Goal: Communication & Community: Answer question/provide support

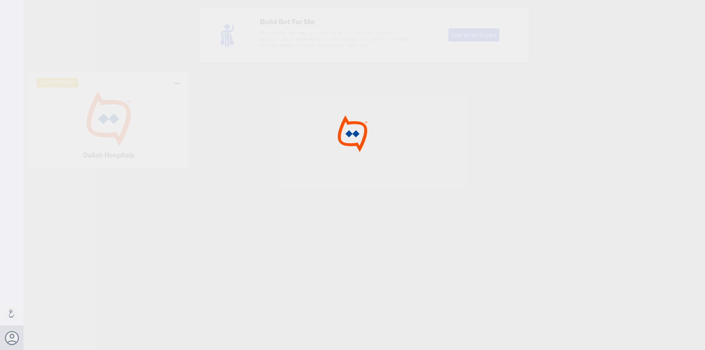
click at [112, 153] on div at bounding box center [352, 176] width 705 height 352
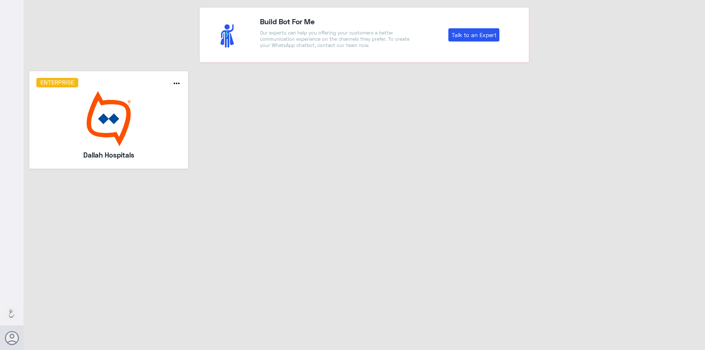
click at [148, 143] on img at bounding box center [108, 118] width 145 height 55
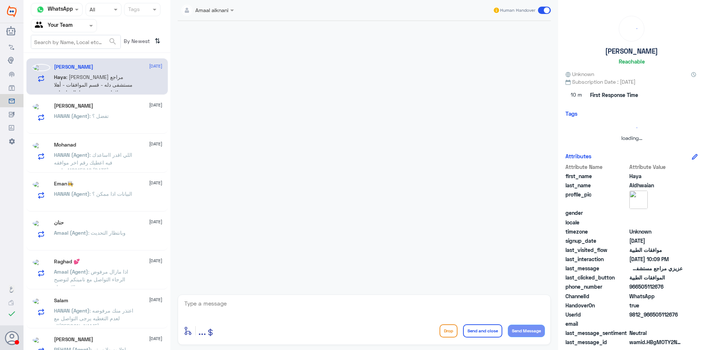
click at [45, 34] on nav "Channel WhatsApp Status × All Tags Agent Filter Your Team search By Newest ⇅" at bounding box center [97, 28] width 147 height 50
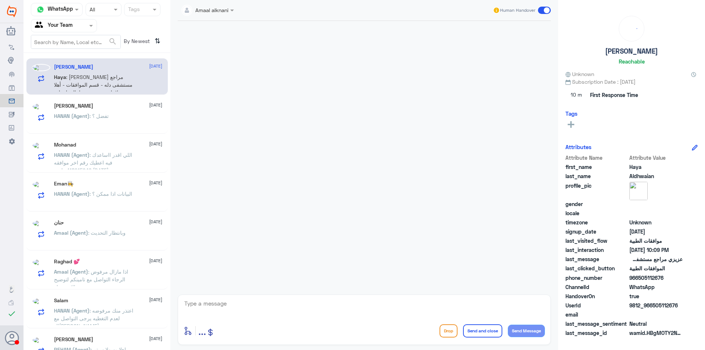
click at [48, 30] on div "Your Team" at bounding box center [54, 25] width 38 height 11
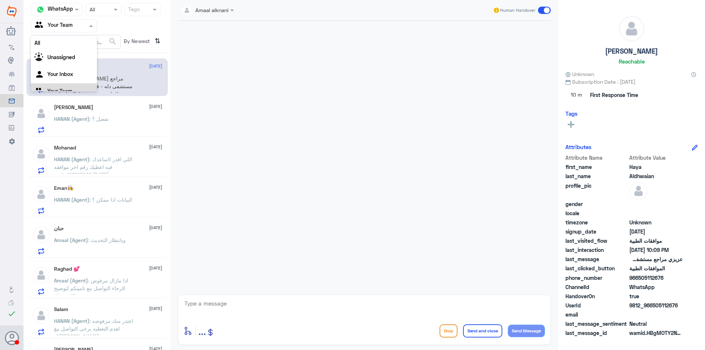
click at [52, 87] on div "Your Team" at bounding box center [64, 91] width 66 height 17
click at [142, 113] on div "[PERSON_NAME] [DATE] HANAN (Agent) : تفضل ؟" at bounding box center [108, 118] width 108 height 29
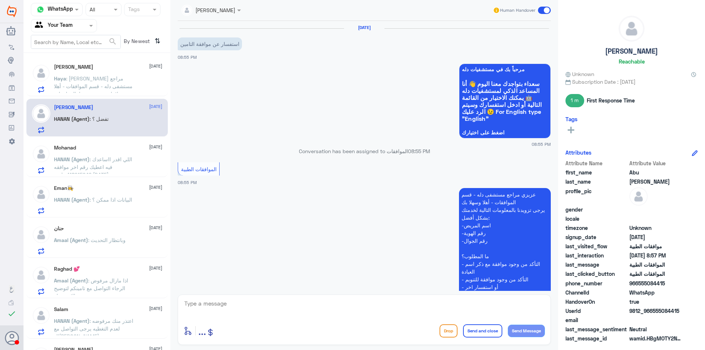
scroll to position [241, 0]
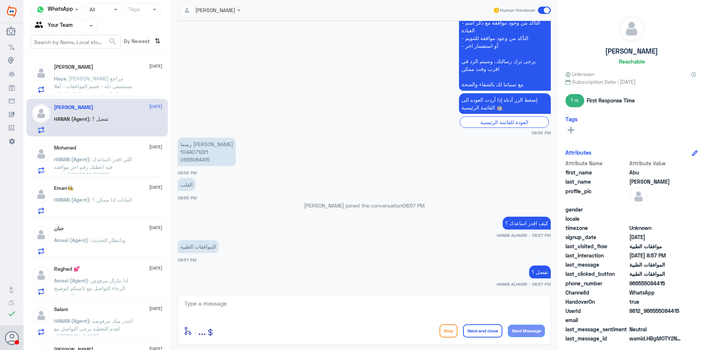
click at [92, 88] on span ": [PERSON_NAME] مراجع مستشفى دله - قسم الموافقات - أهلا وسهلا بك يرجى تزويدنا ب…" at bounding box center [95, 113] width 83 height 76
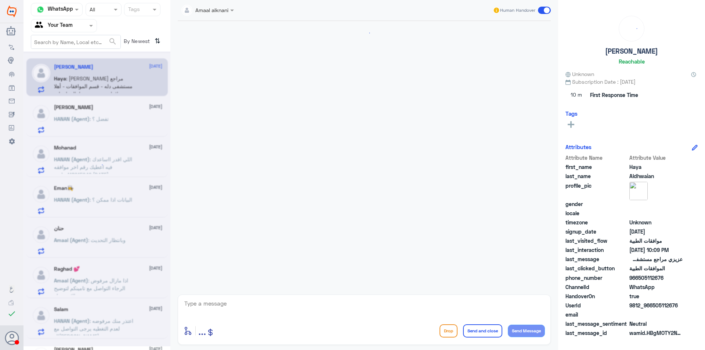
scroll to position [718, 0]
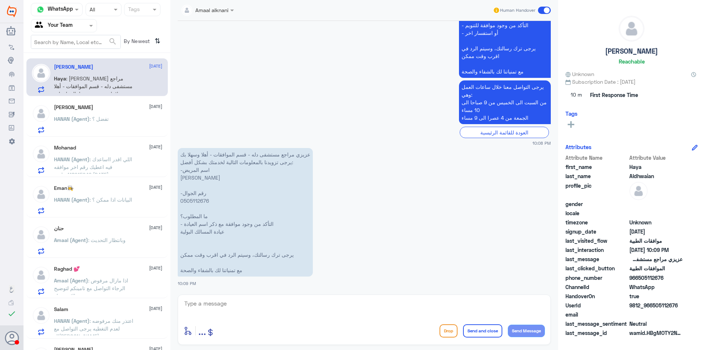
click at [197, 201] on p "عزيزي مراجع مستشفى دله - قسم الموافقات - أهلا وسهلا بك يرجى تزويدنا بالمعلومات …" at bounding box center [245, 212] width 135 height 129
copy p "0505112676"
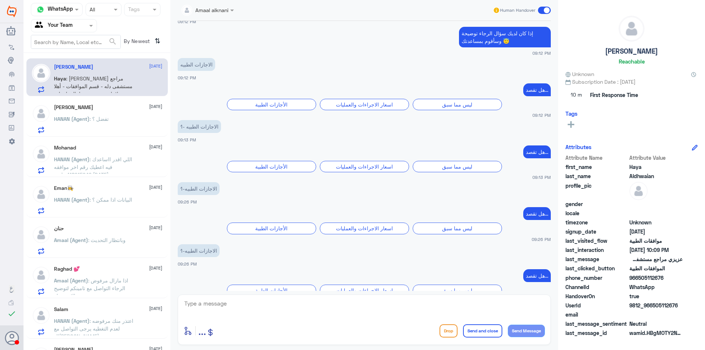
scroll to position [1384, 0]
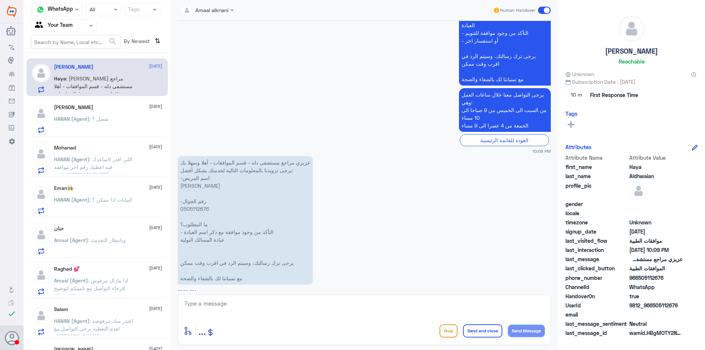
click at [123, 148] on div "Mohanad [DATE]" at bounding box center [108, 148] width 108 height 6
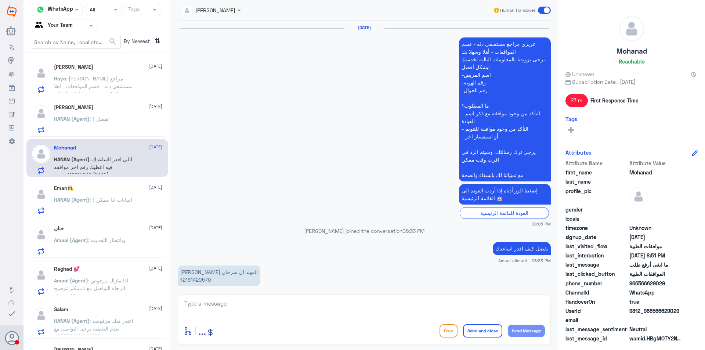
scroll to position [452, 0]
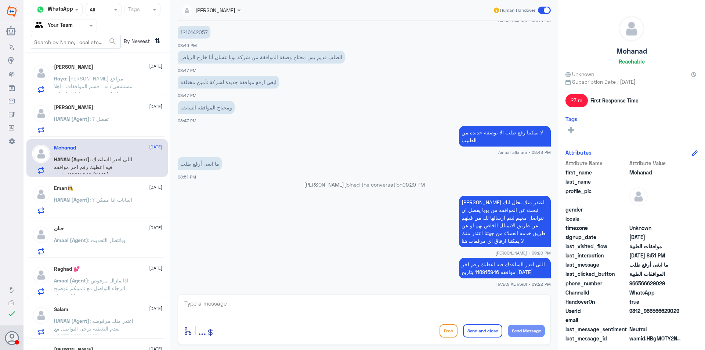
click at [510, 275] on p "اللي اقدر ااساعدك فيه اعطيك رقم اخر موافقه 118915946 بتاريخ [DATE]" at bounding box center [505, 268] width 92 height 21
copy p "118915946"
click at [126, 237] on div "حنان [DATE] Amaal (Agent) : وبانتظار التحديث" at bounding box center [108, 239] width 108 height 29
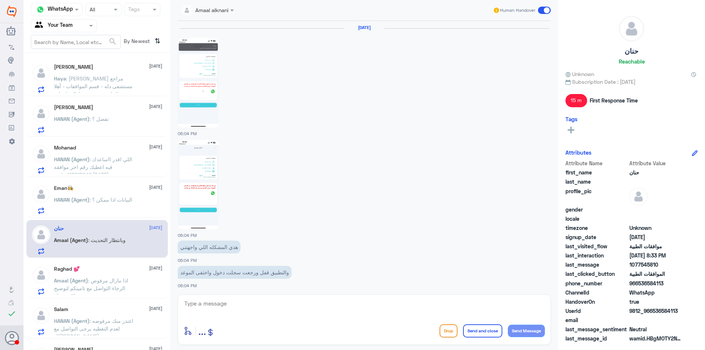
scroll to position [583, 0]
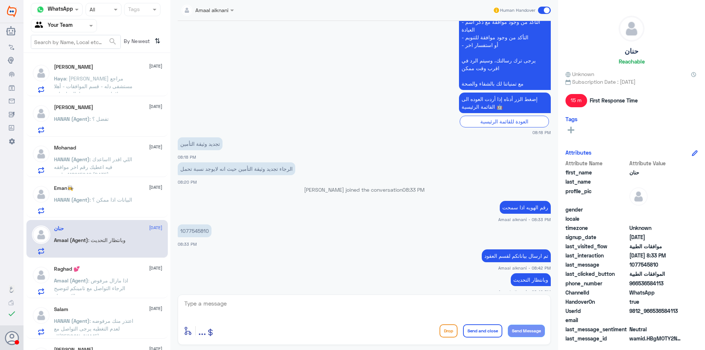
click at [112, 282] on span ": اذا مازال مرفوض الرجاء التواصل مع تامينكم لتوضيح والاستفسار" at bounding box center [91, 288] width 74 height 22
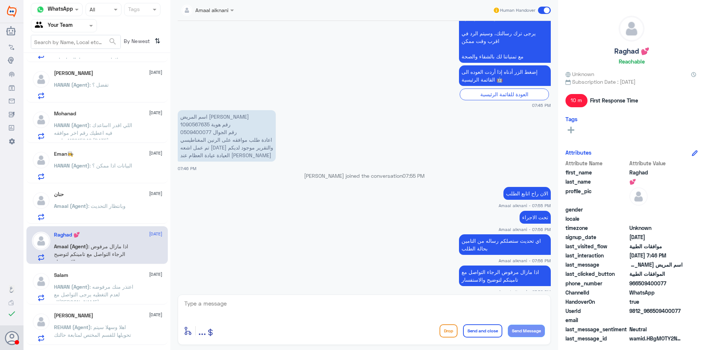
scroll to position [73, 0]
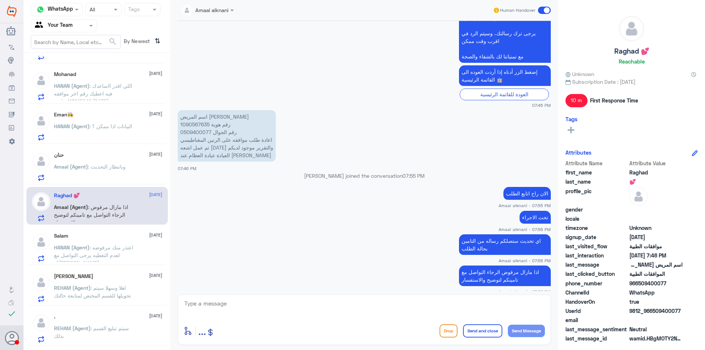
click at [112, 281] on div "[PERSON_NAME] [DATE] REHAM (Agent) : اهلا وسهلا سيتم تحويلها للقسم المختص لمتاب…" at bounding box center [108, 287] width 108 height 29
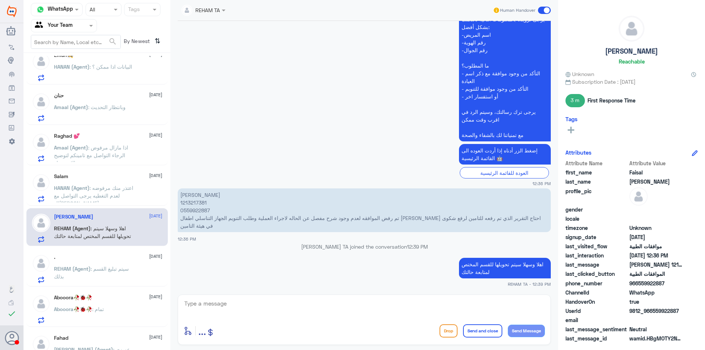
scroll to position [151, 0]
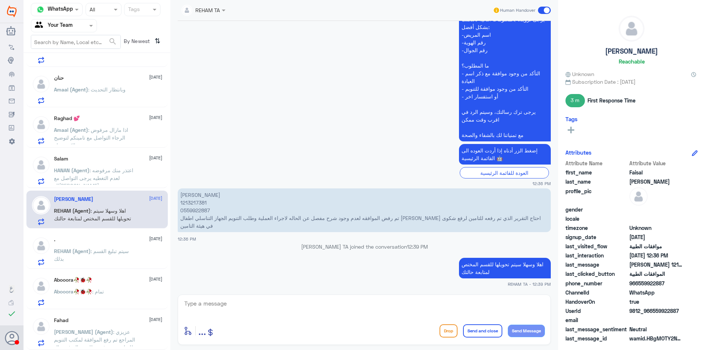
click at [114, 330] on span ": عزيزي المراجع تم رفع الموافقة لمكتب التنويم للمتابعة , سوف تصلك رسالة في حال …" at bounding box center [94, 343] width 81 height 29
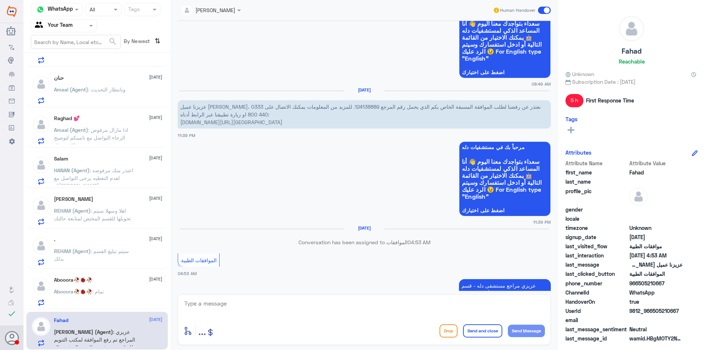
scroll to position [501, 0]
click at [324, 109] on p "عزيزنا عميل [PERSON_NAME]، نعتذر عن رفضنا لطلب الموافقة المسبقة الخاص بكم الذي …" at bounding box center [364, 115] width 373 height 28
copy p "124138889"
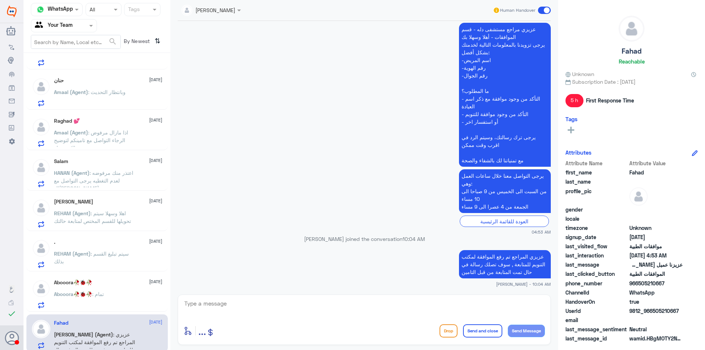
scroll to position [151, 0]
click at [132, 305] on div "Abooora🥀🐞🥀 : تمام" at bounding box center [108, 297] width 108 height 17
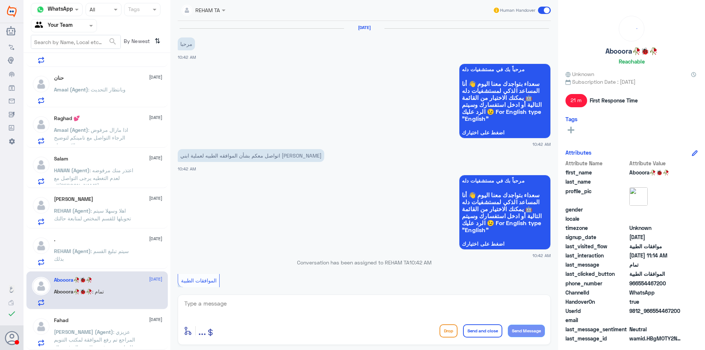
scroll to position [414, 0]
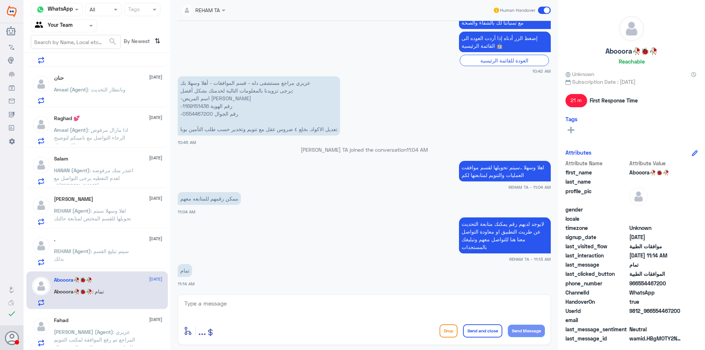
click at [197, 108] on p "عزيزي مراجع مستشفى دله - قسم الموافقات - أهلا وسهلا بك يرجى تزويدنا بالمعلومات …" at bounding box center [259, 105] width 162 height 59
copy p "1169151436"
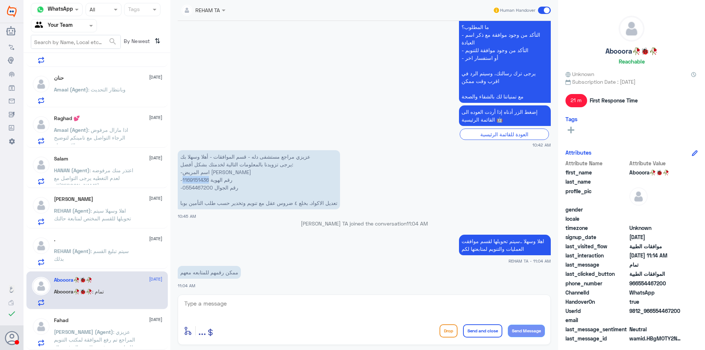
scroll to position [341, 0]
click at [101, 243] on div ". [DATE] REHAM (Agent) : سيتم تبليغ القسم بذلك" at bounding box center [108, 250] width 108 height 29
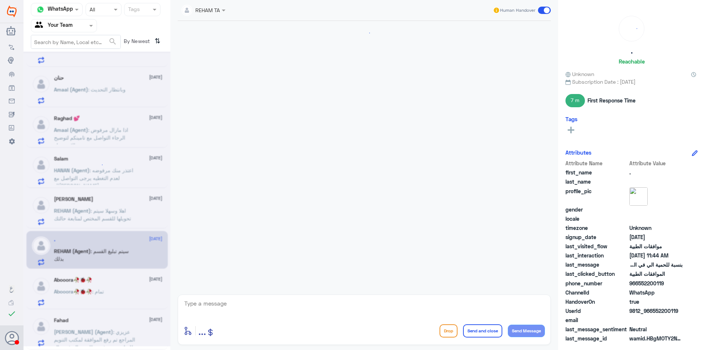
scroll to position [479, 0]
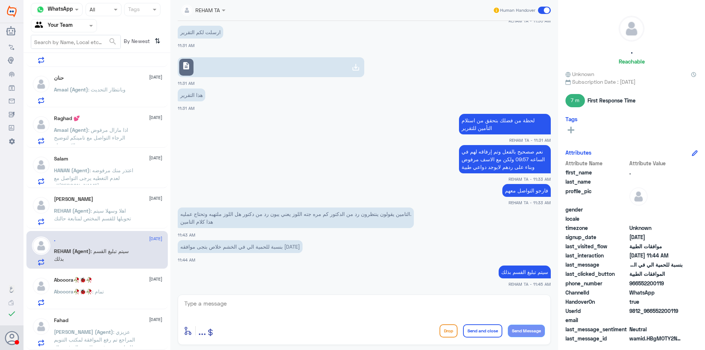
drag, startPoint x: 98, startPoint y: 250, endPoint x: 123, endPoint y: 232, distance: 30.9
drag, startPoint x: 123, startPoint y: 232, endPoint x: 333, endPoint y: 258, distance: 211.6
drag, startPoint x: 333, startPoint y: 258, endPoint x: 304, endPoint y: 258, distance: 29.4
click at [304, 258] on div "بنسبة للحمية الي في الخشم خلاص بتجى موافقه [DATE] 11:44 AM" at bounding box center [364, 250] width 373 height 25
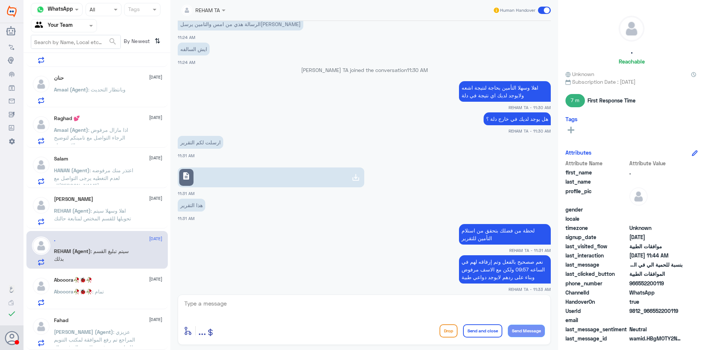
scroll to position [296, 0]
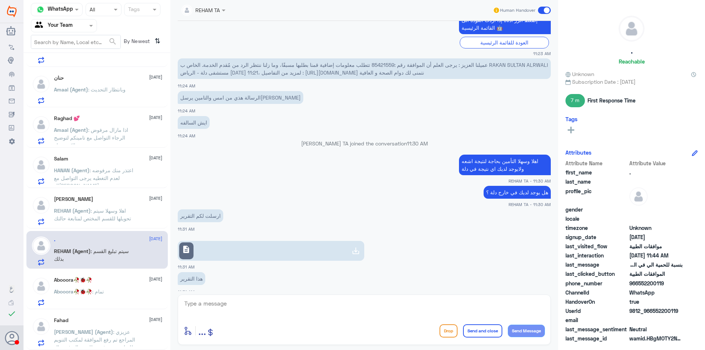
click at [387, 65] on span "عميلنا العزيز : يرجى العلم أن الموافقة رقم :85421559 تتطلب معلومات إضافية قمنا …" at bounding box center [364, 69] width 368 height 14
copy span "85421559"
click at [77, 214] on p "REHAM (Agent) : اهلا وسهلا سيتم تحويلها للقسم المختص لمتابعة حالتك" at bounding box center [95, 216] width 83 height 18
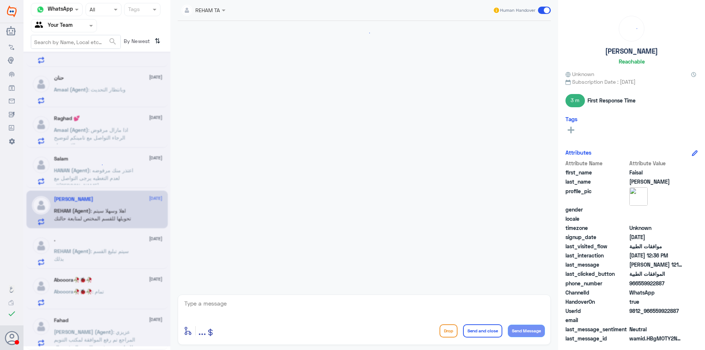
scroll to position [632, 0]
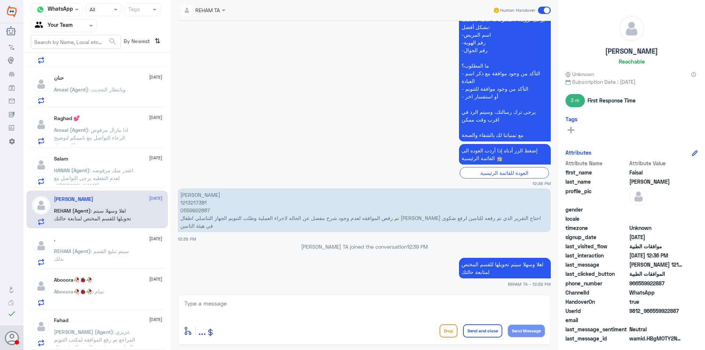
click at [201, 212] on p "[PERSON_NAME] 1213217381 0559922887 تم رفض الموافقه لعدم وجود شرح مفصل عن الحال…" at bounding box center [364, 210] width 373 height 44
copy p "0559922887"
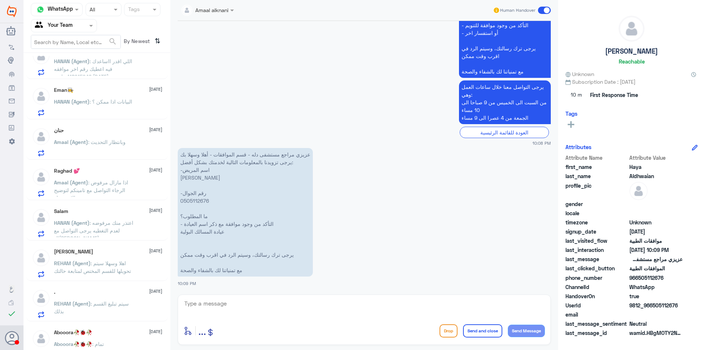
scroll to position [110, 0]
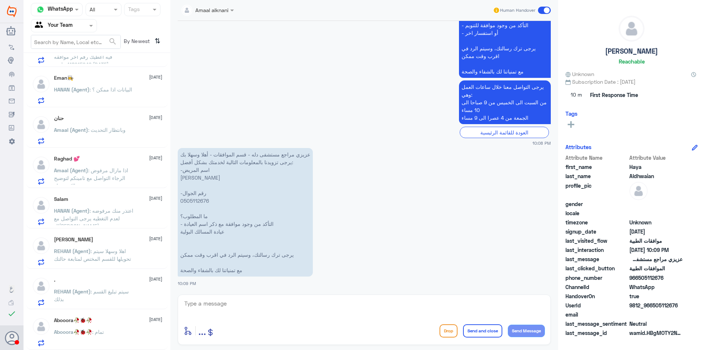
click at [110, 325] on div "Abooora🥀🐞🥀 [DATE] Abooora🥀🐞🥀 : تمام" at bounding box center [108, 331] width 108 height 29
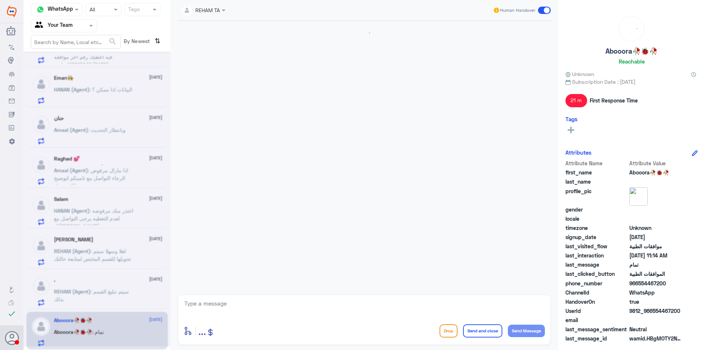
scroll to position [414, 0]
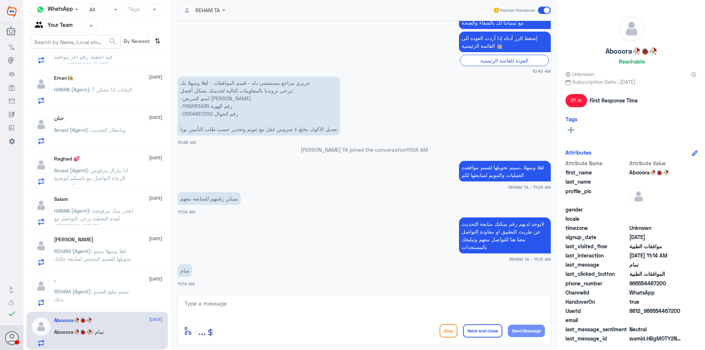
click at [118, 295] on p "REHAM (Agent) : سيتم تبليغ القسم بذلك" at bounding box center [95, 297] width 83 height 18
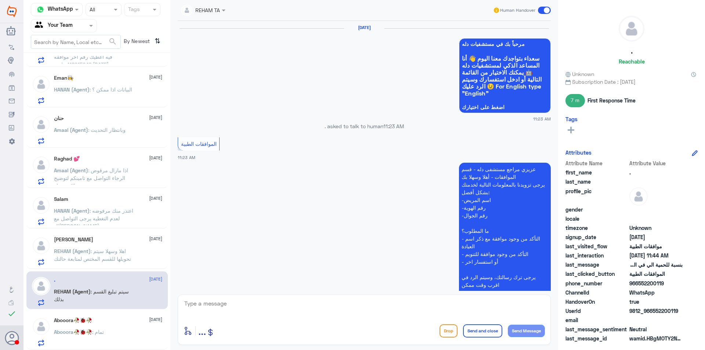
scroll to position [479, 0]
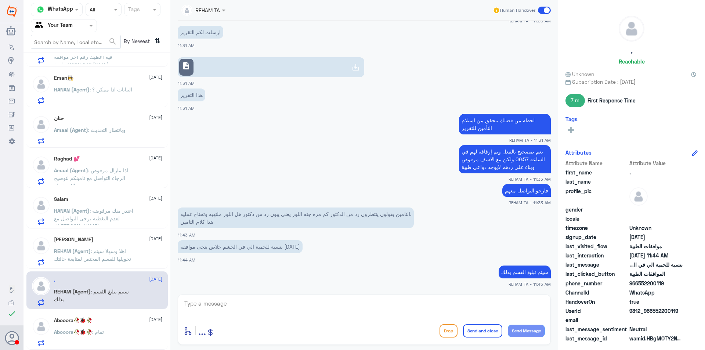
click at [72, 23] on input "text" at bounding box center [55, 25] width 40 height 8
click at [72, 65] on Inbox "Your Inbox" at bounding box center [60, 65] width 26 height 6
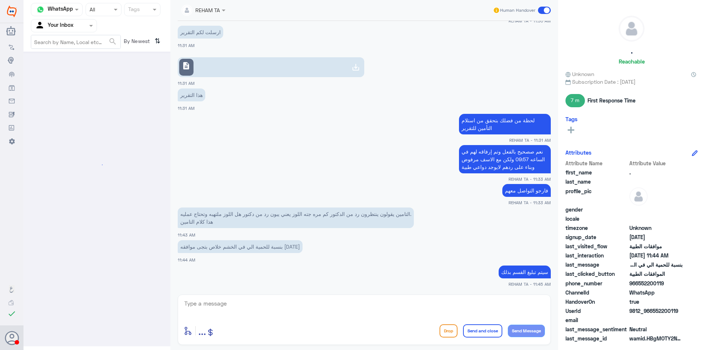
scroll to position [0, 0]
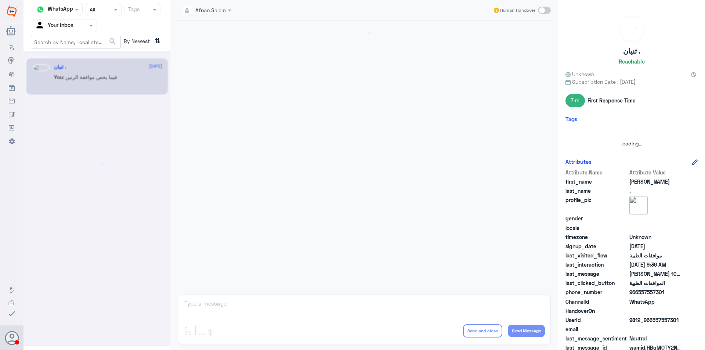
click at [81, 26] on div at bounding box center [63, 25] width 65 height 8
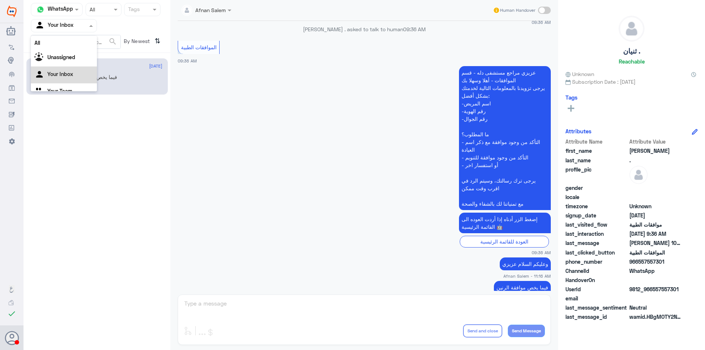
scroll to position [9, 0]
click at [76, 80] on div "Your Team" at bounding box center [64, 82] width 66 height 17
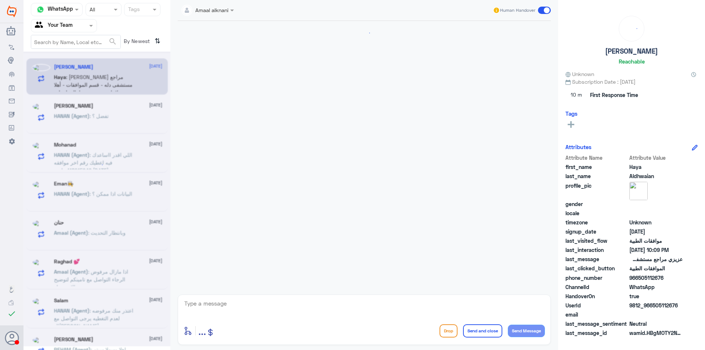
scroll to position [718, 0]
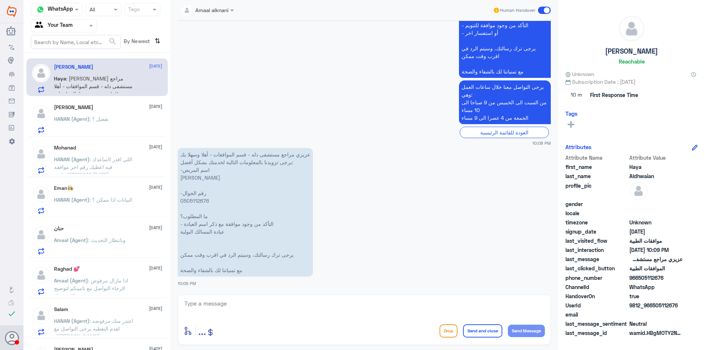
click at [106, 120] on span ": تفضل ؟" at bounding box center [99, 119] width 19 height 6
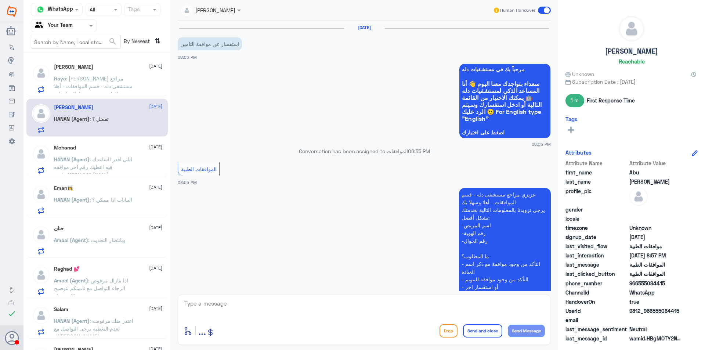
scroll to position [241, 0]
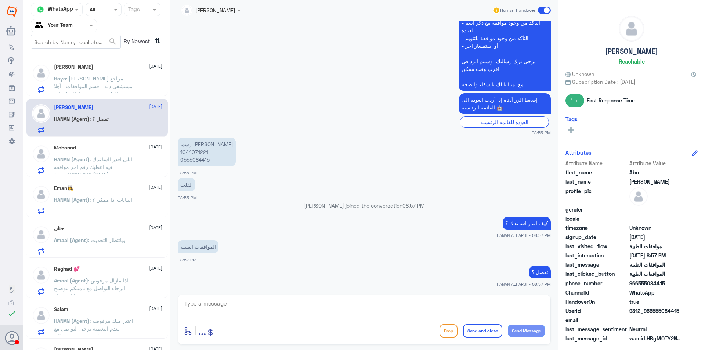
click at [109, 166] on span ": اللي اقدر ااساعدك فيه اعطيك رقم اخر موافقه 118915946 بتاريخ [DATE]" at bounding box center [93, 167] width 78 height 22
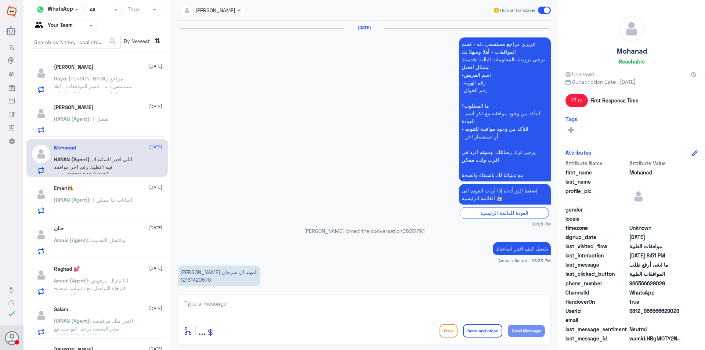
scroll to position [452, 0]
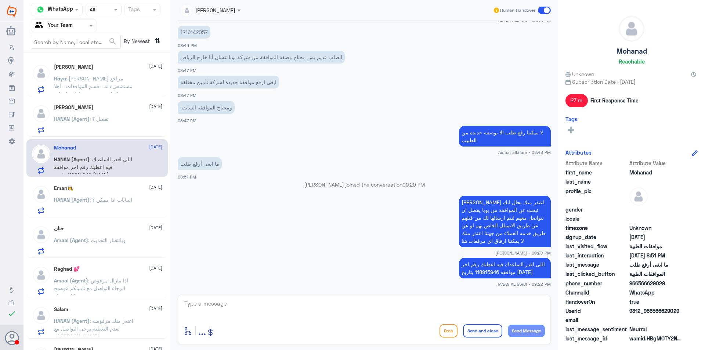
click at [87, 25] on span at bounding box center [91, 26] width 9 height 8
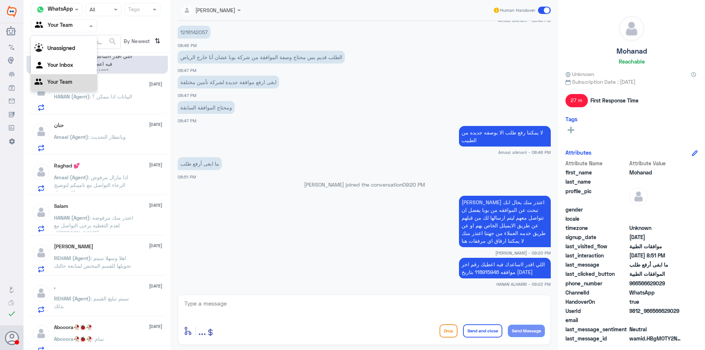
scroll to position [110, 0]
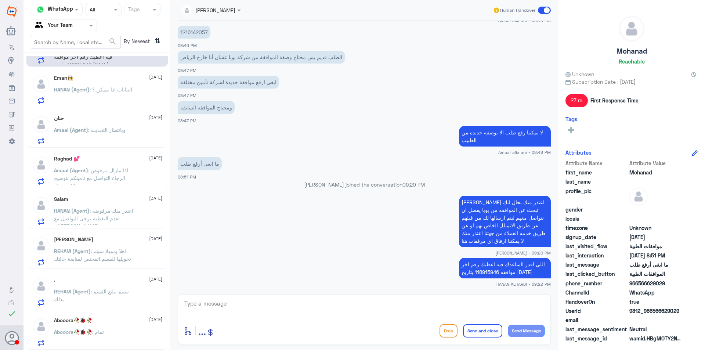
click at [121, 330] on div "Abooora🥀🐞🥀 : تمام" at bounding box center [108, 338] width 108 height 17
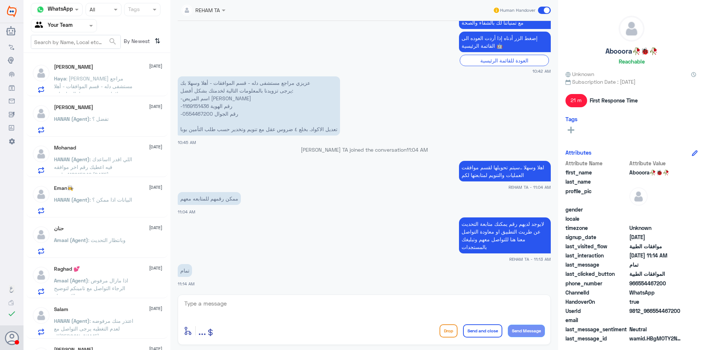
click at [75, 28] on input "text" at bounding box center [55, 25] width 40 height 8
click at [74, 51] on b "Unassigned" at bounding box center [61, 48] width 28 height 6
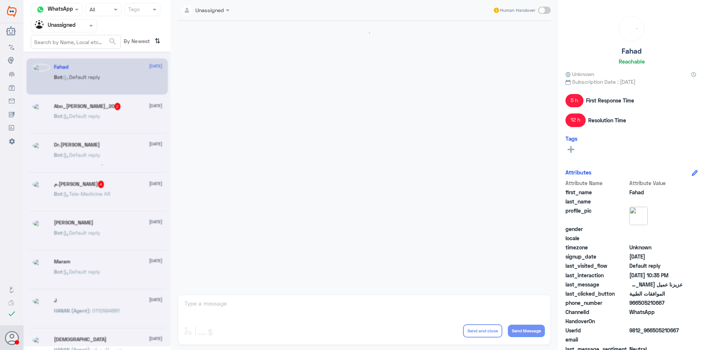
scroll to position [858, 0]
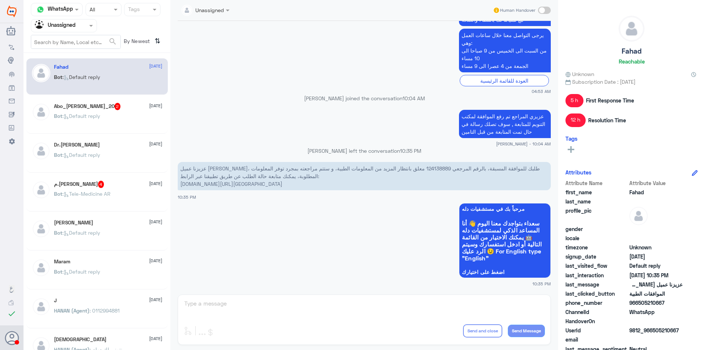
click at [114, 110] on div "Abo_[PERSON_NAME]_20 2 [DATE] Bot : Default reply" at bounding box center [108, 117] width 108 height 28
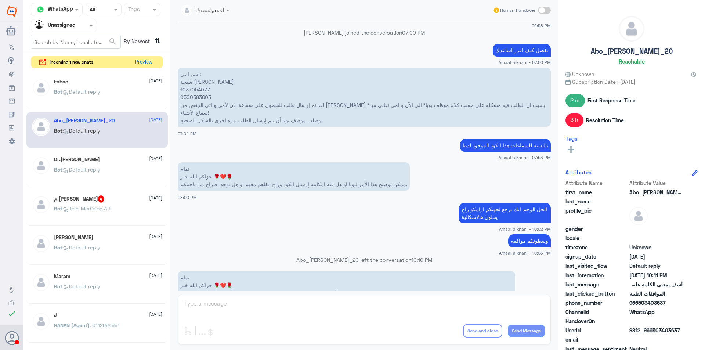
click at [200, 89] on p "اسم امي: شيخة [PERSON_NAME] 1037054077 0500593603 لقد تم إرسال طلب للحصول على س…" at bounding box center [364, 97] width 373 height 59
copy p "1037054077"
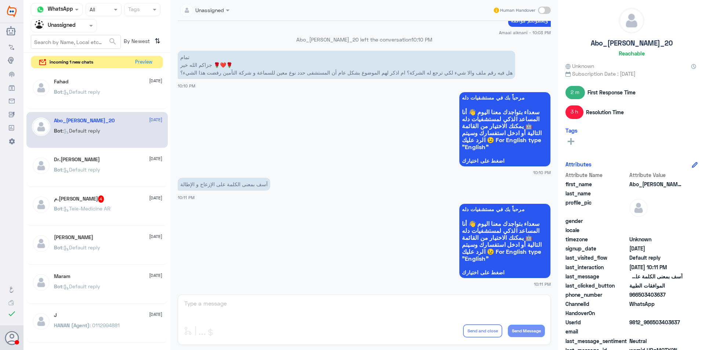
scroll to position [19, 0]
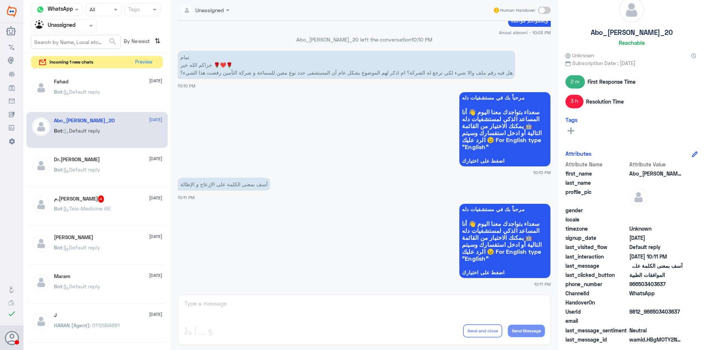
click at [85, 25] on div at bounding box center [63, 25] width 65 height 8
click at [73, 68] on div "Your Inbox" at bounding box center [64, 65] width 66 height 17
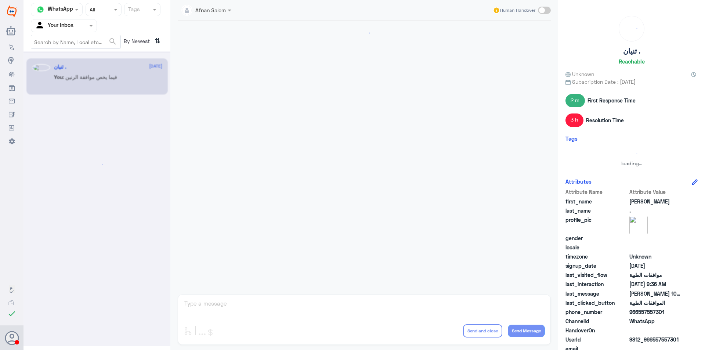
scroll to position [763, 0]
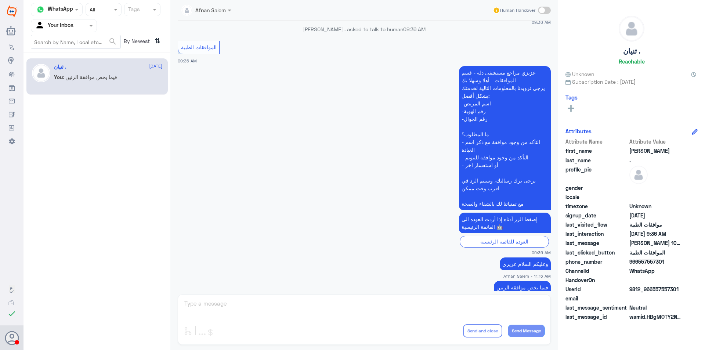
click at [84, 26] on div at bounding box center [63, 25] width 65 height 8
click at [83, 80] on div "Your Team" at bounding box center [64, 82] width 66 height 17
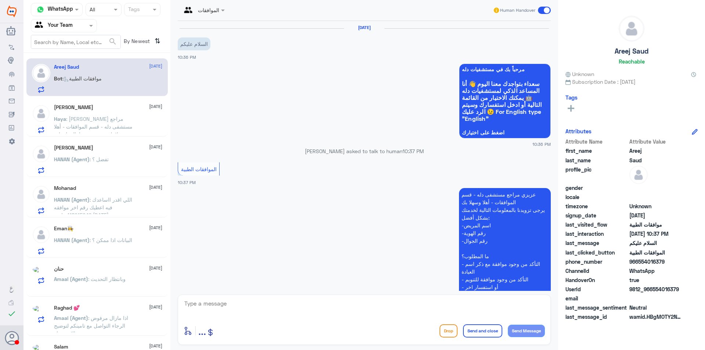
scroll to position [113, 0]
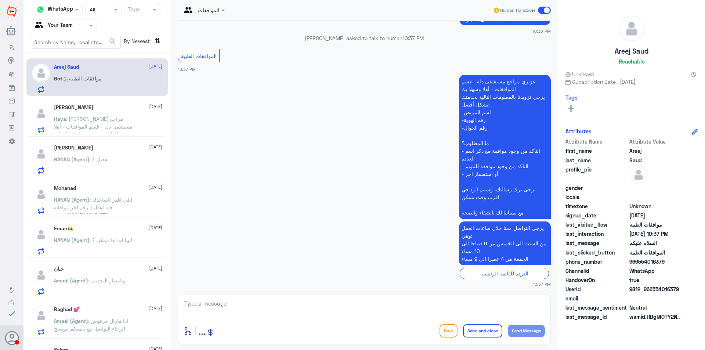
click at [77, 35] on form "search" at bounding box center [76, 42] width 90 height 14
click at [77, 28] on div at bounding box center [63, 25] width 65 height 8
click at [69, 46] on b "Unassigned" at bounding box center [61, 48] width 28 height 6
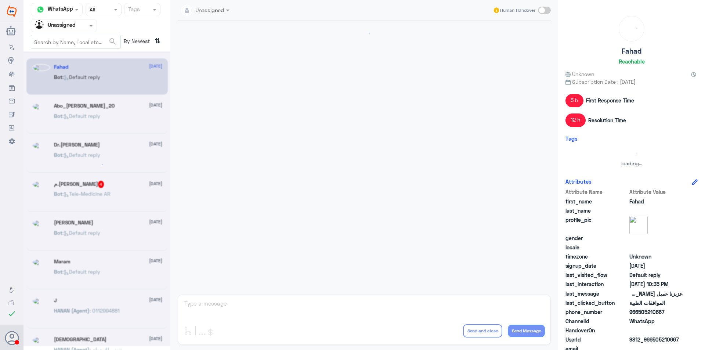
scroll to position [858, 0]
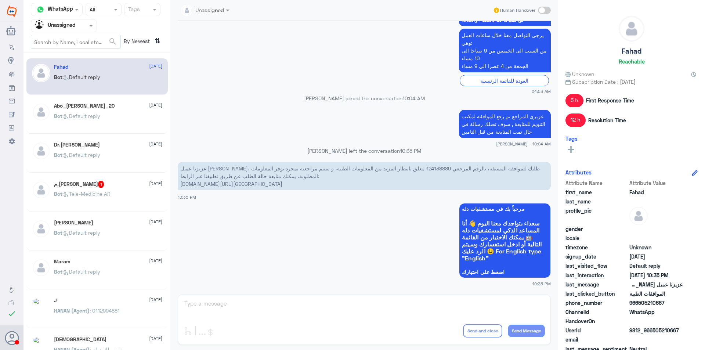
click at [96, 129] on p "Bot : Default reply" at bounding box center [77, 121] width 46 height 18
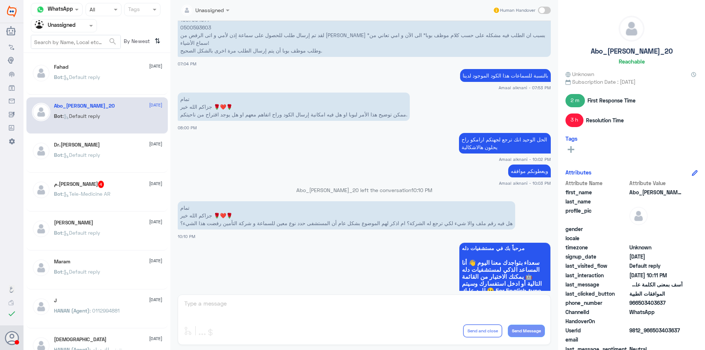
scroll to position [385, 0]
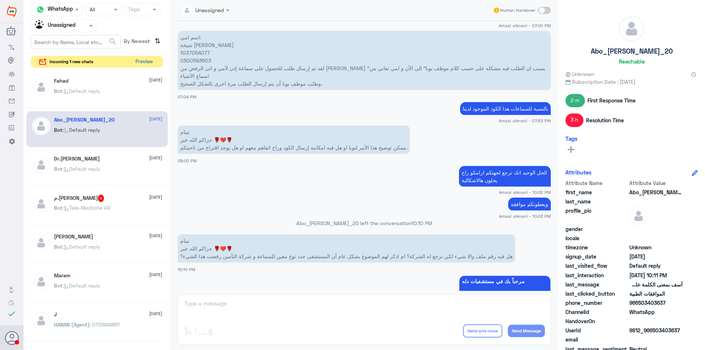
click at [141, 59] on button "Preview" at bounding box center [144, 61] width 23 height 11
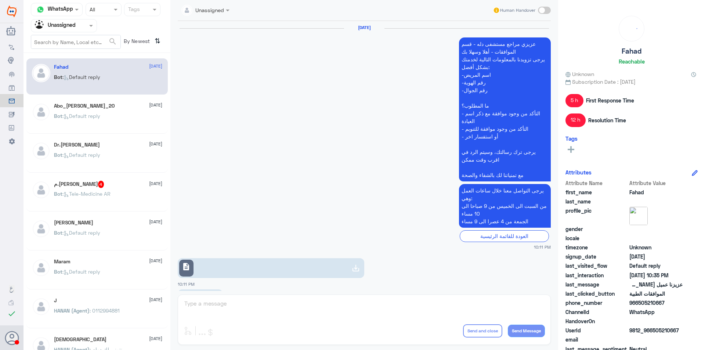
scroll to position [858, 0]
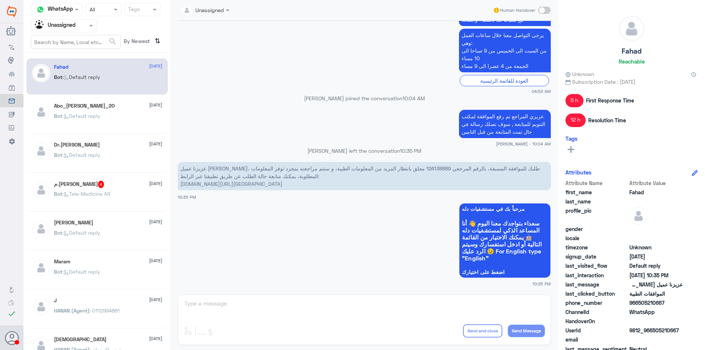
click at [113, 115] on div "Bot : Default reply" at bounding box center [108, 122] width 108 height 17
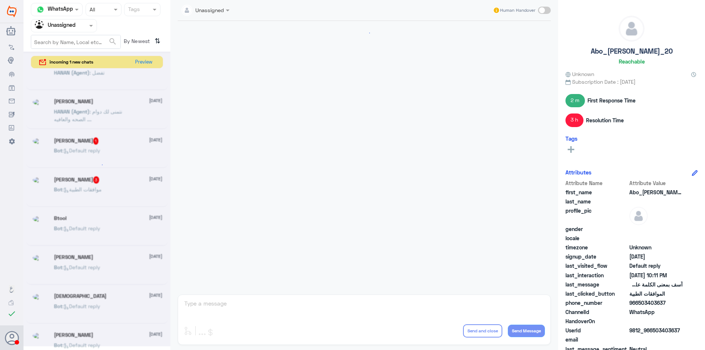
scroll to position [569, 0]
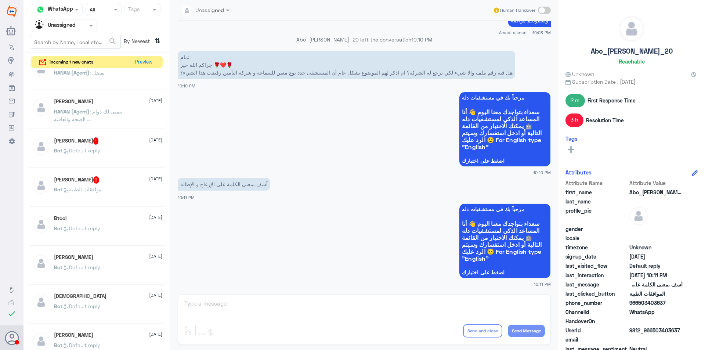
click at [118, 112] on span ": نتمنى لك دوام الصحه والعافيه ...." at bounding box center [88, 115] width 68 height 14
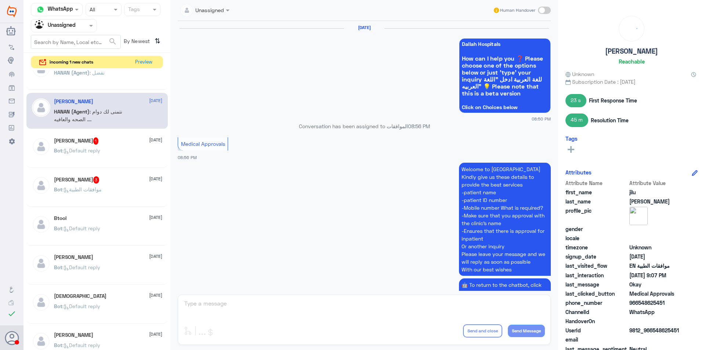
scroll to position [578, 0]
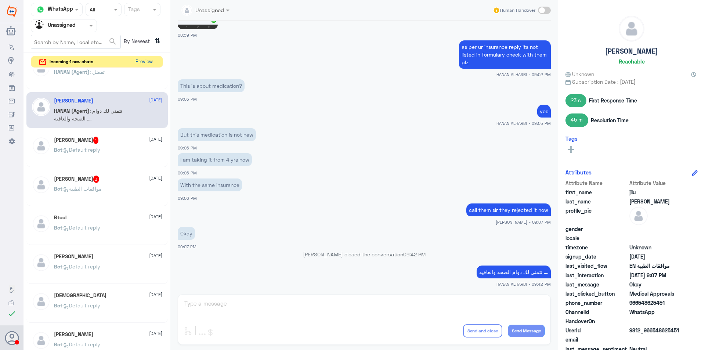
click at [141, 61] on button "Preview" at bounding box center [144, 61] width 23 height 11
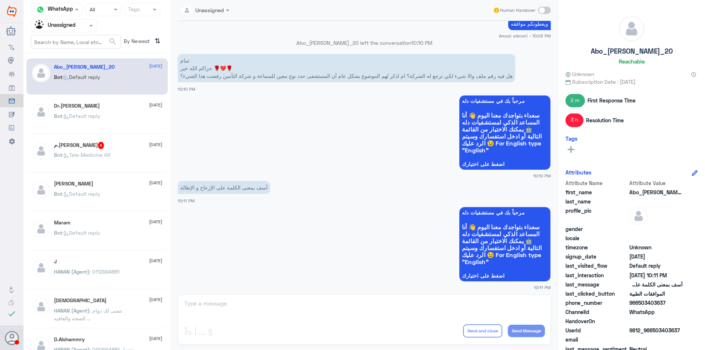
scroll to position [569, 0]
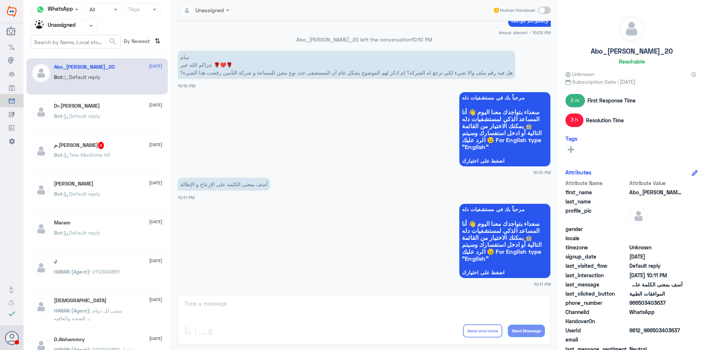
click at [64, 27] on input "text" at bounding box center [55, 25] width 40 height 8
click at [75, 77] on div "Your Team" at bounding box center [64, 82] width 66 height 17
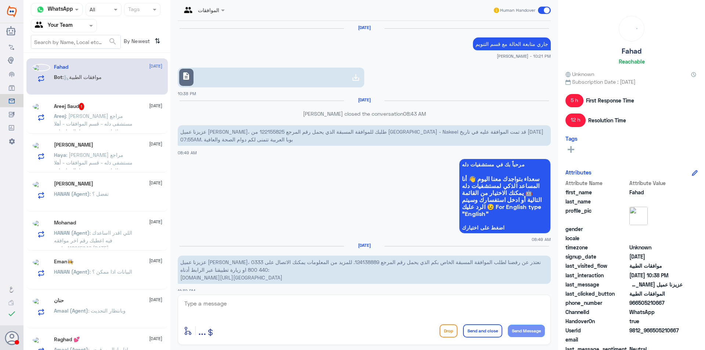
scroll to position [805, 0]
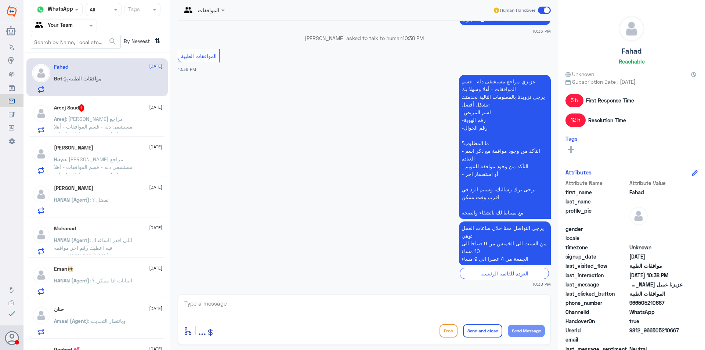
click at [97, 124] on span ": [PERSON_NAME] مراجع مستشفى دله - قسم الموافقات - أهلا وسهلا بك يرجى تزويدنا ب…" at bounding box center [95, 184] width 82 height 137
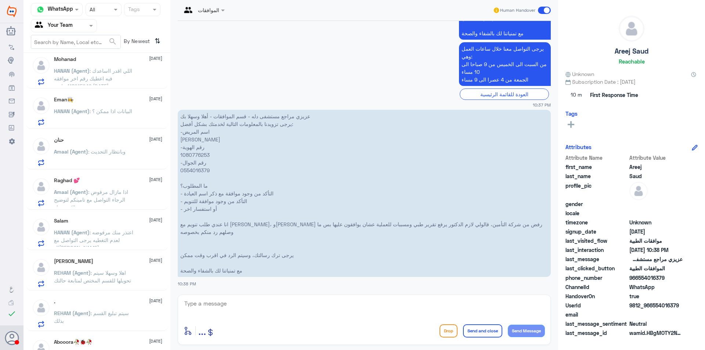
scroll to position [191, 0]
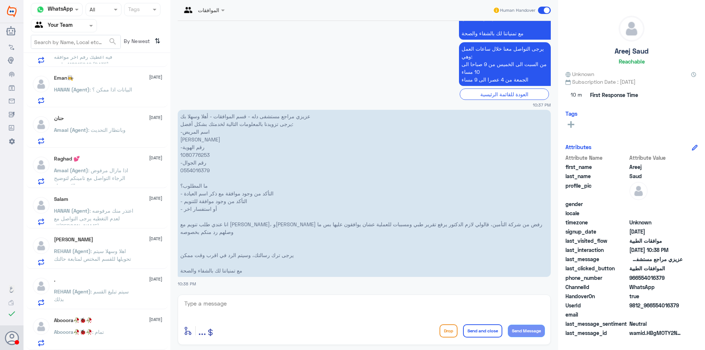
click at [120, 322] on div "Abooora🥀🐞🥀 [DATE]" at bounding box center [108, 320] width 108 height 6
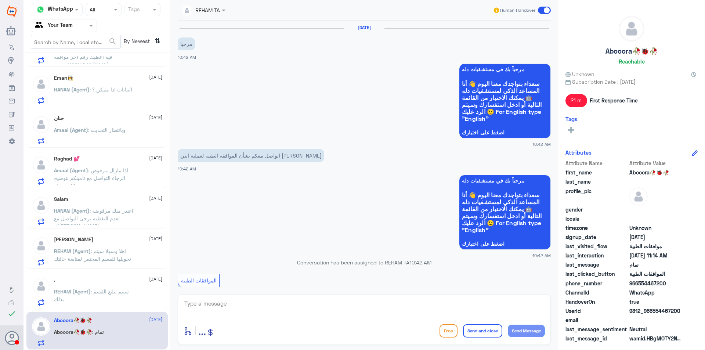
scroll to position [414, 0]
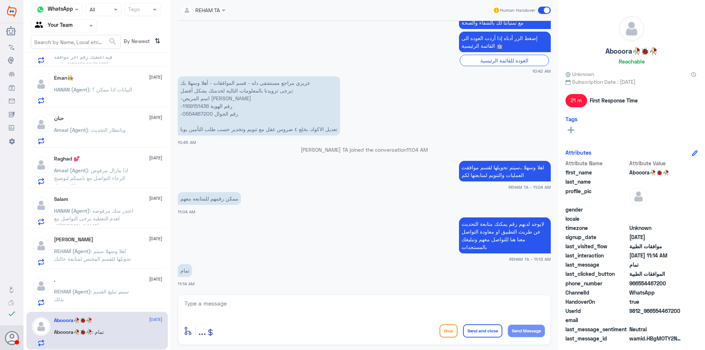
click at [112, 291] on span ": سيتم تبليغ القسم بذلك" at bounding box center [91, 295] width 75 height 14
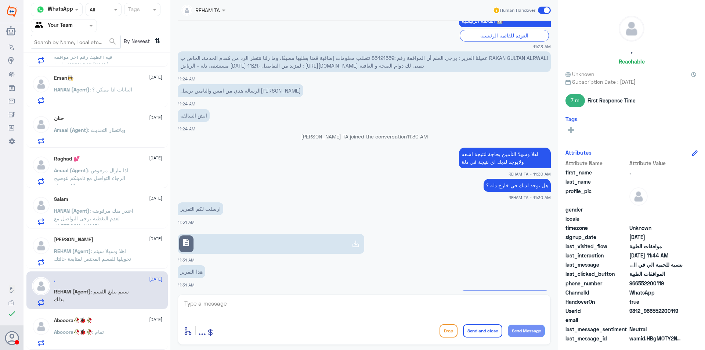
scroll to position [222, 0]
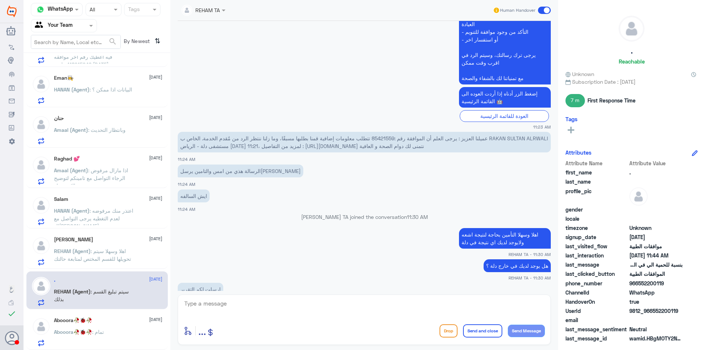
click at [384, 143] on span "عميلنا العزيز : يرجى العلم أن الموافقة رقم :85421559 تتطلب معلومات إضافية قمنا …" at bounding box center [364, 142] width 368 height 14
click at [382, 141] on span "عميلنا العزيز : يرجى العلم أن الموافقة رقم :85421559 تتطلب معلومات إضافية قمنا …" at bounding box center [364, 142] width 368 height 14
copy span "85421559"
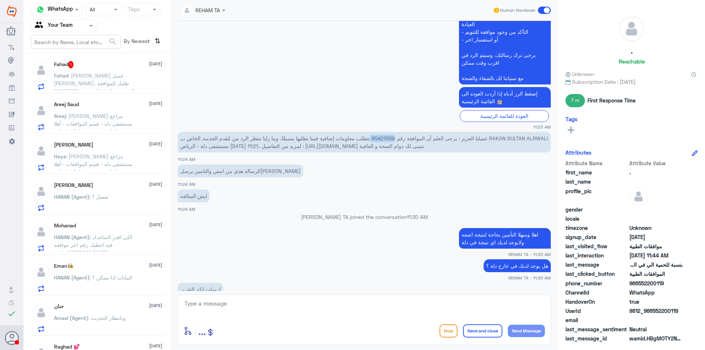
scroll to position [0, 0]
click at [124, 84] on span ": [PERSON_NAME] عميل [PERSON_NAME]، طلبك للموافقة المسبقة، بالرقم المرجعي 12413…" at bounding box center [94, 105] width 80 height 60
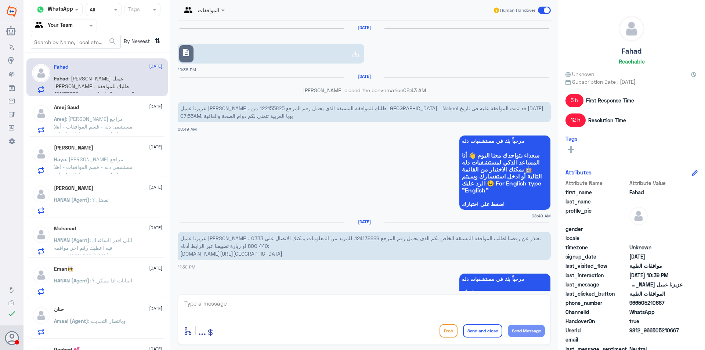
scroll to position [822, 0]
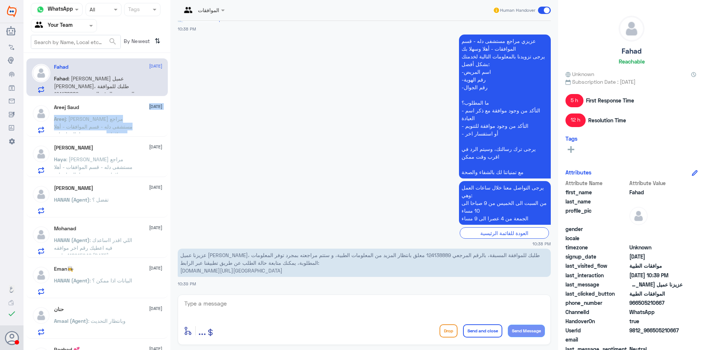
drag, startPoint x: 121, startPoint y: 132, endPoint x: 109, endPoint y: 105, distance: 29.6
click at [109, 105] on div "Areej Saud [DATE] Areej : عزيزي مراجع مستشفى دله - قسم الموافقات - أهلا وسهلا ب…" at bounding box center [108, 118] width 108 height 29
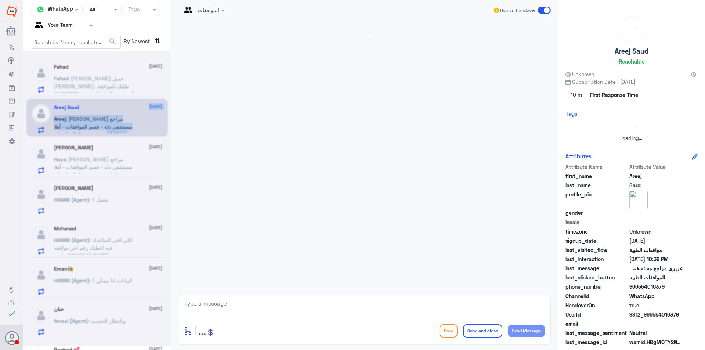
scroll to position [292, 0]
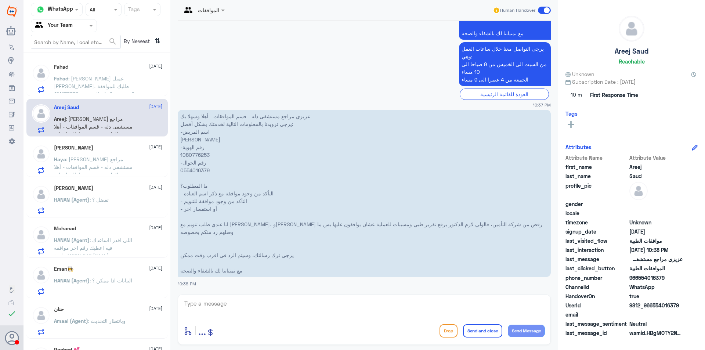
click at [126, 195] on div "[PERSON_NAME] [DATE] HANAN (Agent) : تفضل ؟" at bounding box center [108, 199] width 108 height 29
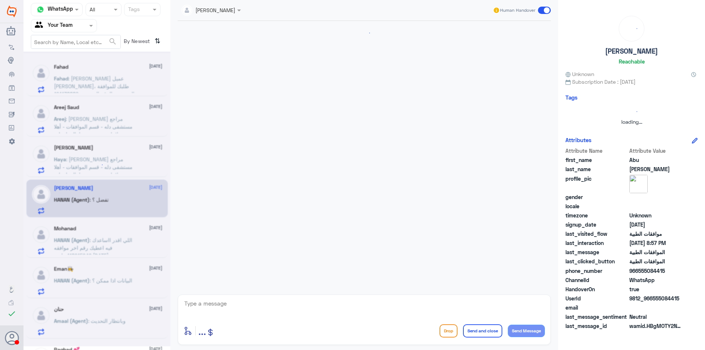
scroll to position [241, 0]
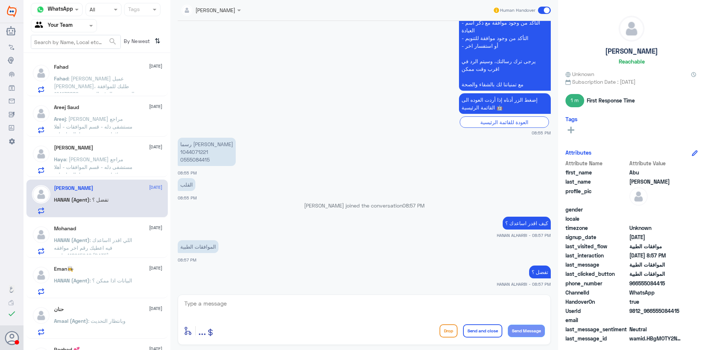
click at [94, 254] on span ": اللي اقدر ااساعدك فيه اعطيك رقم اخر موافقه 118915946 بتاريخ [DATE]" at bounding box center [93, 248] width 78 height 22
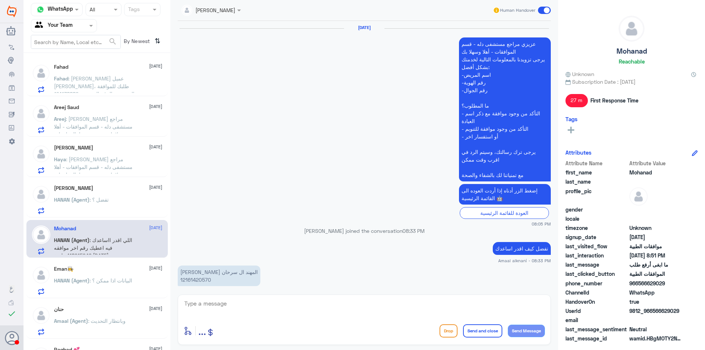
scroll to position [452, 0]
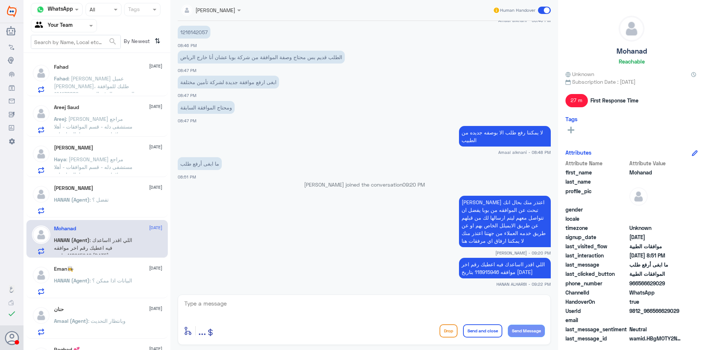
click at [110, 273] on div "Eman👩‍🍳 [DATE] HANAN (Agent) : البيانات اذا ممكن ؟" at bounding box center [108, 280] width 108 height 29
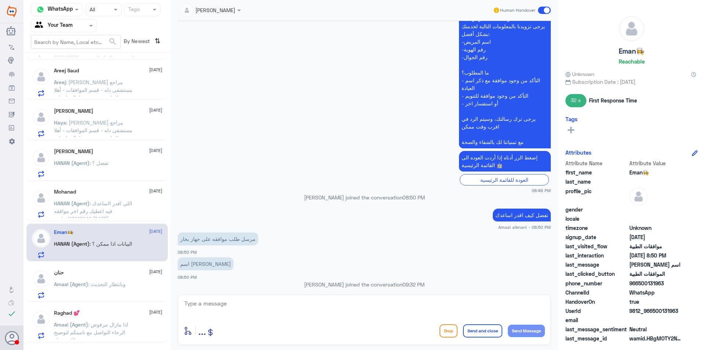
click at [87, 282] on span "Amaal (Agent)" at bounding box center [71, 284] width 34 height 6
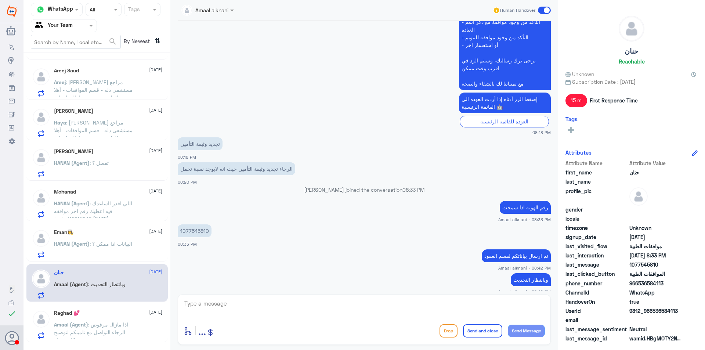
click at [123, 319] on div "Raghad 💕 [DATE] Amaal (Agent) : اذا مازال مرفوض الرجاء التواصل مع تامينكم لتوضي…" at bounding box center [108, 324] width 108 height 29
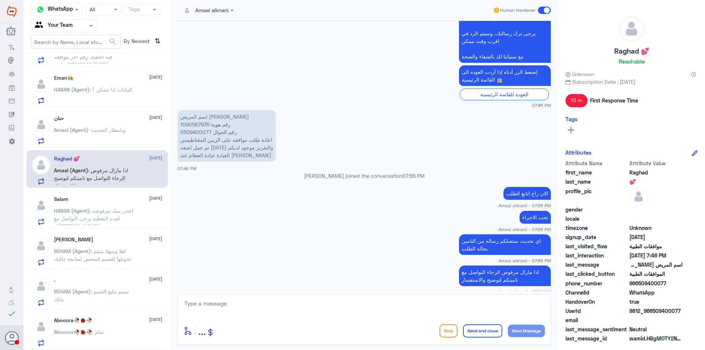
click at [189, 127] on p "اسم المريض [PERSON_NAME] رقم هوية 1090567635 رقم الجوال 0509400077 اعادة طلب مو…" at bounding box center [227, 135] width 98 height 51
click at [191, 126] on p "اسم المريض [PERSON_NAME] رقم هوية 1090567635 رقم الجوال 0509400077 اعادة طلب مو…" at bounding box center [227, 135] width 98 height 51
click at [96, 119] on div "حنان [DATE]" at bounding box center [108, 118] width 108 height 6
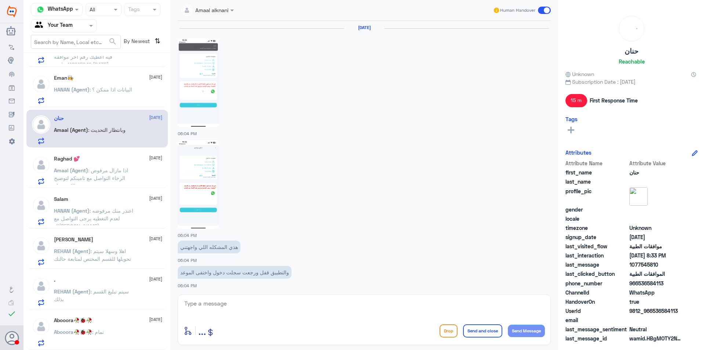
scroll to position [583, 0]
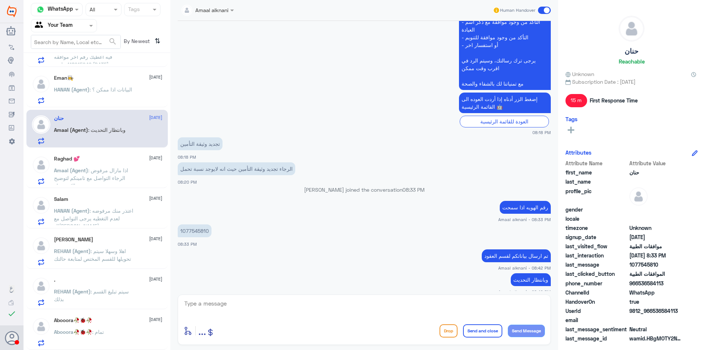
click at [107, 217] on span ": اعتذر منك مرفوضه لعدم التغطيه يرجى التواصل مع ال[PERSON_NAME]" at bounding box center [93, 218] width 79 height 22
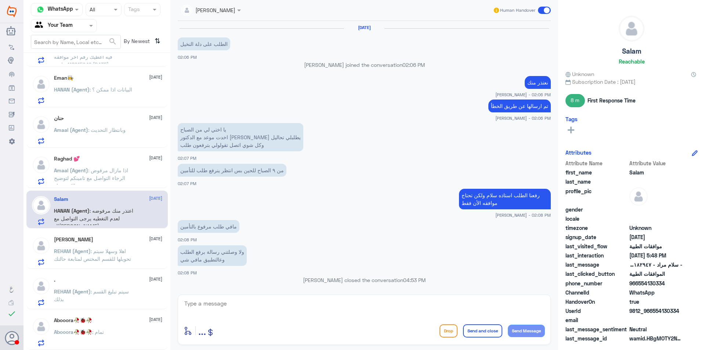
scroll to position [479, 0]
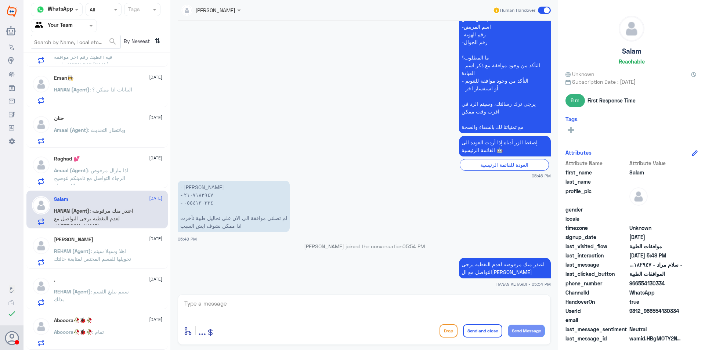
click at [199, 202] on p "- سلام مراد - ٢١٠٧١٨٢٩٤٧ - ⁠٠٥٥٤١٣٠٣٣٤ لم تصلني موافقة الى الان على تحاليل طبية…" at bounding box center [234, 206] width 112 height 51
click at [325, 306] on textarea at bounding box center [364, 308] width 361 height 18
type textarea "d"
click at [478, 310] on textarea "نتمنى لكم دوام الصحه والعافيه" at bounding box center [364, 308] width 361 height 18
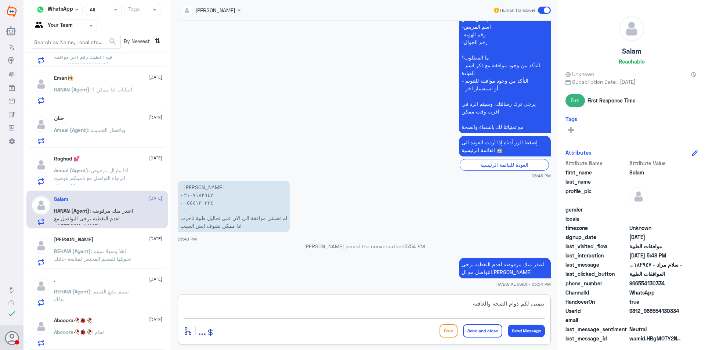
click at [478, 310] on textarea "نتمنى لكم دوام الصحه والعافيه" at bounding box center [364, 308] width 361 height 18
type textarea "نتمنى لكم دوام الصحه والعافيه"
click at [484, 333] on button "Send and close" at bounding box center [482, 330] width 39 height 13
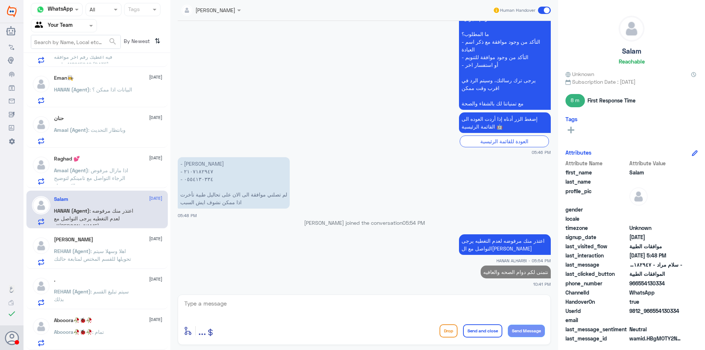
scroll to position [189, 0]
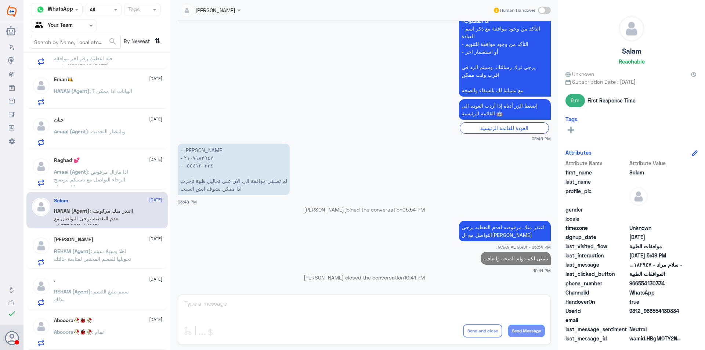
click at [124, 246] on div "[PERSON_NAME] [DATE] REHAM (Agent) : اهلا وسهلا سيتم تحويلها للقسم المختص لمتاب…" at bounding box center [108, 250] width 108 height 29
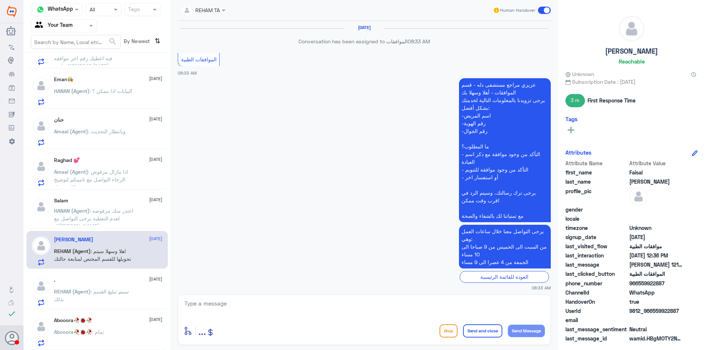
scroll to position [632, 0]
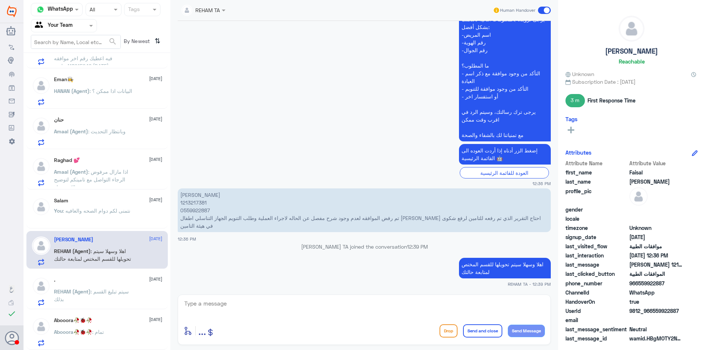
click at [185, 213] on p "[PERSON_NAME] 1213217381 0559922887 تم رفض الموافقه لعدم وجود شرح مفصل عن الحال…" at bounding box center [364, 210] width 373 height 44
click at [194, 202] on p "[PERSON_NAME] 1213217381 0559922887 تم رفض الموافقه لعدم وجود شرح مفصل عن الحال…" at bounding box center [364, 210] width 373 height 44
click at [112, 215] on p "You : نتمنى لكم دوام الصحه والعافيه" at bounding box center [92, 216] width 76 height 18
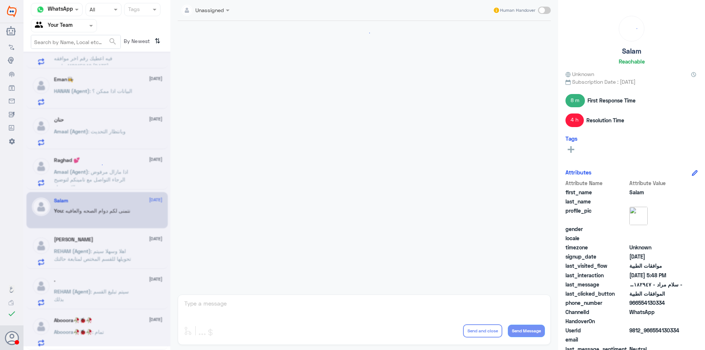
scroll to position [477, 0]
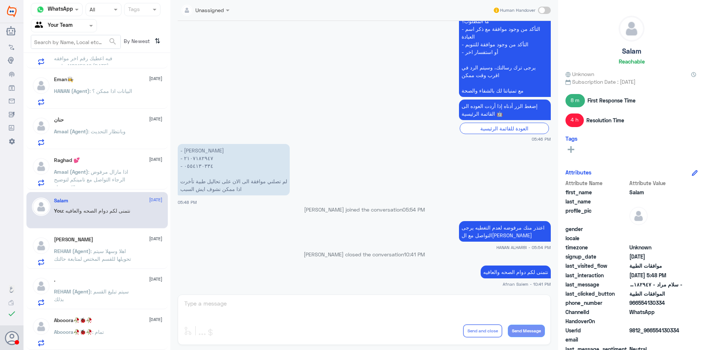
click at [188, 164] on p "- سلام مراد - ٢١٠٧١٨٢٩٤٧ - ⁠٠٥٥٤١٣٠٣٣٤ لم تصلني موافقة الى الان على تحاليل طبية…" at bounding box center [234, 169] width 112 height 51
click at [79, 244] on div "[PERSON_NAME] [DATE] REHAM (Agent) : اهلا وسهلا سيتم تحويلها للقسم المختص لمتاب…" at bounding box center [108, 250] width 108 height 29
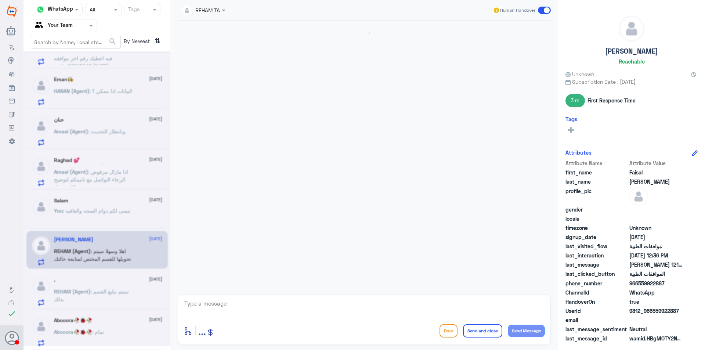
scroll to position [632, 0]
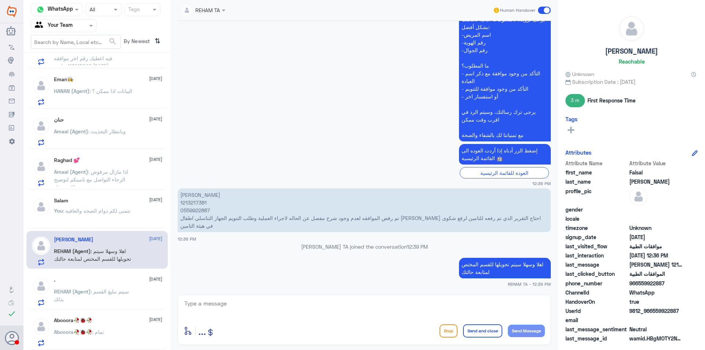
click at [115, 293] on span ": سيتم تبليغ القسم بذلك" at bounding box center [91, 295] width 75 height 14
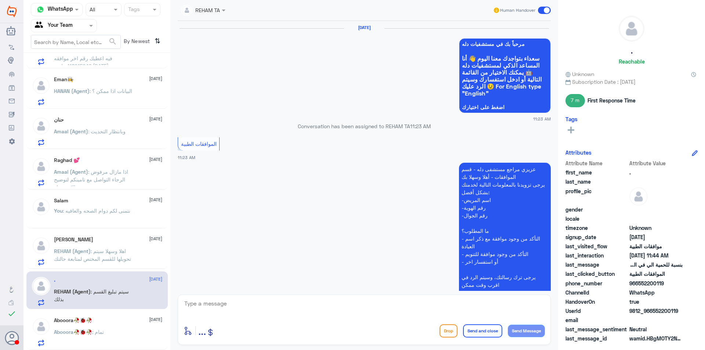
scroll to position [479, 0]
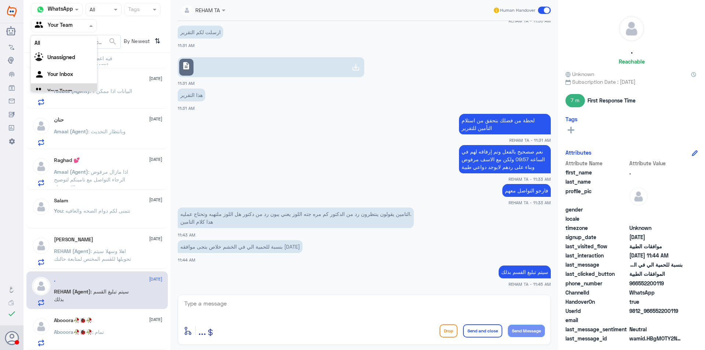
drag, startPoint x: 71, startPoint y: 25, endPoint x: 71, endPoint y: 29, distance: 4.4
click at [71, 26] on input "text" at bounding box center [55, 25] width 40 height 8
click at [75, 63] on div "Your Inbox" at bounding box center [64, 65] width 66 height 17
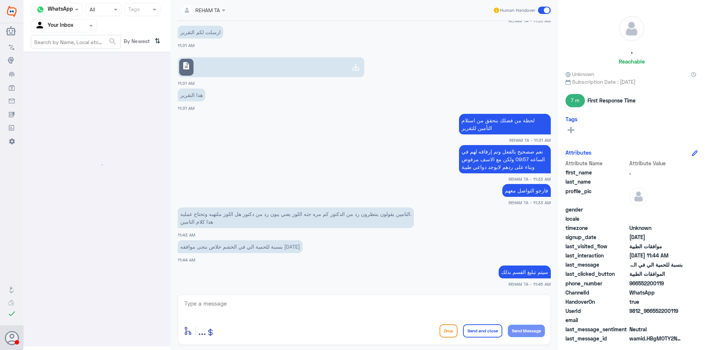
click at [79, 26] on div at bounding box center [63, 25] width 65 height 8
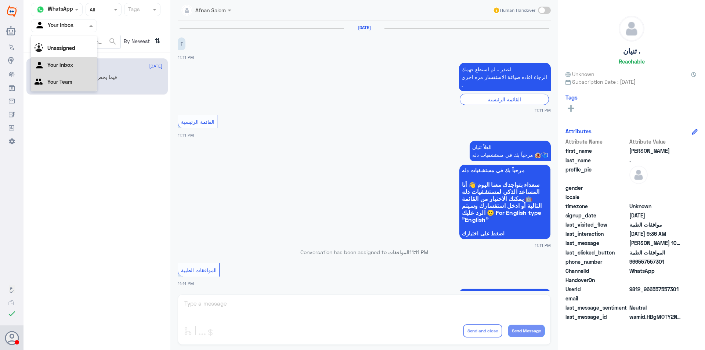
scroll to position [763, 0]
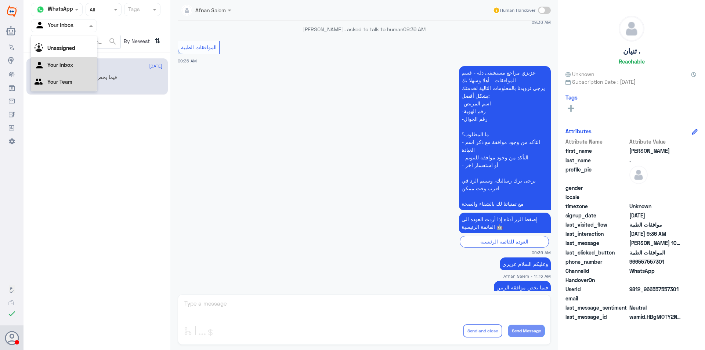
click at [72, 81] on div "Your Team" at bounding box center [64, 82] width 66 height 17
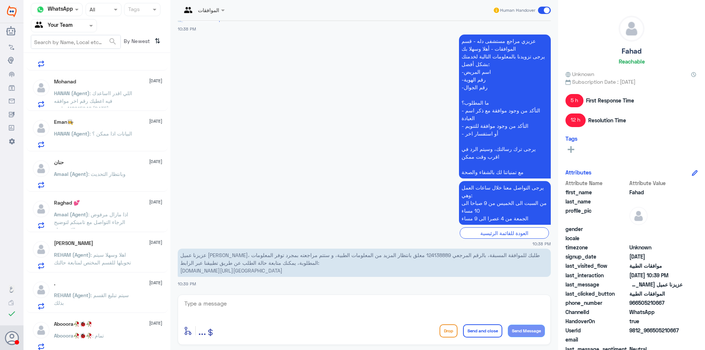
scroll to position [151, 0]
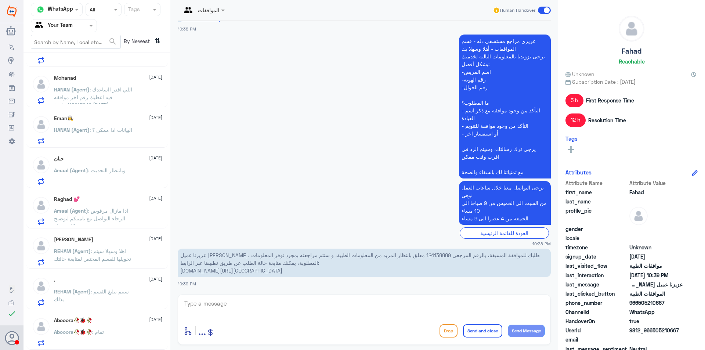
click at [116, 321] on div "Abooora🥀🐞🥀 [DATE]" at bounding box center [108, 320] width 108 height 6
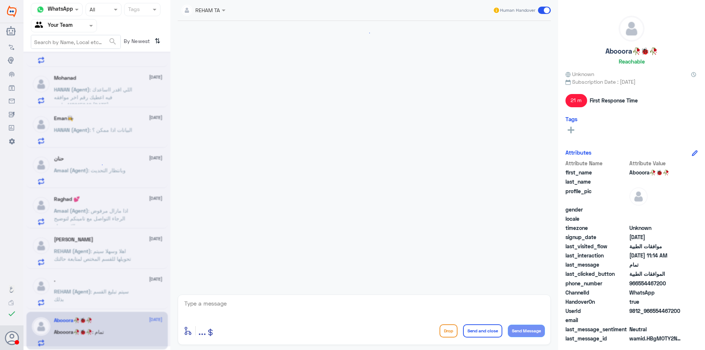
scroll to position [414, 0]
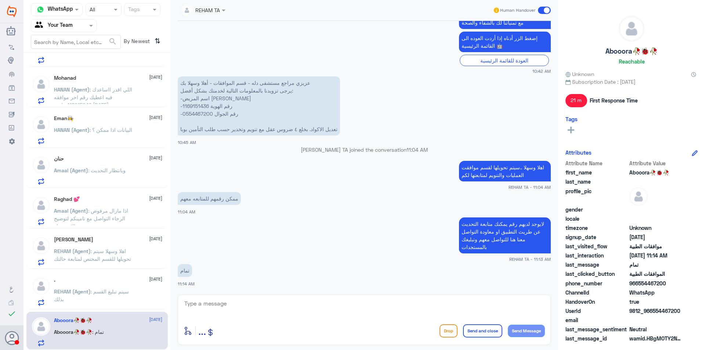
click at [109, 296] on p "REHAM (Agent) : سيتم تبليغ القسم بذلك" at bounding box center [95, 297] width 83 height 18
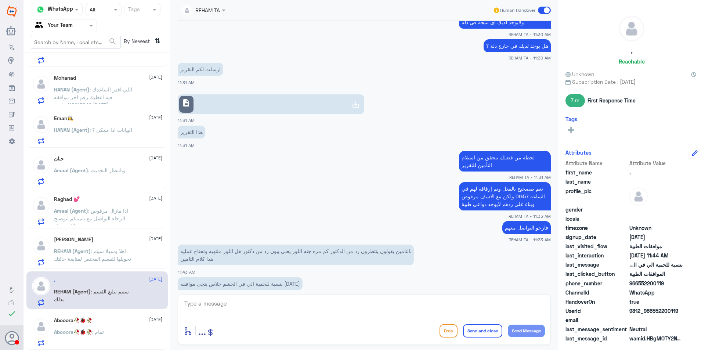
scroll to position [332, 0]
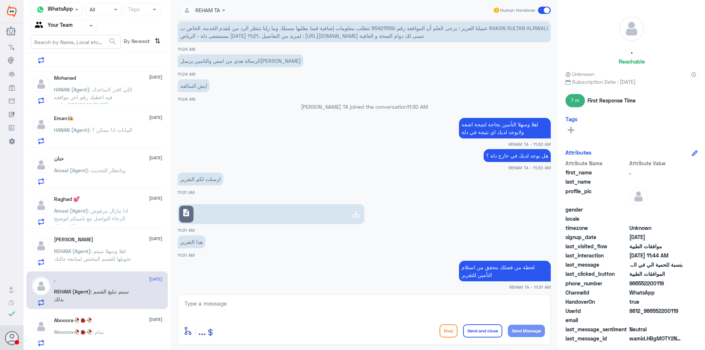
click at [390, 26] on span "عميلنا العزيز : يرجى العلم أن الموافقة رقم :85421559 تتطلب معلومات إضافية قمنا …" at bounding box center [364, 32] width 368 height 14
click at [89, 257] on span ": اهلا وسهلا سيتم تحويلها للقسم المختص لمتابعة حالتك" at bounding box center [92, 255] width 77 height 14
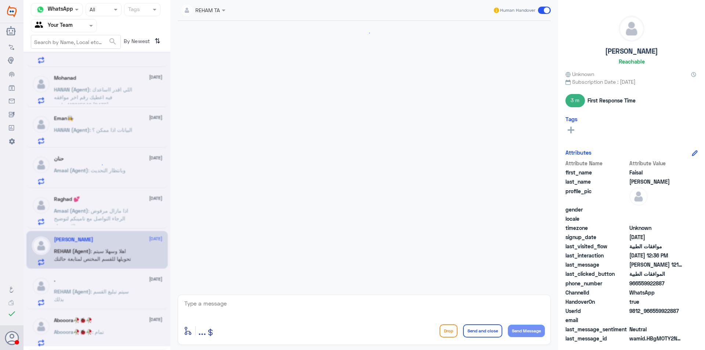
scroll to position [632, 0]
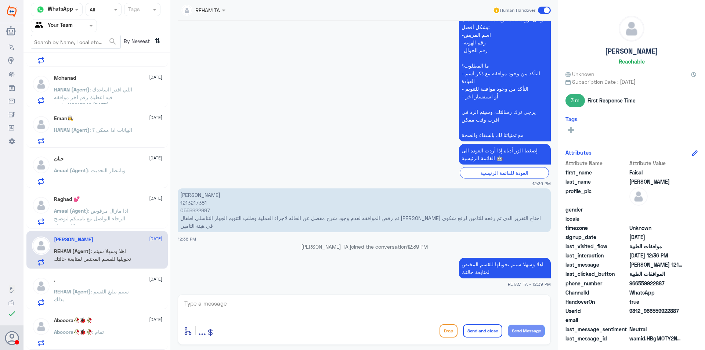
click at [104, 204] on div "Raghad 💕 [DATE] Amaal (Agent) : اذا مازال مرفوض الرجاء التواصل مع تامينكم لتوضي…" at bounding box center [108, 210] width 108 height 29
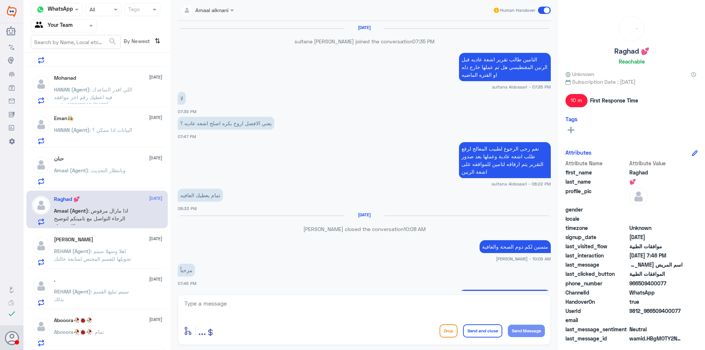
scroll to position [495, 0]
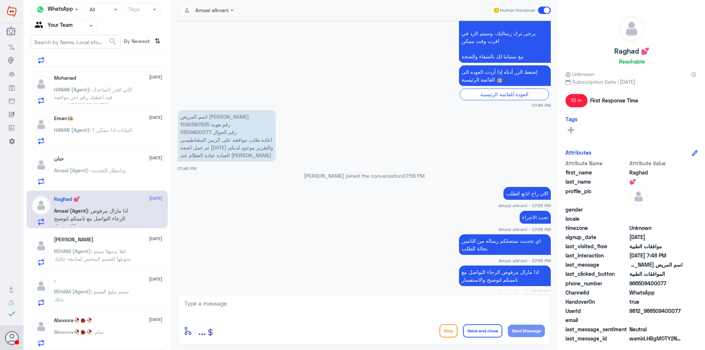
click at [76, 30] on div "Agent Filter Your Team" at bounding box center [59, 25] width 56 height 11
click at [79, 66] on div "Your Inbox" at bounding box center [64, 65] width 66 height 17
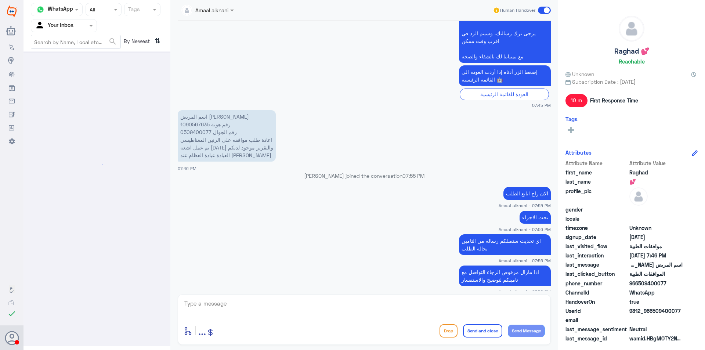
scroll to position [0, 0]
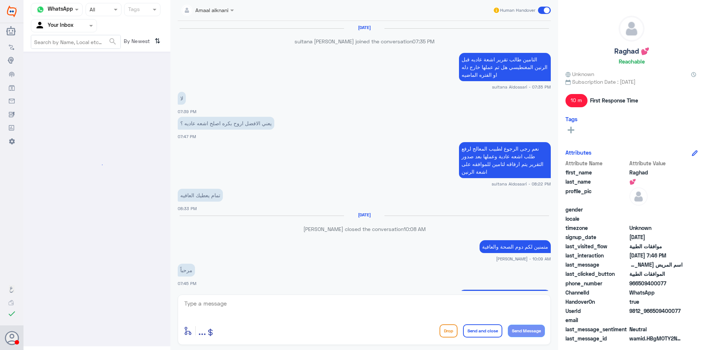
click at [89, 21] on div at bounding box center [63, 25] width 65 height 8
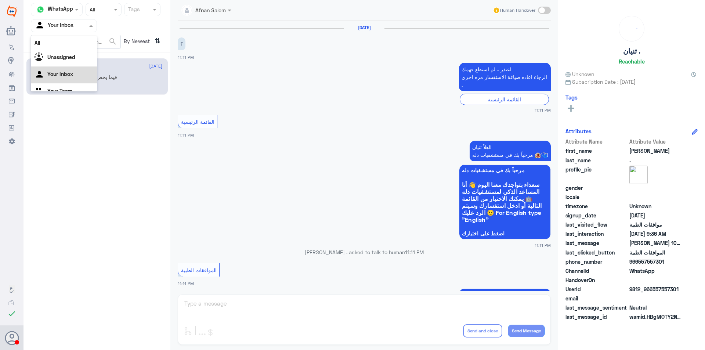
scroll to position [9, 0]
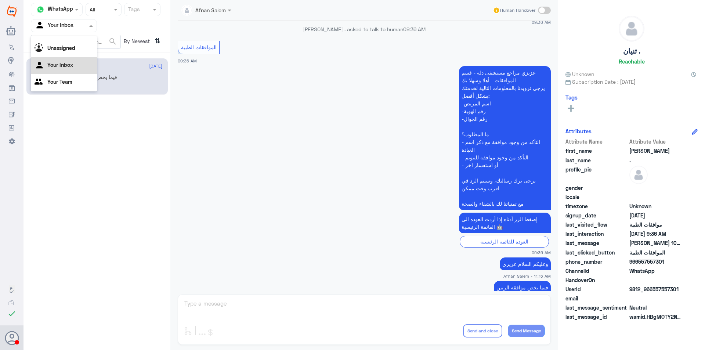
click at [81, 82] on div "Your Team" at bounding box center [64, 82] width 66 height 17
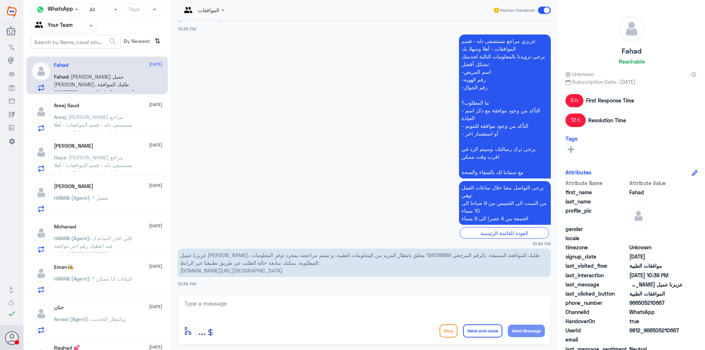
scroll to position [0, 0]
click at [101, 119] on span ": [PERSON_NAME] مراجع مستشفى دله - قسم الموافقات - أهلا وسهلا بك يرجى تزويدنا ب…" at bounding box center [95, 184] width 82 height 137
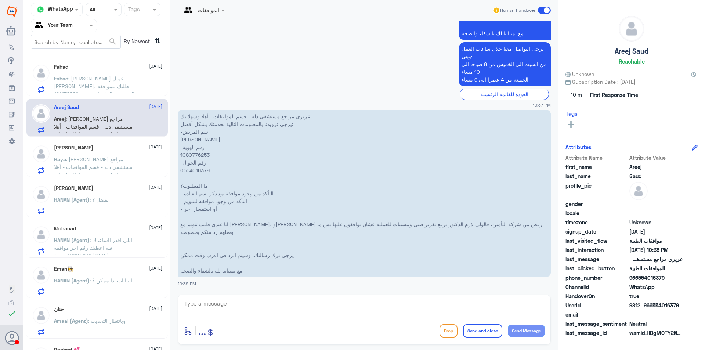
click at [196, 169] on p "عزيزي مراجع مستشفى دله - قسم الموافقات - أهلا وسهلا بك يرجى تزويدنا بالمعلومات …" at bounding box center [364, 193] width 373 height 167
click at [77, 152] on div "[PERSON_NAME] [DATE] Haya : عزيزي مراجع مستشفى دله - قسم الموافقات - أهلا وسهلا…" at bounding box center [108, 159] width 108 height 29
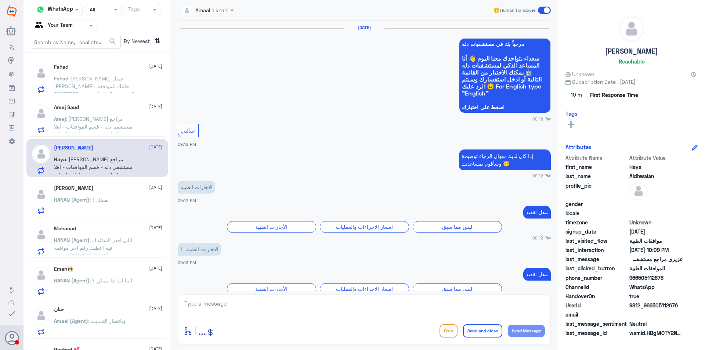
scroll to position [718, 0]
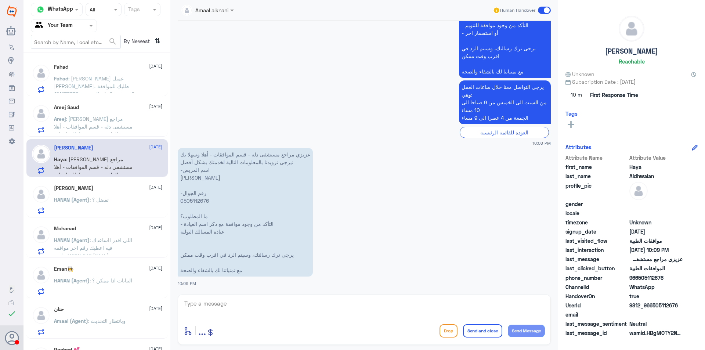
click at [191, 200] on p "عزيزي مراجع مستشفى دله - قسم الموافقات - أهلا وسهلا بك يرجى تزويدنا بالمعلومات …" at bounding box center [245, 212] width 135 height 129
click at [104, 67] on div "Fahad [DATE]" at bounding box center [108, 67] width 108 height 6
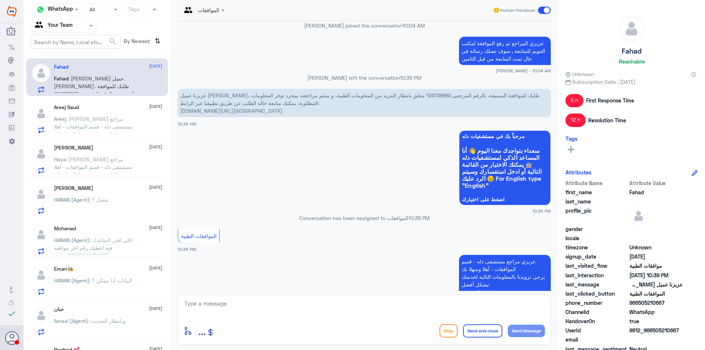
scroll to position [565, 0]
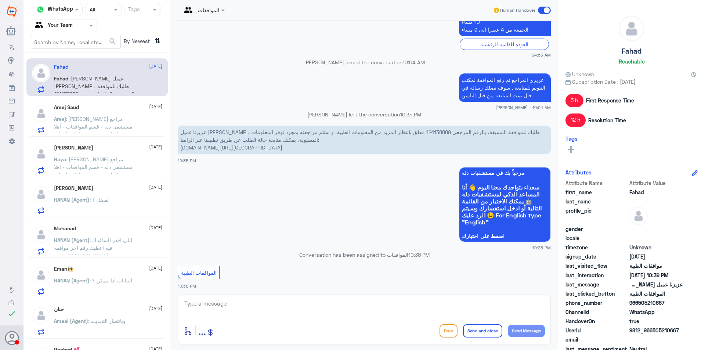
click at [406, 135] on p "عزيزنا عميل [PERSON_NAME]، طلبك للموافقة المسبقة، بالرقم المرجعي 124138889 معلق…" at bounding box center [364, 140] width 373 height 28
click at [332, 311] on textarea at bounding box center [364, 308] width 361 height 18
type textarea "h"
type textarea "تمت الموافقه [PERSON_NAME] بإمكانك الحضور على الموعد"
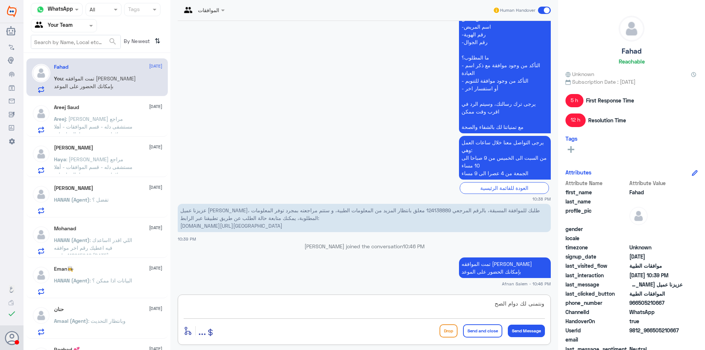
scroll to position [852, 0]
type textarea "ونتمنى لك دوام الصحه والعافيه"
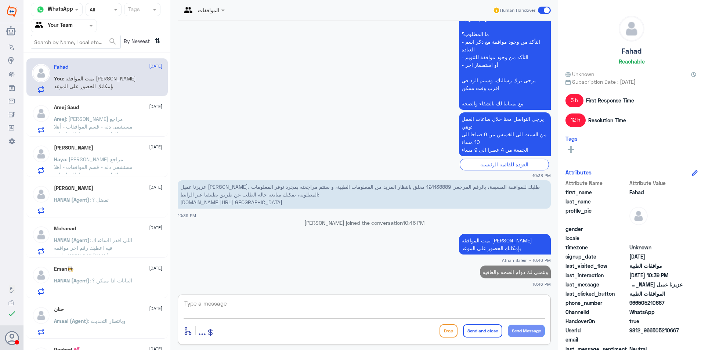
click at [515, 269] on p "ونتمنى لك دوام الصحه والعافيه" at bounding box center [515, 271] width 71 height 13
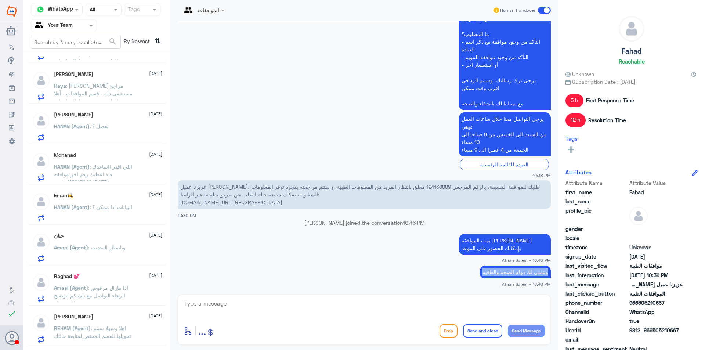
scroll to position [151, 0]
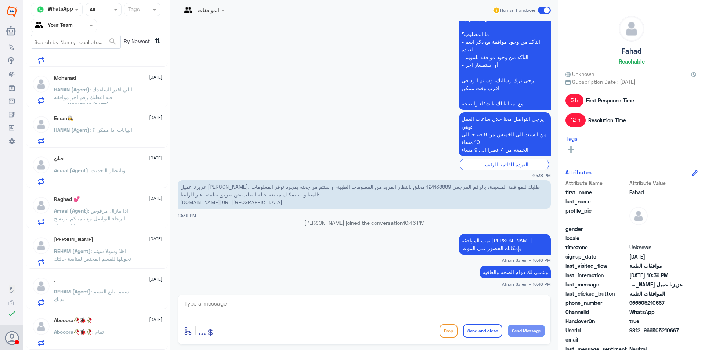
click at [121, 286] on div ". [DATE] REHAM (Agent) : سيتم تبليغ القسم بذلك" at bounding box center [108, 291] width 108 height 29
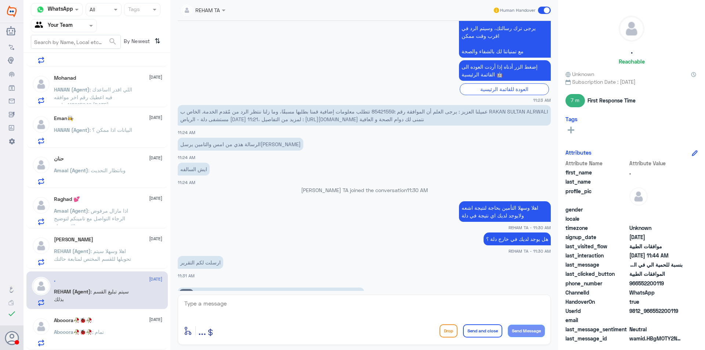
scroll to position [222, 0]
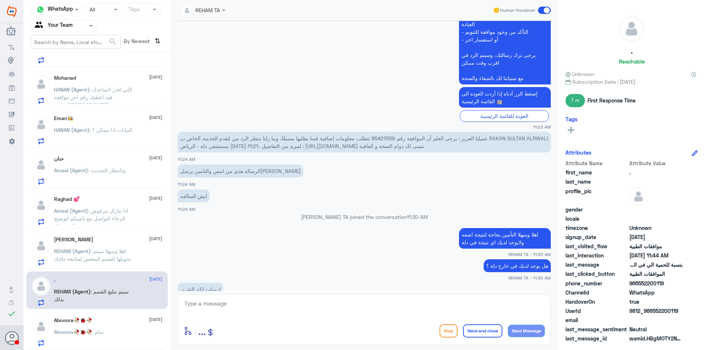
click at [389, 137] on span "عميلنا العزيز : يرجى العلم أن الموافقة رقم :85421559 تتطلب معلومات إضافية قمنا …" at bounding box center [364, 142] width 368 height 14
click at [390, 135] on span "عميلنا العزيز : يرجى العلم أن الموافقة رقم :85421559 تتطلب معلومات إضافية قمنا …" at bounding box center [364, 142] width 368 height 14
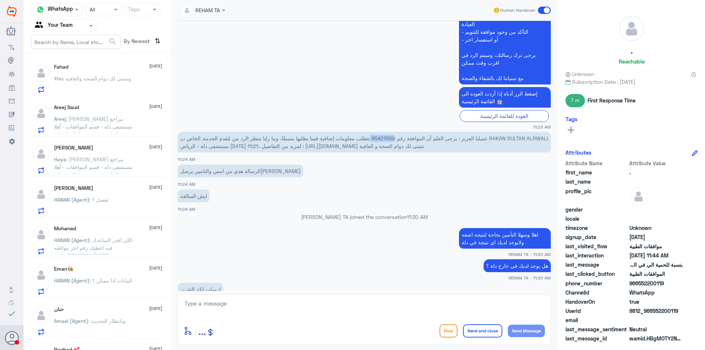
scroll to position [0, 0]
click at [109, 122] on span ": [PERSON_NAME] مراجع مستشفى دله - قسم الموافقات - أهلا وسهلا بك يرجى تزويدنا ب…" at bounding box center [95, 184] width 82 height 137
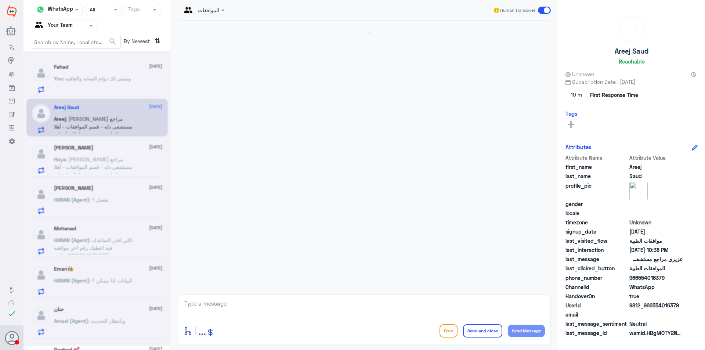
scroll to position [292, 0]
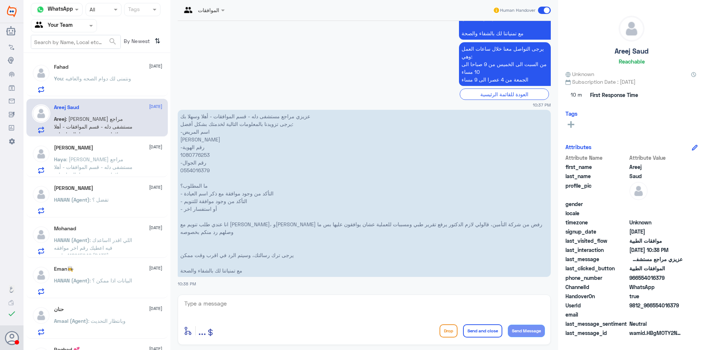
click at [129, 160] on span ": [PERSON_NAME] مراجع مستشفى دله - قسم الموافقات - أهلا وسهلا بك يرجى تزويدنا ب…" at bounding box center [95, 194] width 83 height 76
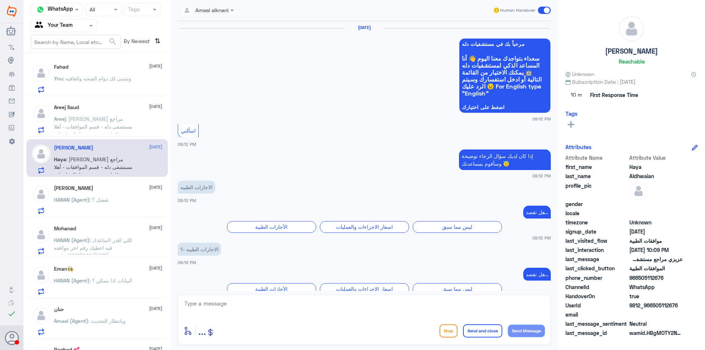
scroll to position [718, 0]
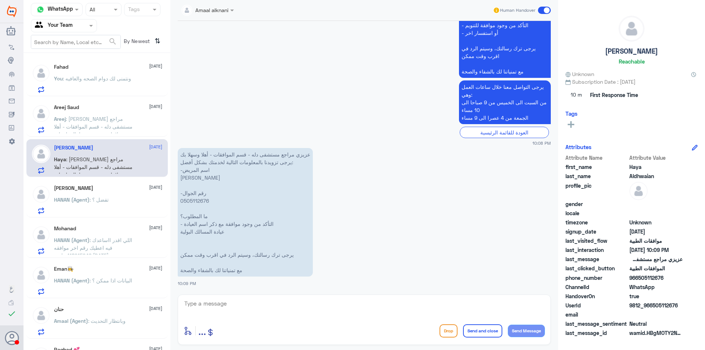
click at [195, 202] on p "عزيزي مراجع مستشفى دله - قسم الموافقات - أهلا وسهلا بك يرجى تزويدنا بالمعلومات …" at bounding box center [245, 212] width 135 height 129
click at [117, 121] on span ": [PERSON_NAME] مراجع مستشفى دله - قسم الموافقات - أهلا وسهلا بك يرجى تزويدنا ب…" at bounding box center [95, 184] width 82 height 137
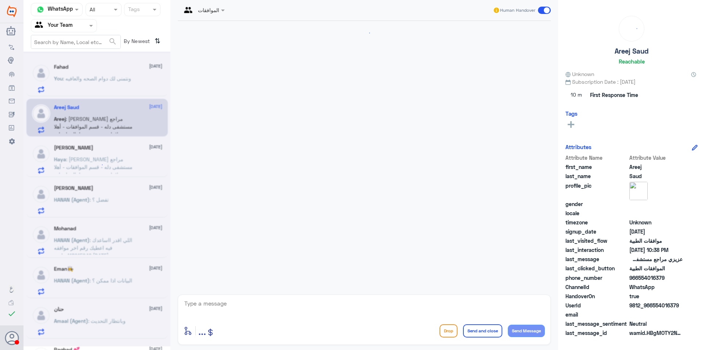
scroll to position [292, 0]
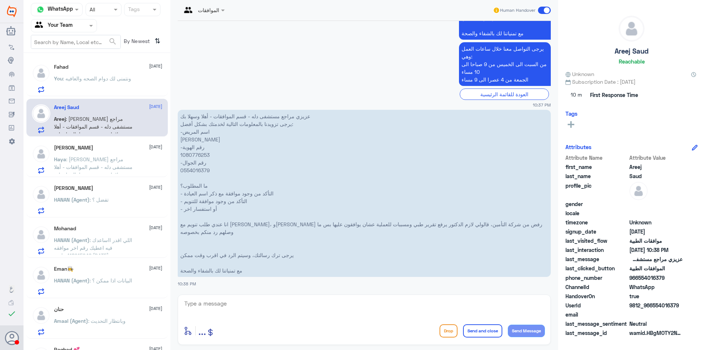
click at [199, 173] on p "عزيزي مراجع مستشفى دله - قسم الموافقات - أهلا وسهلا بك يرجى تزويدنا بالمعلومات …" at bounding box center [364, 193] width 373 height 167
click at [128, 228] on div "Mohanad [DATE]" at bounding box center [108, 228] width 108 height 6
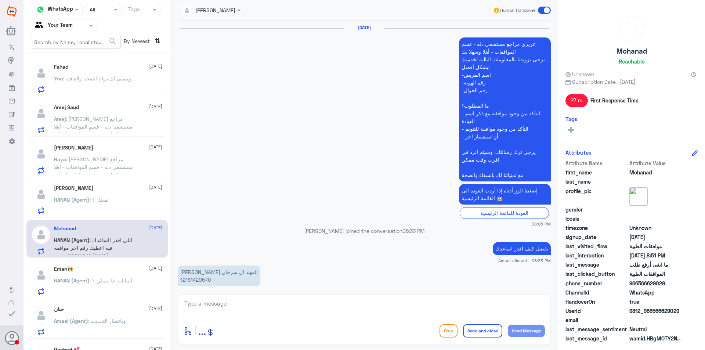
scroll to position [452, 0]
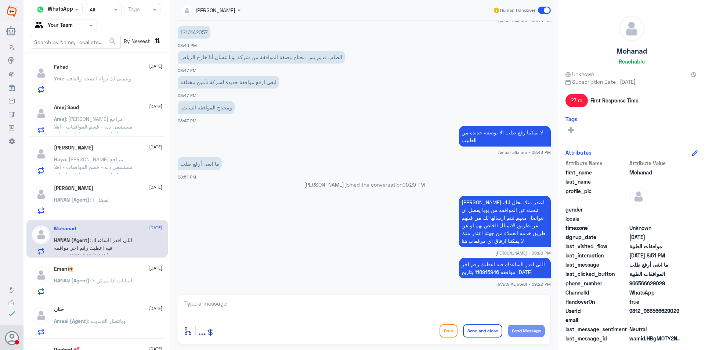
click at [95, 91] on p "You : ونتمنى لك دوام الصحه والعافيه" at bounding box center [92, 84] width 77 height 18
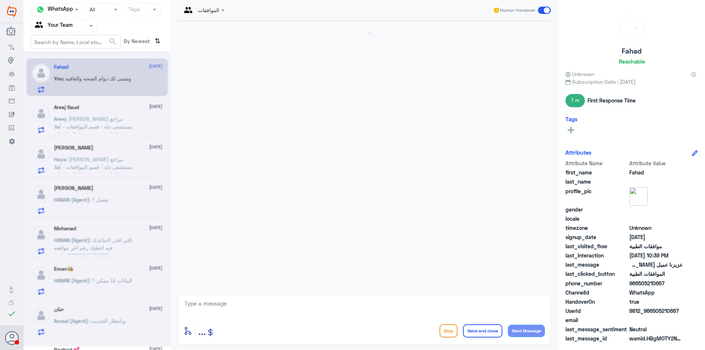
scroll to position [794, 0]
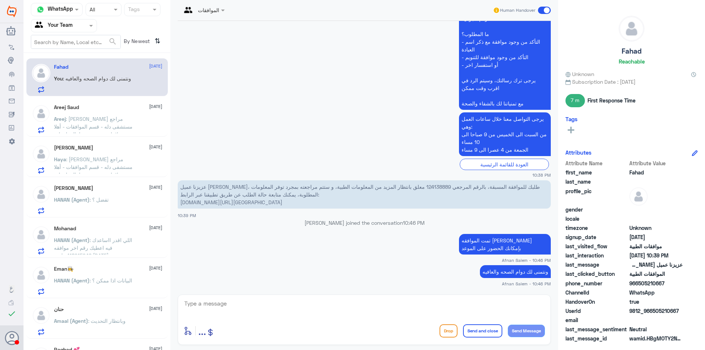
click at [102, 119] on span ": [PERSON_NAME] مراجع مستشفى دله - قسم الموافقات - أهلا وسهلا بك يرجى تزويدنا ب…" at bounding box center [95, 184] width 82 height 137
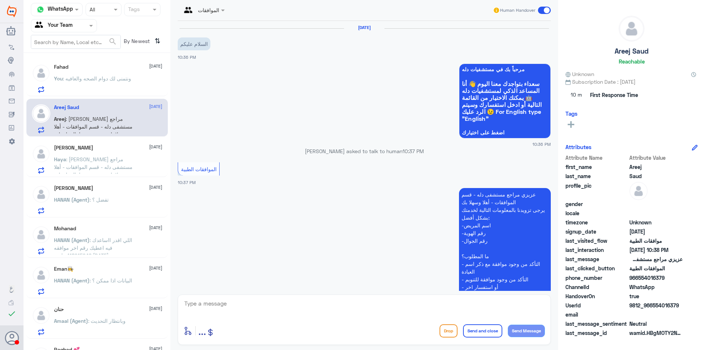
scroll to position [292, 0]
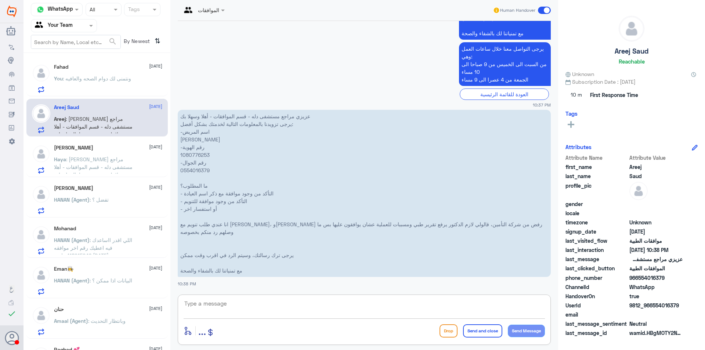
click at [243, 304] on textarea at bounding box center [364, 308] width 361 height 18
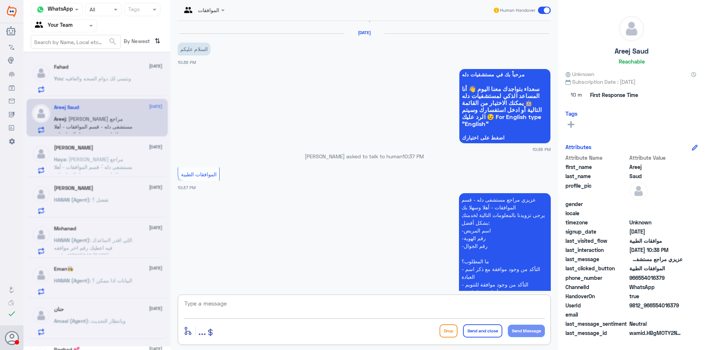
scroll to position [0, 0]
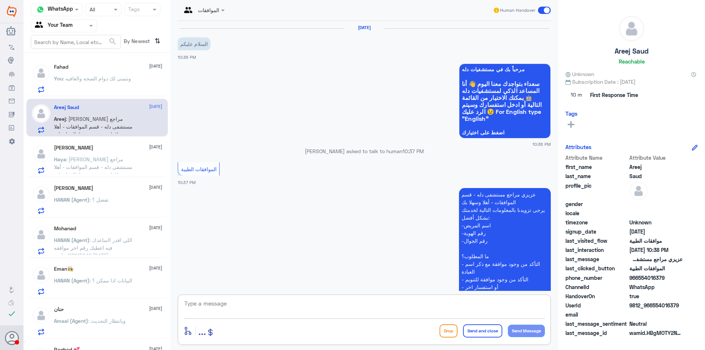
type textarea "ل"
type textarea "وعليكم السلام عزيزتي"
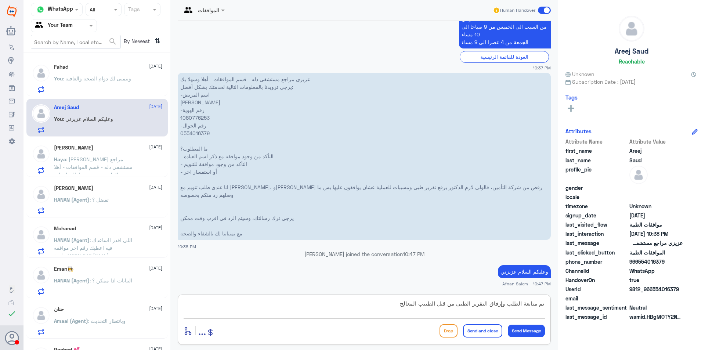
type textarea "تم متابعة الطلب وإرفاق التقرير الطبي من قبل الطبيب المعالج"
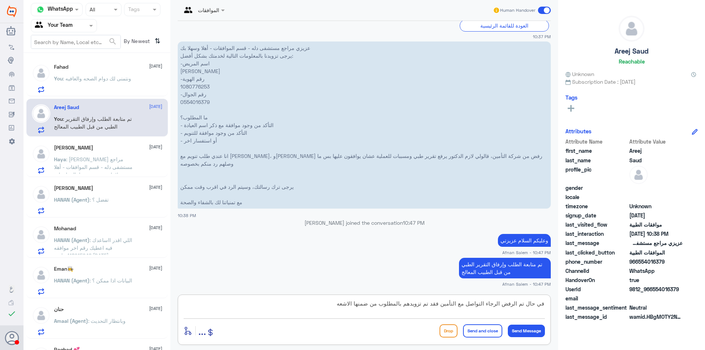
type textarea "في حال تم الرفض الرجاء التواصل مع التأمين فقد تم تزويدهم بالمطلوب من ضمنها الاش…"
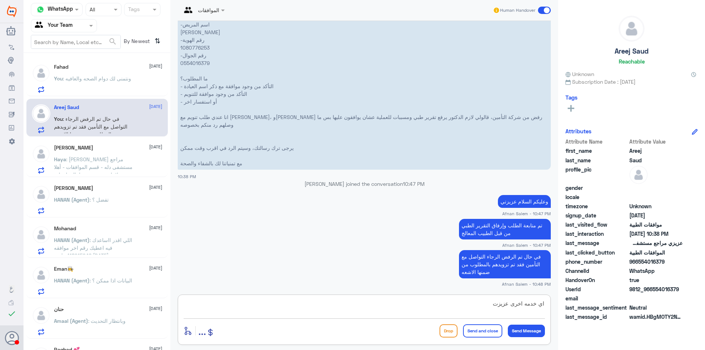
type textarea "اي خدمه اخرى عزيزتي"
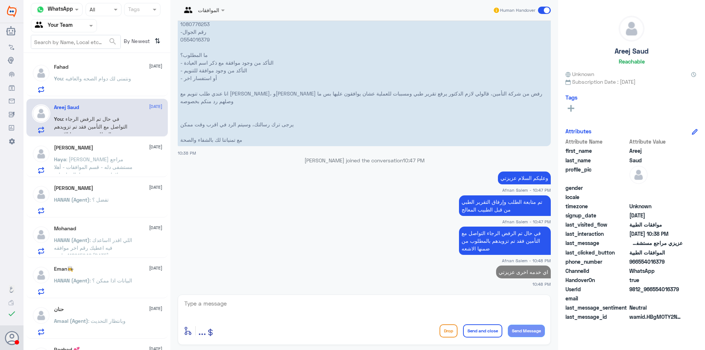
click at [51, 83] on div "Fahad [DATE] You : ونتمنى لك دوام الصحه والعافيه" at bounding box center [97, 78] width 130 height 29
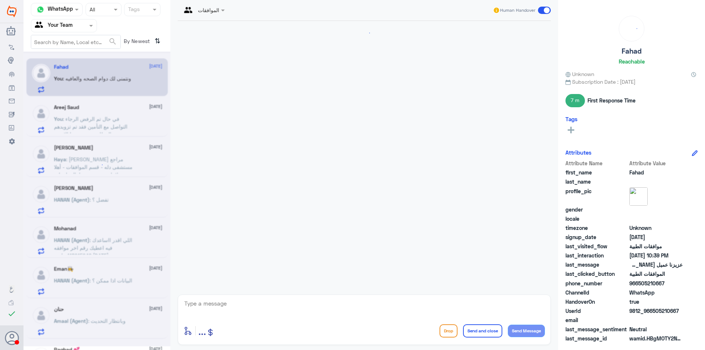
scroll to position [794, 0]
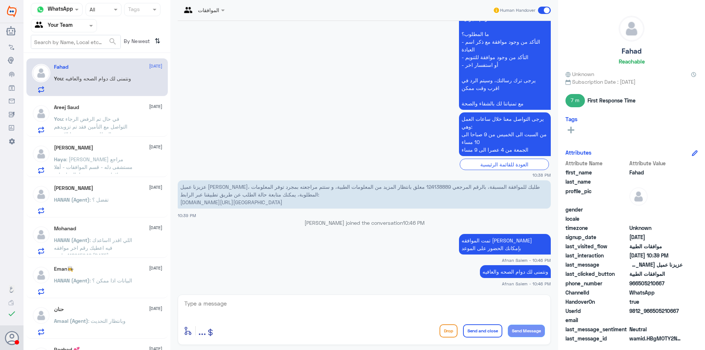
click at [83, 26] on div at bounding box center [63, 25] width 65 height 8
click at [69, 63] on Inbox "Your Inbox" at bounding box center [60, 65] width 26 height 6
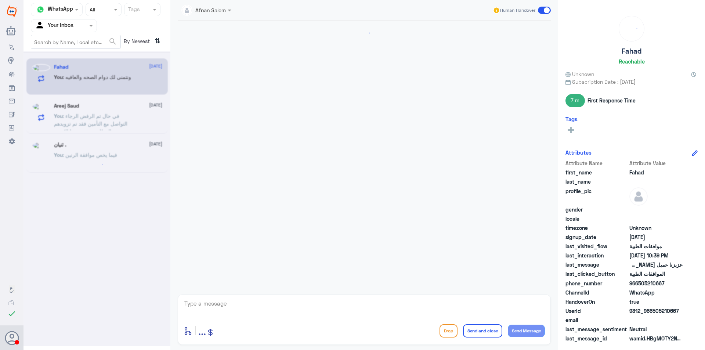
scroll to position [794, 0]
click at [77, 29] on div at bounding box center [63, 25] width 65 height 8
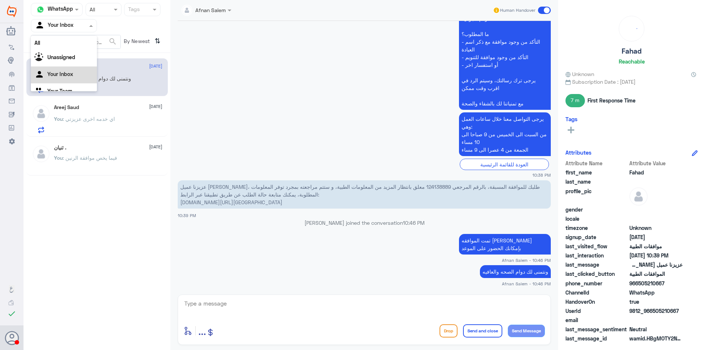
scroll to position [9, 0]
click at [80, 82] on div "Your Team" at bounding box center [64, 82] width 66 height 17
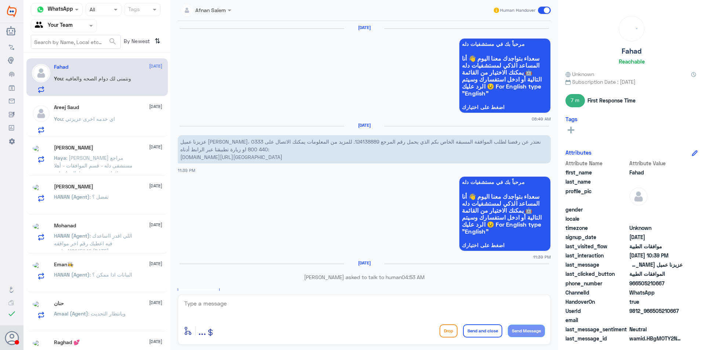
scroll to position [794, 0]
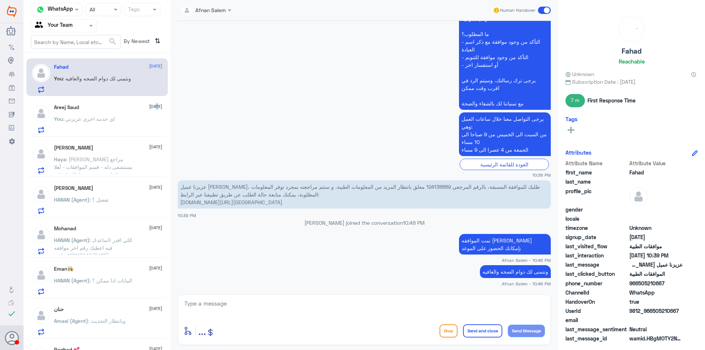
click at [144, 102] on div "Areej Saud [DATE] You : اي خدمه اخرى عزيزتي" at bounding box center [96, 118] width 141 height 38
click at [129, 154] on div "[PERSON_NAME] [DATE] Haya : عزيزي مراجع مستشفى دله - قسم الموافقات - أهلا وسهلا…" at bounding box center [108, 159] width 108 height 29
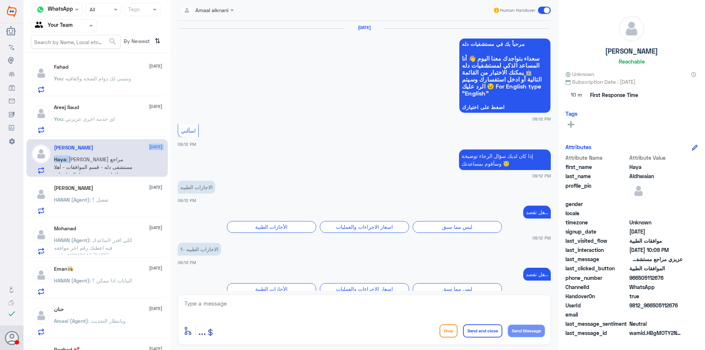
scroll to position [718, 0]
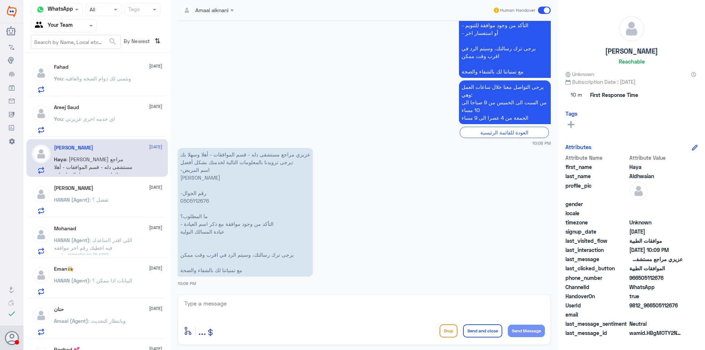
click at [204, 197] on p "عزيزي مراجع مستشفى دله - قسم الموافقات - أهلا وسهلا بك يرجى تزويدنا بالمعلومات …" at bounding box center [245, 212] width 135 height 129
click at [124, 198] on div "HANAN (Agent) : تفضل ؟" at bounding box center [108, 206] width 108 height 17
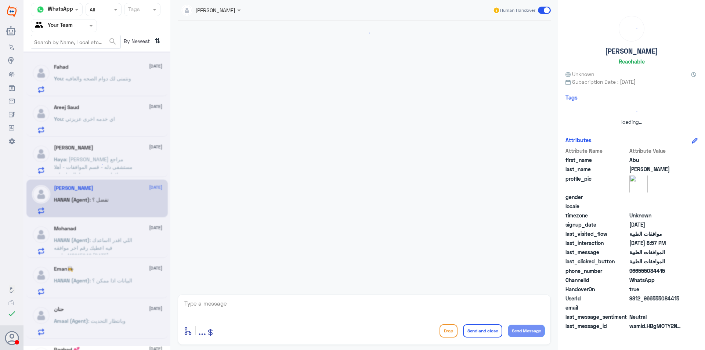
scroll to position [241, 0]
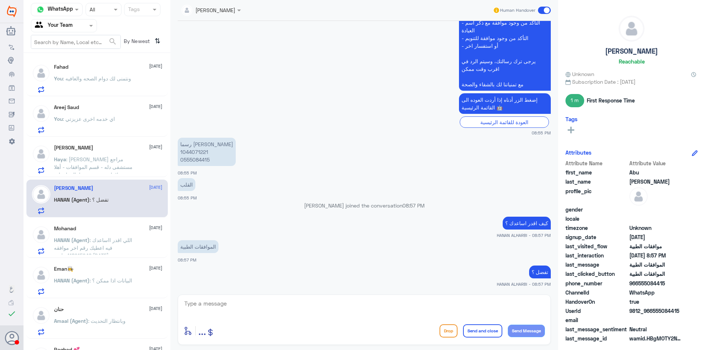
click at [112, 213] on div "HANAN (Agent) : تفضل ؟" at bounding box center [108, 206] width 108 height 17
click at [118, 247] on p "HANAN (Agent) : اللي اقدر ااساعدك فيه اعطيك رقم اخر موافقه 118915946 بتاريخ [DA…" at bounding box center [95, 245] width 83 height 18
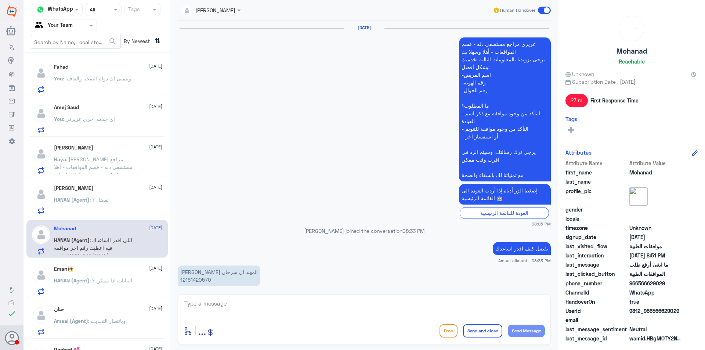
scroll to position [452, 0]
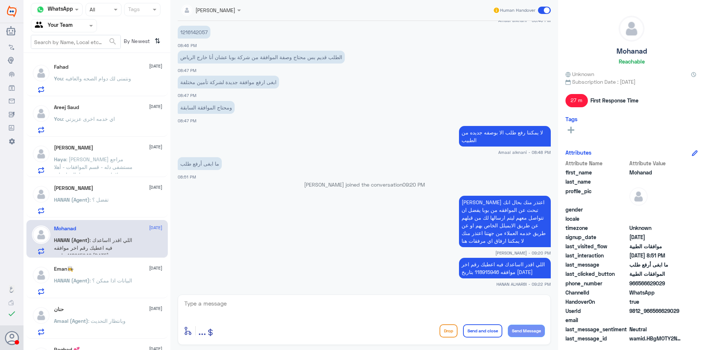
click at [119, 287] on p "HANAN (Agent) : البيانات اذا ممكن ؟" at bounding box center [93, 286] width 78 height 18
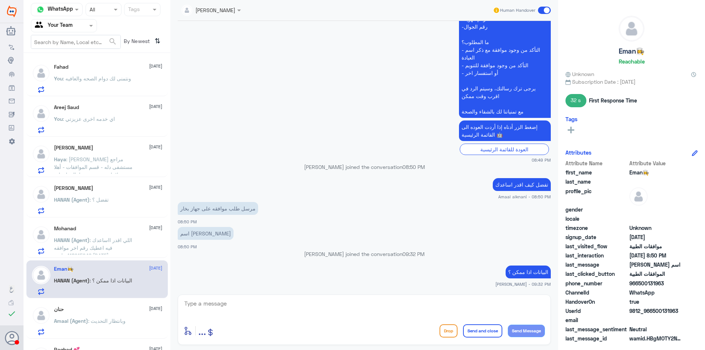
scroll to position [73, 0]
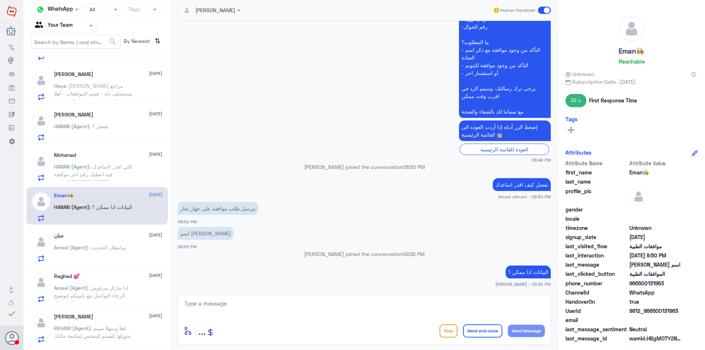
click at [118, 232] on div "حنان [DATE] Amaal (Agent) : وبانتظار التحديث" at bounding box center [96, 246] width 141 height 38
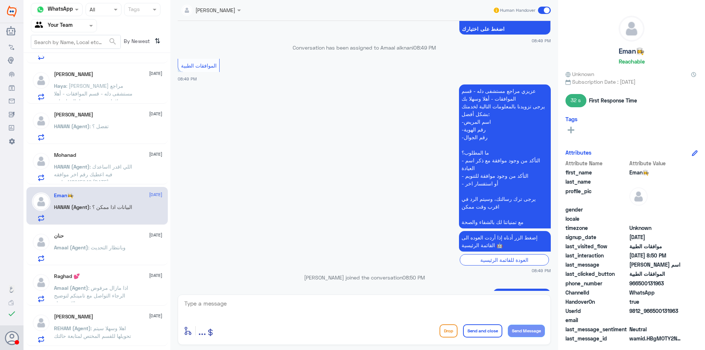
scroll to position [0, 0]
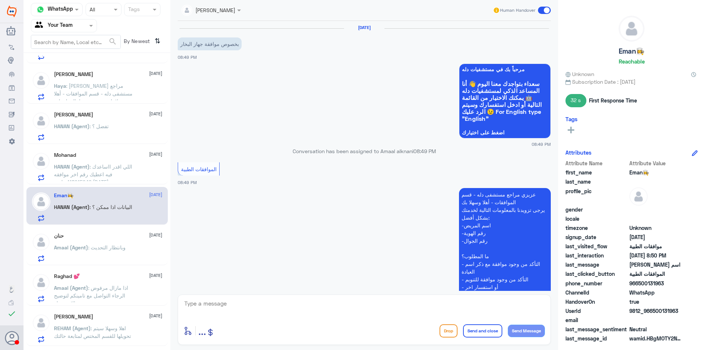
drag, startPoint x: 679, startPoint y: 311, endPoint x: 654, endPoint y: 312, distance: 25.4
click at [654, 312] on span "9812_966500131963" at bounding box center [655, 311] width 53 height 8
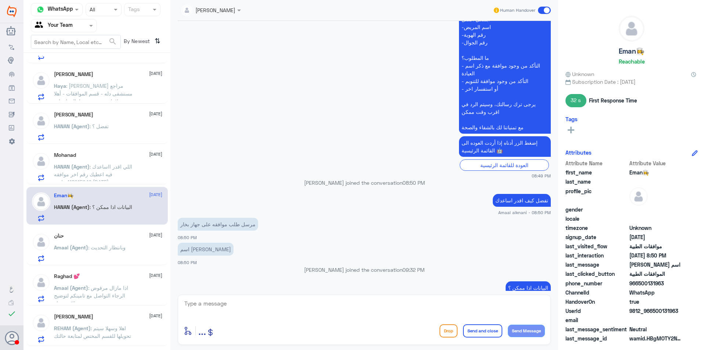
scroll to position [214, 0]
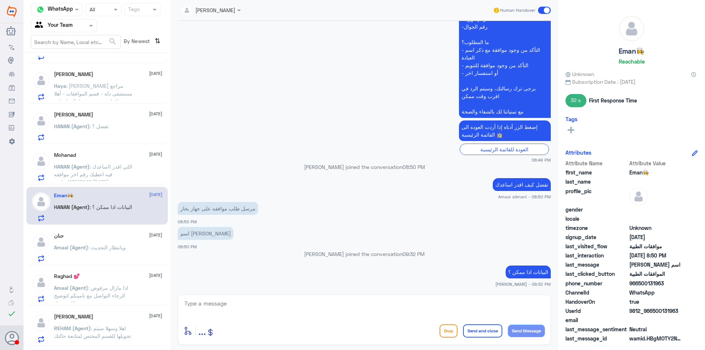
click at [451, 329] on button "Drop" at bounding box center [449, 330] width 18 height 13
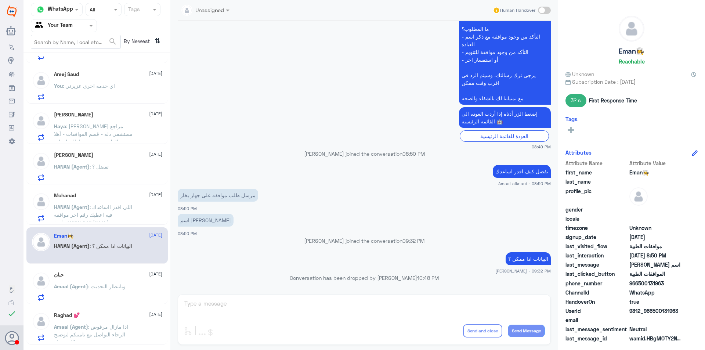
scroll to position [0, 0]
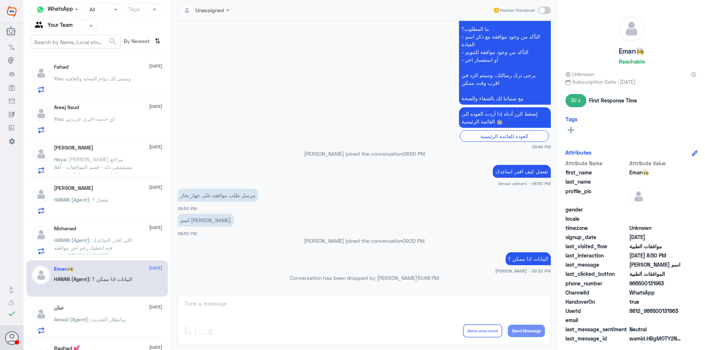
click at [101, 83] on p "You : ونتمنى لك دوام الصحه والعافيه" at bounding box center [92, 84] width 77 height 18
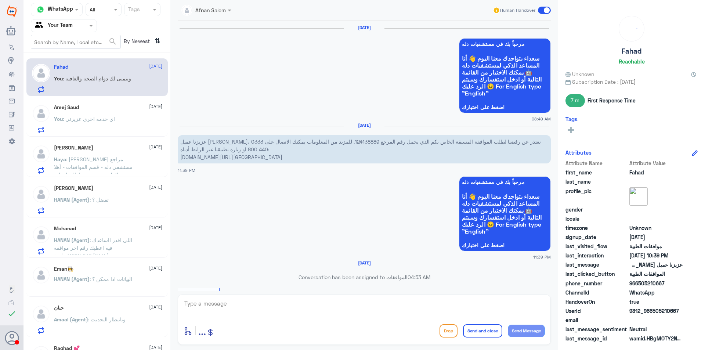
scroll to position [794, 0]
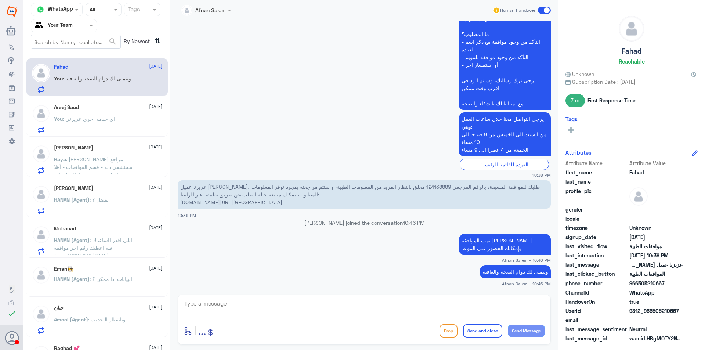
click at [102, 127] on p "You : اي خدمه اخرى عزيزتي" at bounding box center [84, 124] width 61 height 18
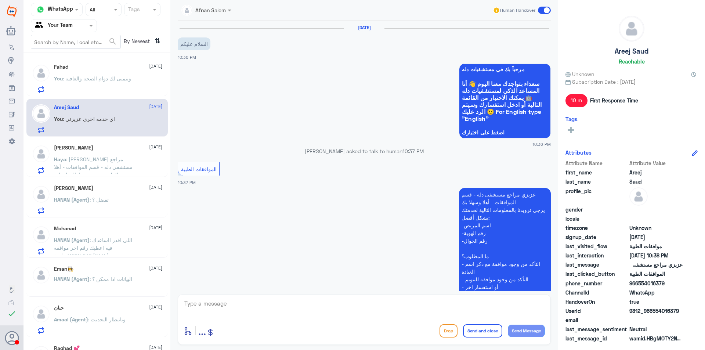
scroll to position [423, 0]
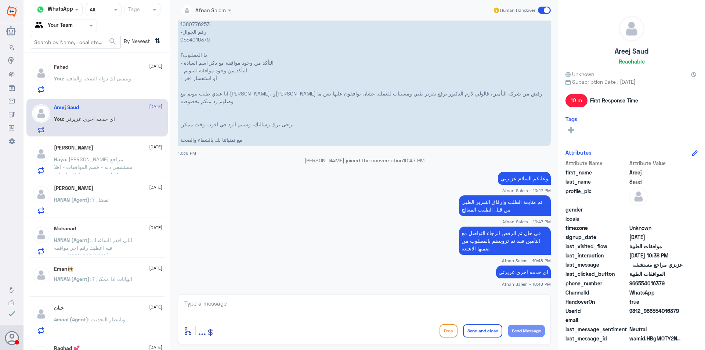
click at [106, 158] on span ": [PERSON_NAME] مراجع مستشفى دله - قسم الموافقات - أهلا وسهلا بك يرجى تزويدنا ب…" at bounding box center [95, 194] width 83 height 76
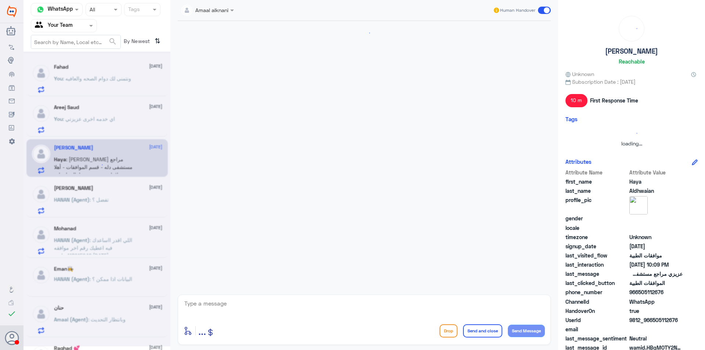
click at [109, 202] on span ": تفضل ؟" at bounding box center [99, 199] width 19 height 6
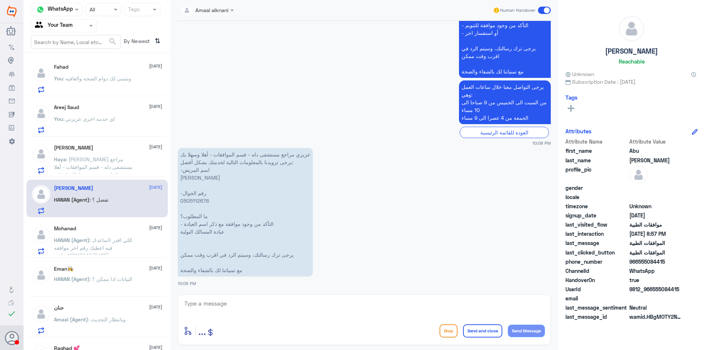
click at [113, 250] on p "HANAN (Agent) : اللي اقدر ااساعدك فيه اعطيك رقم اخر موافقه 118915946 بتاريخ [DA…" at bounding box center [95, 245] width 83 height 18
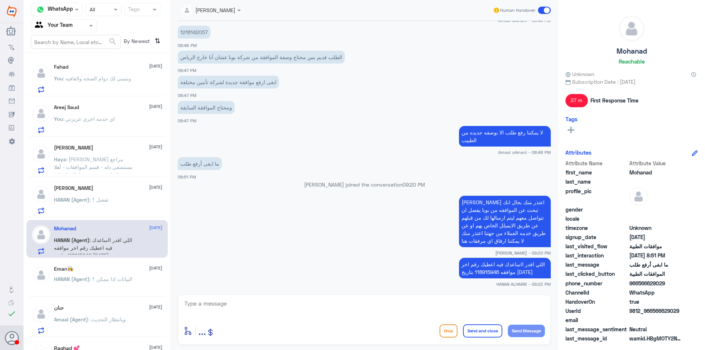
click at [115, 279] on span ": البيانات اذا ممكن ؟" at bounding box center [111, 279] width 43 height 6
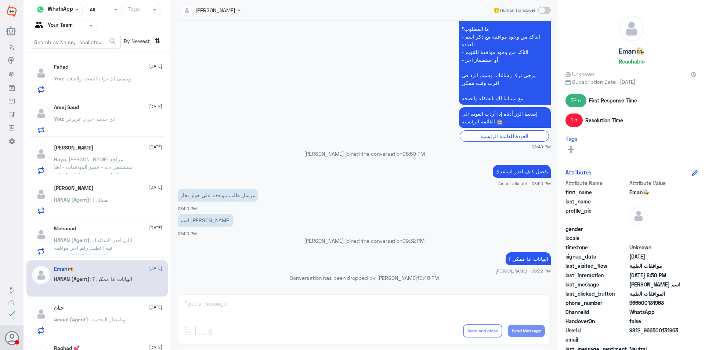
click at [115, 318] on span ": وبانتظار التحديث" at bounding box center [106, 319] width 37 height 6
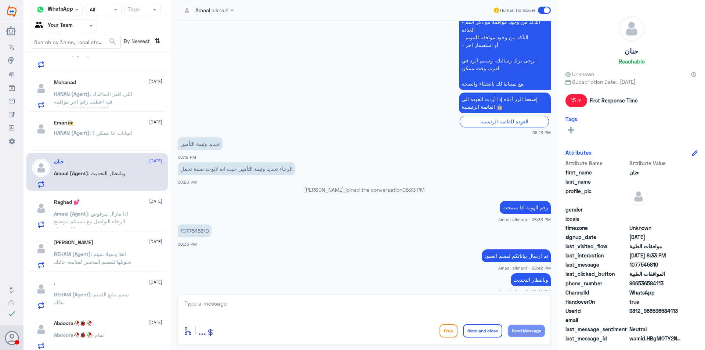
scroll to position [147, 0]
click at [99, 209] on p "Amaal (Agent) : اذا مازال مرفوض الرجاء التواصل مع تامينكم لتوضيح والاستفسار" at bounding box center [95, 218] width 83 height 18
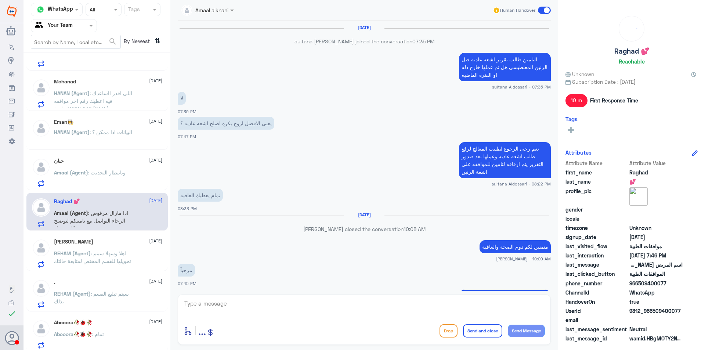
scroll to position [495, 0]
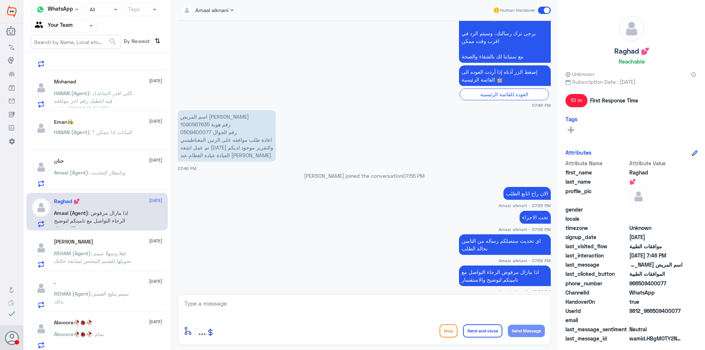
click at [114, 180] on p "Amaal (Agent) : وبانتظار التحديث" at bounding box center [90, 178] width 72 height 18
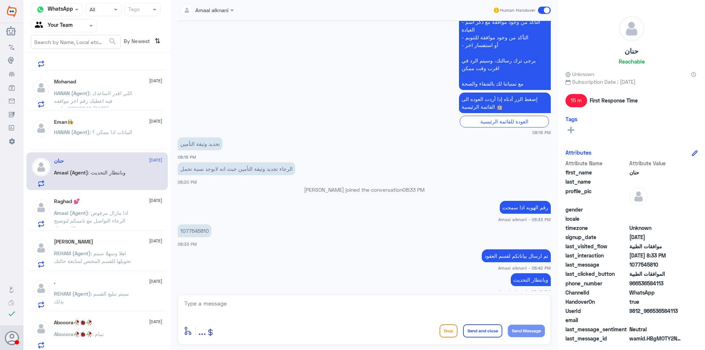
click at [196, 226] on p "1077545810" at bounding box center [195, 230] width 34 height 13
click at [120, 299] on p "REHAM (Agent) : سيتم تبليغ القسم بذلك" at bounding box center [95, 297] width 83 height 18
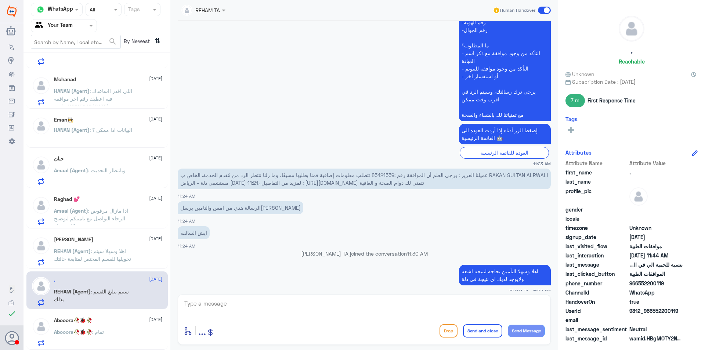
click at [387, 173] on span "عميلنا العزيز : يرجى العلم أن الموافقة رقم :85421559 تتطلب معلومات إضافية قمنا …" at bounding box center [364, 179] width 368 height 14
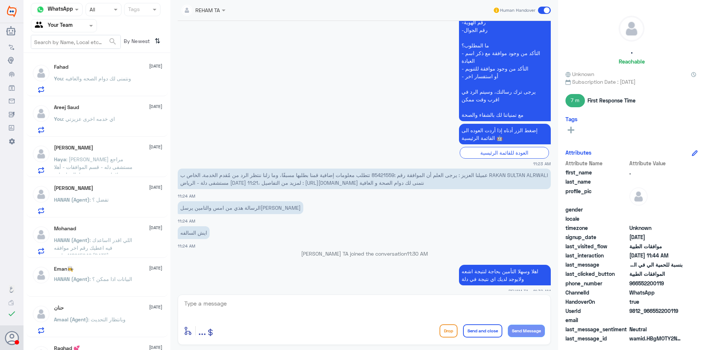
click at [103, 75] on p "You : ونتمنى لك دوام الصحه والعافيه" at bounding box center [92, 84] width 77 height 18
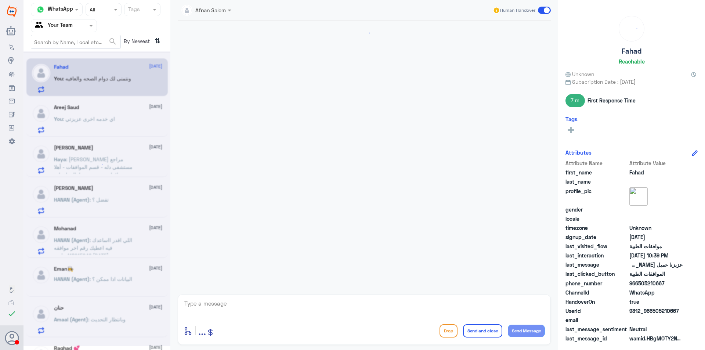
scroll to position [794, 0]
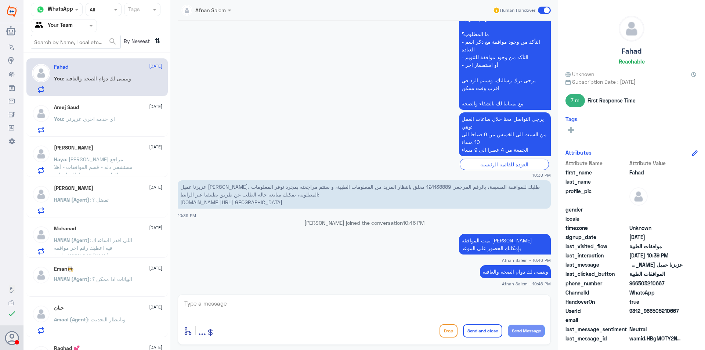
click at [113, 111] on div "Areej Saud [DATE] You : اي خدمه اخرى عزيزتي" at bounding box center [108, 118] width 108 height 29
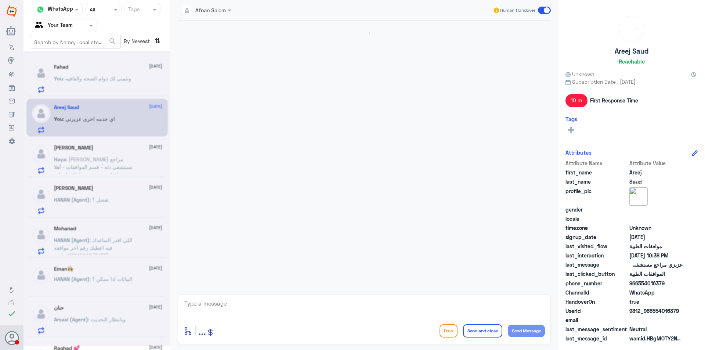
scroll to position [423, 0]
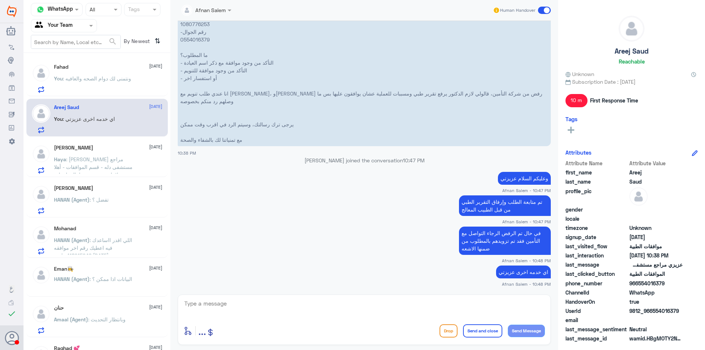
click at [202, 40] on p "عزيزي مراجع مستشفى دله - قسم الموافقات - أهلا وسهلا بك يرجى تزويدنا بالمعلومات …" at bounding box center [364, 62] width 373 height 167
click at [115, 90] on p "You : ونتمنى لك دوام الصحه والعافيه" at bounding box center [92, 84] width 77 height 18
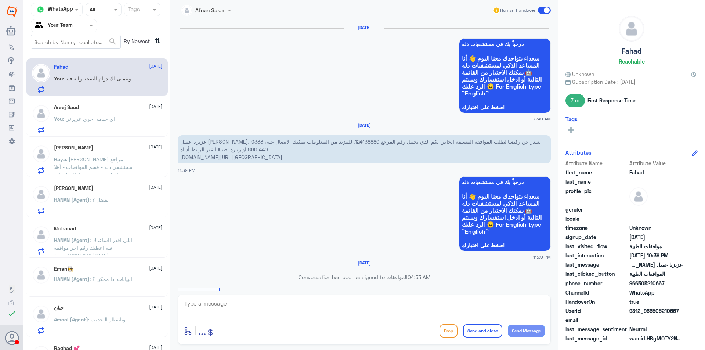
scroll to position [794, 0]
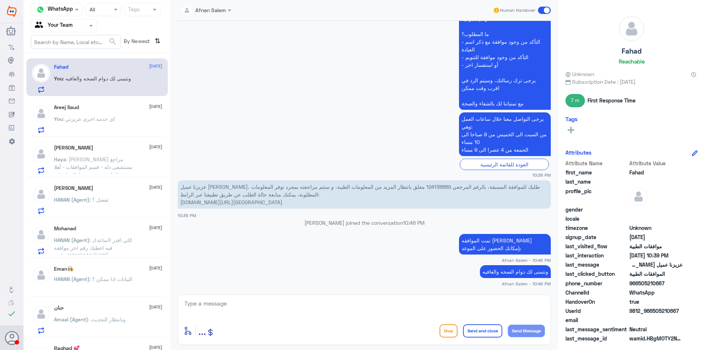
click at [508, 277] on p "ونتمنى لك دوام الصحه والعافيه" at bounding box center [515, 271] width 71 height 13
click at [498, 299] on textarea at bounding box center [364, 308] width 361 height 18
paste textarea "ونتمنى لك دوام الصحه والعافيه"
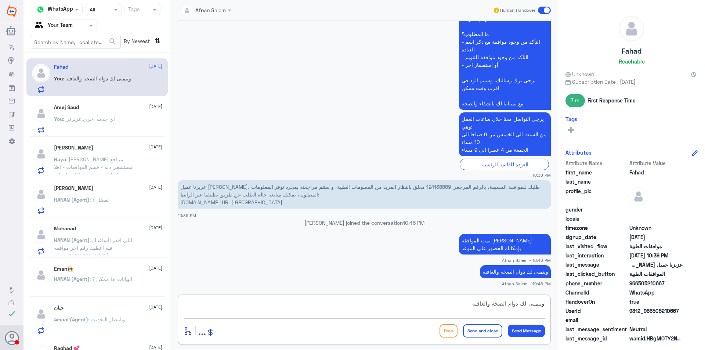
scroll to position [7, 0]
click at [505, 315] on textarea "ونتمنى لك دوام الصحه والعافيه" at bounding box center [364, 308] width 361 height 18
type textarea "ونتمنى لك دوام الصحه والعافيه"
drag, startPoint x: 483, startPoint y: 326, endPoint x: 491, endPoint y: 336, distance: 12.0
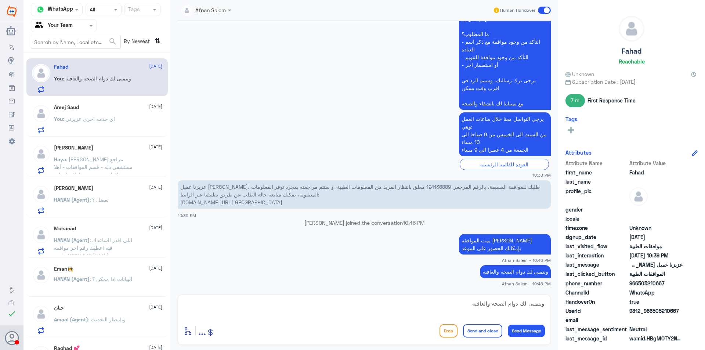
click at [503, 317] on div "ونتمنى لك دوام الصحه والعافيه enter flow name ... Drop Send and close Send Mess…" at bounding box center [364, 320] width 373 height 50
click at [489, 338] on div "enter flow name ... Drop Send and close Send Message" at bounding box center [364, 330] width 361 height 17
click at [487, 335] on button "Send and close" at bounding box center [482, 330] width 39 height 13
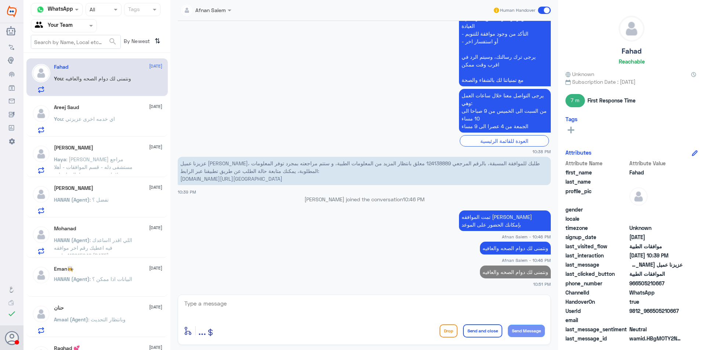
scroll to position [815, 0]
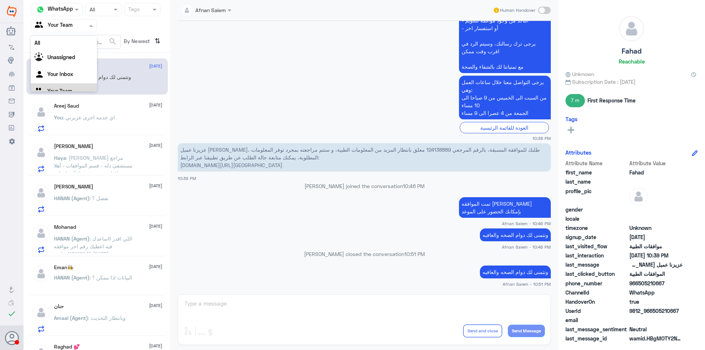
click at [84, 26] on div at bounding box center [63, 25] width 65 height 8
click at [76, 62] on div "Your Inbox" at bounding box center [64, 65] width 66 height 17
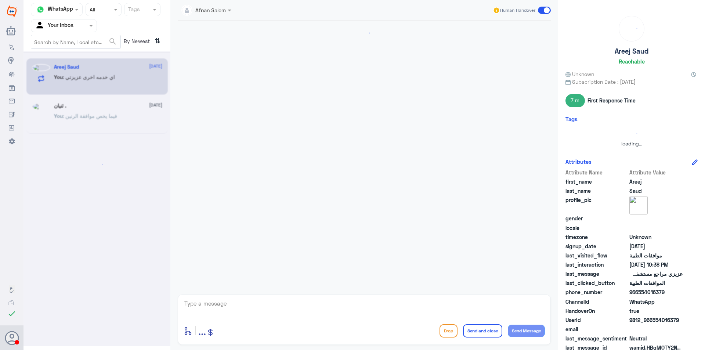
scroll to position [0, 0]
click at [84, 29] on div at bounding box center [63, 25] width 65 height 8
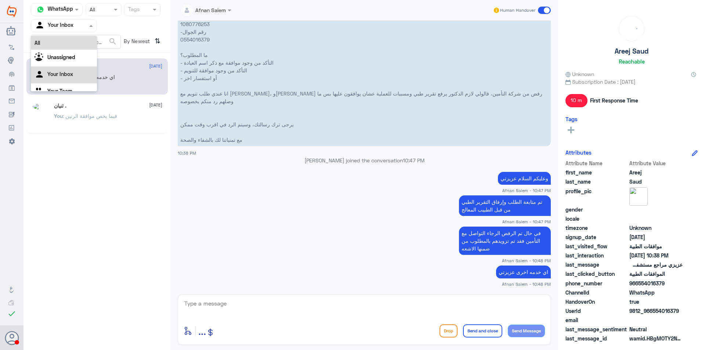
scroll to position [9, 0]
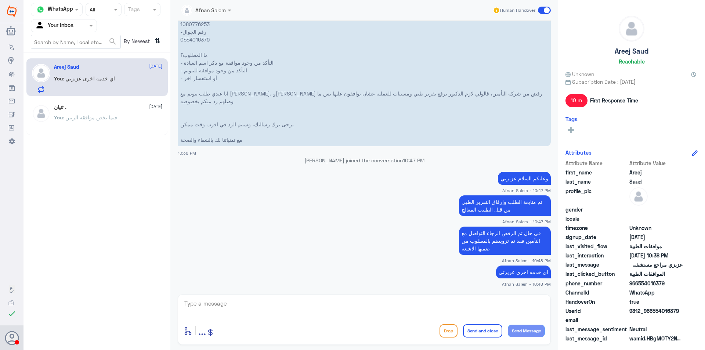
click at [234, 129] on p "عزيزي مراجع مستشفى دله - قسم الموافقات - أهلا وسهلا بك يرجى تزويدنا بالمعلومات …" at bounding box center [364, 62] width 373 height 167
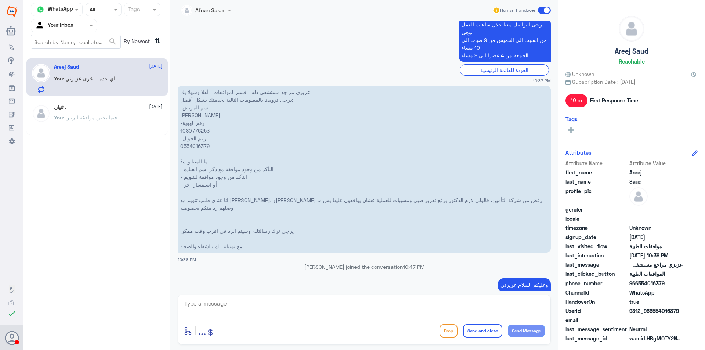
scroll to position [313, 0]
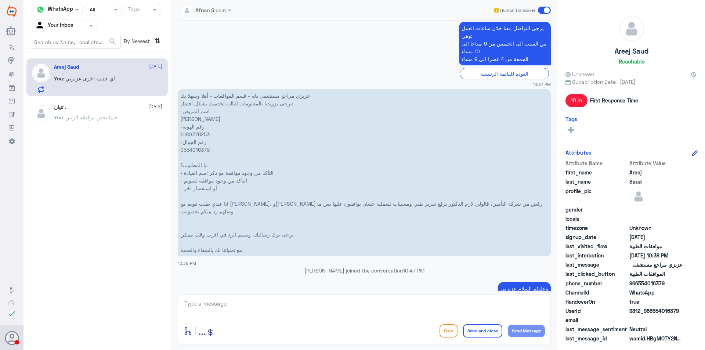
click at [199, 137] on p "عزيزي مراجع مستشفى دله - قسم الموافقات - أهلا وسهلا بك يرجى تزويدنا بالمعلومات …" at bounding box center [364, 172] width 373 height 167
click at [80, 22] on div at bounding box center [63, 25] width 65 height 8
click at [73, 78] on div "Your Team" at bounding box center [64, 82] width 66 height 17
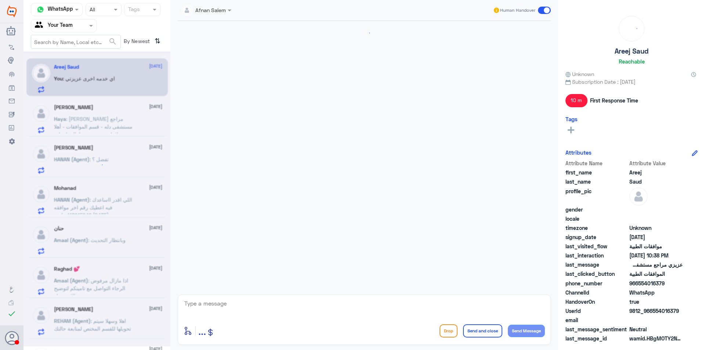
scroll to position [423, 0]
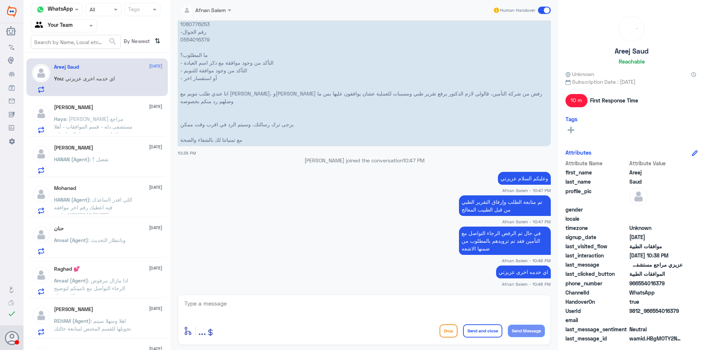
click at [117, 109] on div "[PERSON_NAME] [DATE]" at bounding box center [108, 107] width 108 height 6
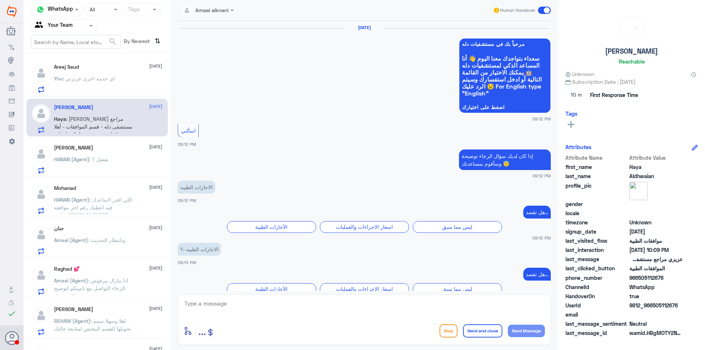
scroll to position [718, 0]
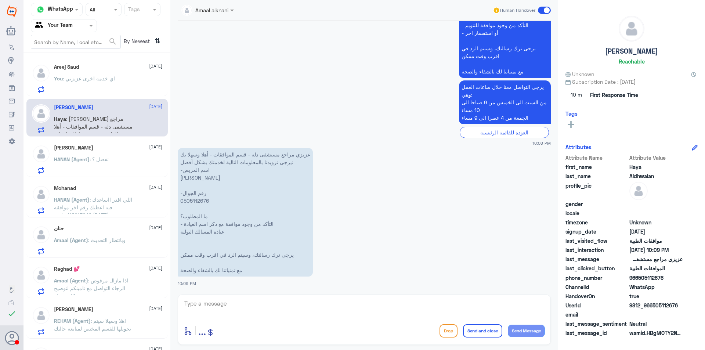
click at [196, 199] on p "عزيزي مراجع مستشفى دله - قسم الموافقات - أهلا وسهلا بك يرجى تزويدنا بالمعلومات …" at bounding box center [245, 212] width 135 height 129
click at [109, 156] on span ": تفضل ؟" at bounding box center [99, 159] width 19 height 6
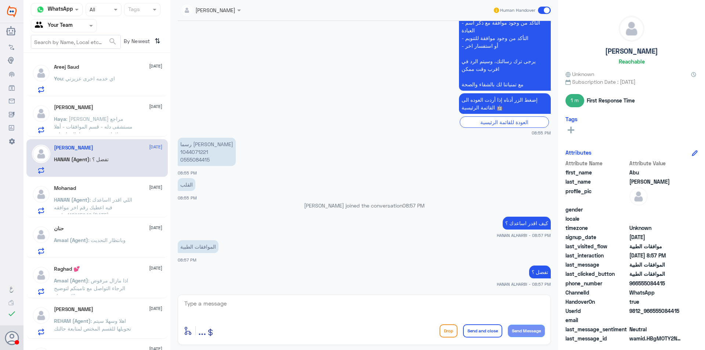
click at [130, 79] on div "You : اي خدمه اخرى عزيزتي" at bounding box center [108, 84] width 108 height 17
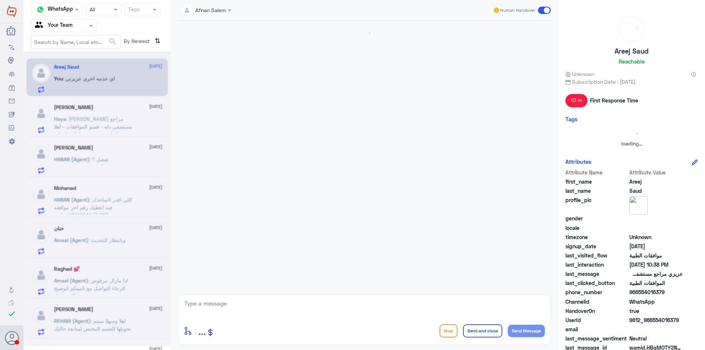
scroll to position [423, 0]
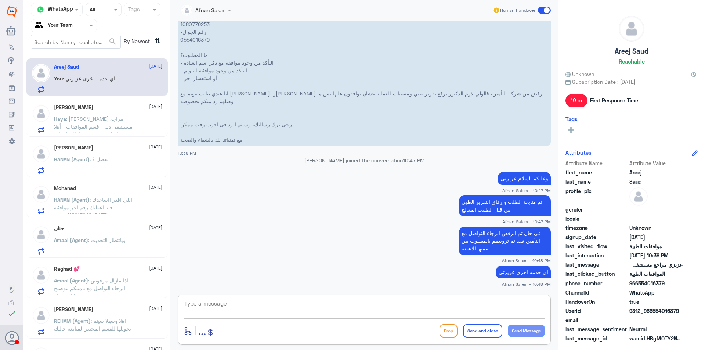
click at [419, 303] on textarea at bounding box center [364, 308] width 361 height 18
click at [483, 304] on textarea "نتمنى لك دوام الصحه والعافيه" at bounding box center [364, 308] width 361 height 18
type textarea "نتمنى لك دوام الصحه والعافيه"
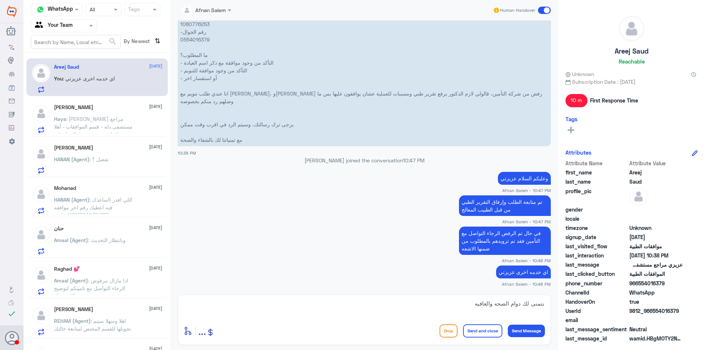
click at [481, 332] on button "Send and close" at bounding box center [482, 330] width 39 height 13
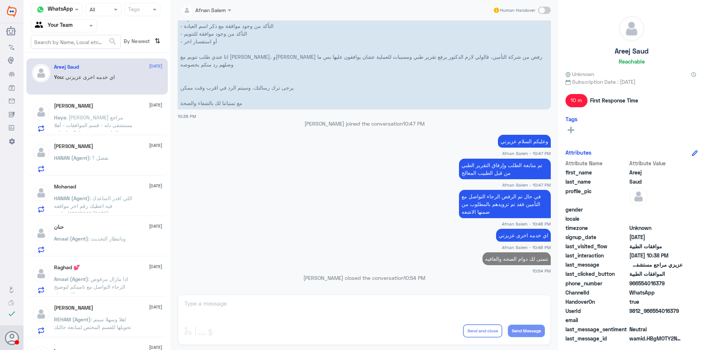
click at [105, 120] on p "Haya : عزيزي مراجع مستشفى دله - قسم الموافقات - أهلا وسهلا بك يرجى تزويدنا بالم…" at bounding box center [95, 122] width 83 height 18
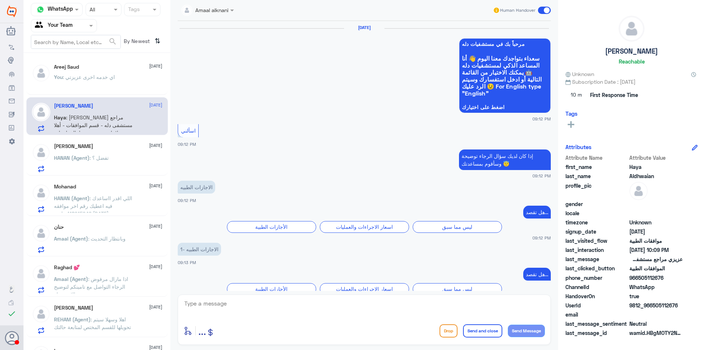
scroll to position [718, 0]
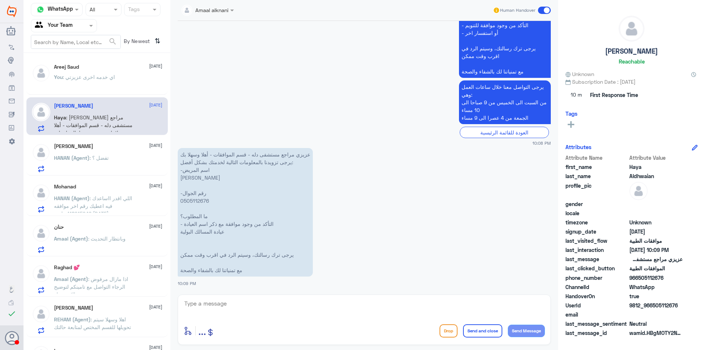
click at [101, 176] on div "Areej Saud [DATE] You : اي خدمه اخرى عزيزتي [PERSON_NAME] [DATE] [PERSON_NAME] …" at bounding box center [97, 204] width 147 height 297
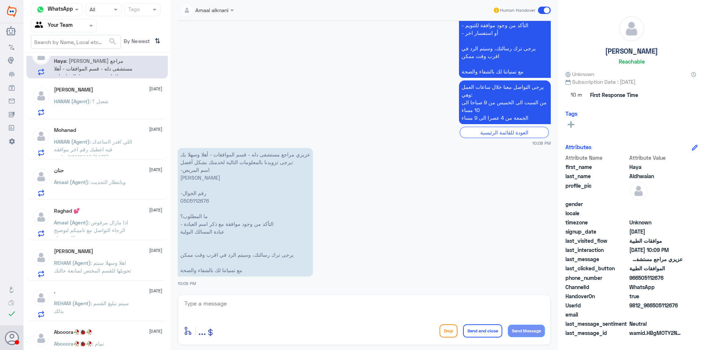
scroll to position [68, 0]
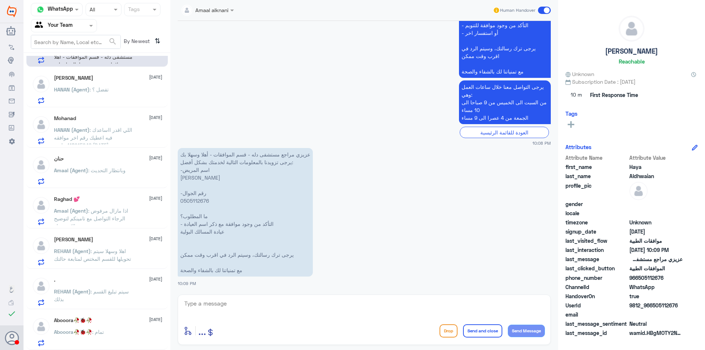
click at [104, 289] on span ": سيتم تبليغ القسم بذلك" at bounding box center [91, 295] width 75 height 14
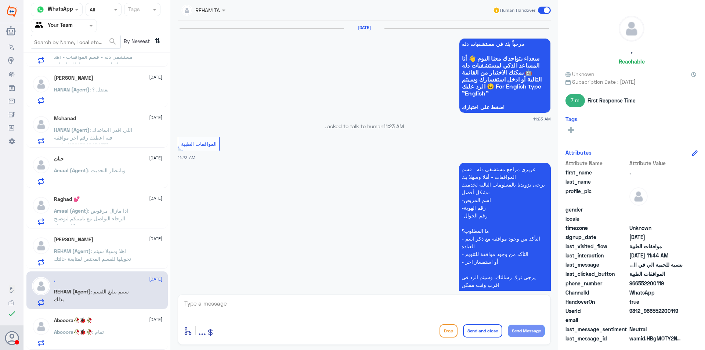
scroll to position [479, 0]
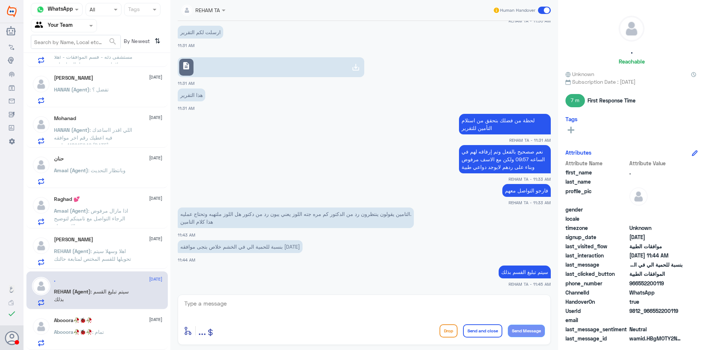
click at [112, 258] on span ": اهلا وسهلا سيتم تحويلها للقسم المختص لمتابعة حالتك" at bounding box center [92, 255] width 77 height 14
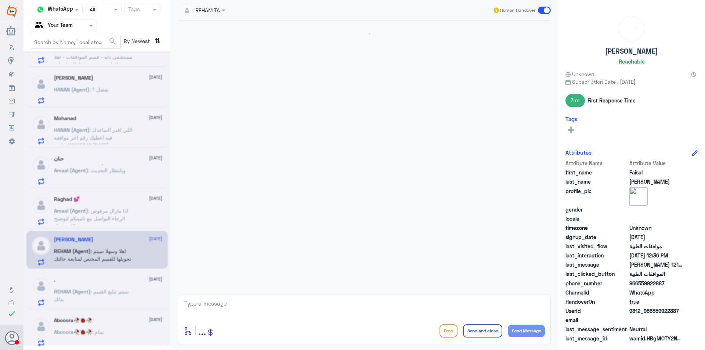
scroll to position [632, 0]
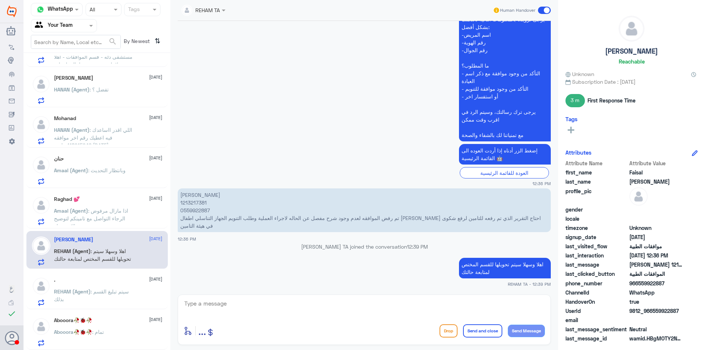
click at [79, 213] on span "Amaal (Agent)" at bounding box center [71, 210] width 34 height 6
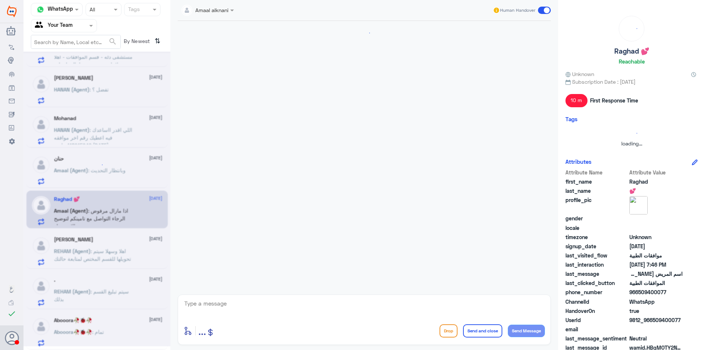
scroll to position [495, 0]
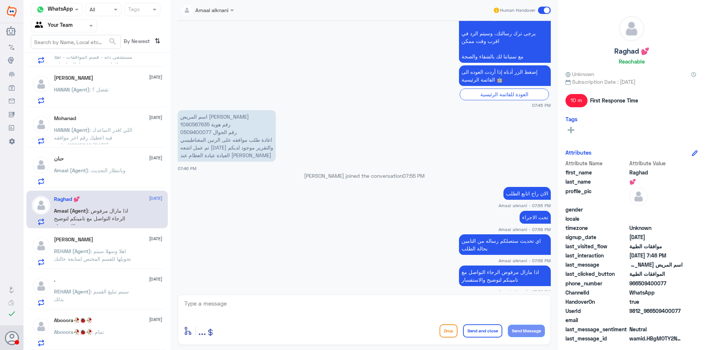
click at [195, 122] on p "اسم المريض [PERSON_NAME] رقم هوية 1090567635 رقم الجوال 0509400077 اعادة طلب مو…" at bounding box center [227, 135] width 98 height 51
click at [135, 171] on div "Amaal (Agent) : وبانتظار التحديث" at bounding box center [108, 176] width 108 height 17
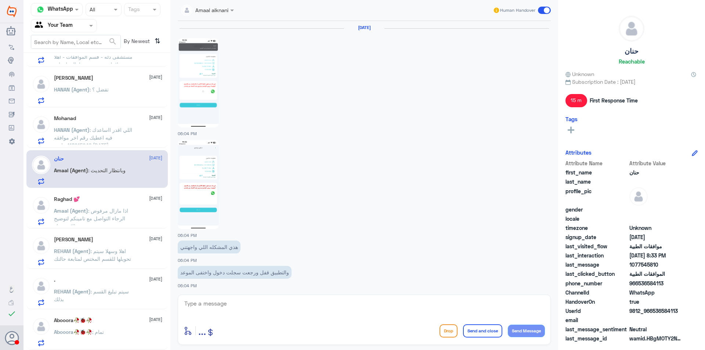
scroll to position [583, 0]
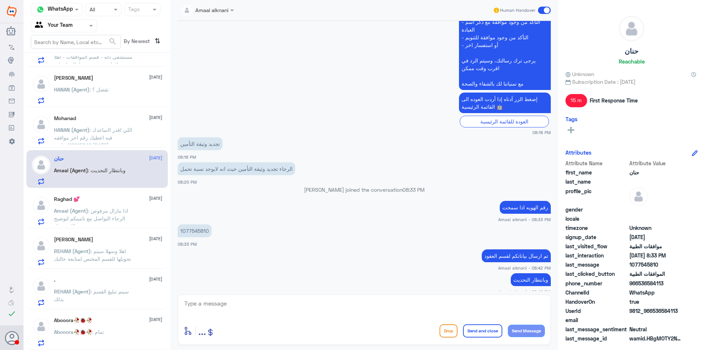
click at [104, 143] on span ": اللي اقدر ااساعدك فيه اعطيك رقم اخر موافقه 118915946 بتاريخ [DATE]" at bounding box center [93, 138] width 78 height 22
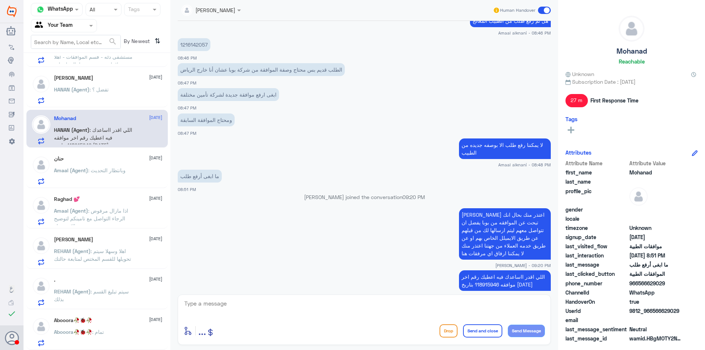
scroll to position [452, 0]
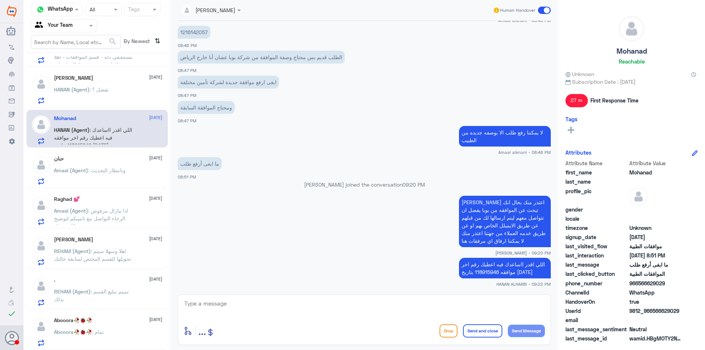
click at [441, 335] on button "Drop" at bounding box center [449, 330] width 18 height 13
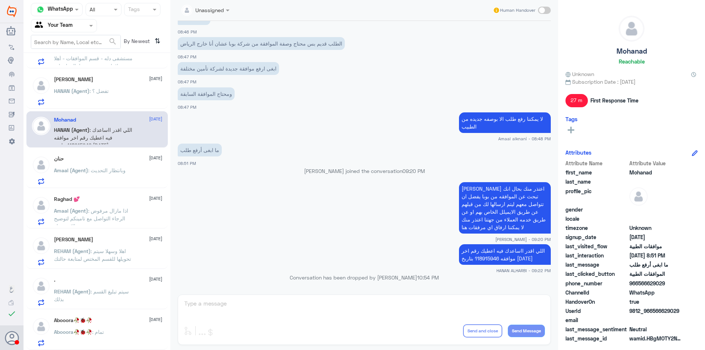
click at [109, 87] on p "HANAN (Agent) : تفضل ؟" at bounding box center [81, 96] width 55 height 18
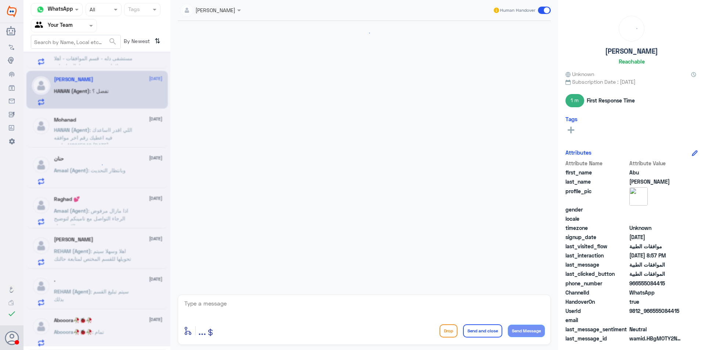
scroll to position [241, 0]
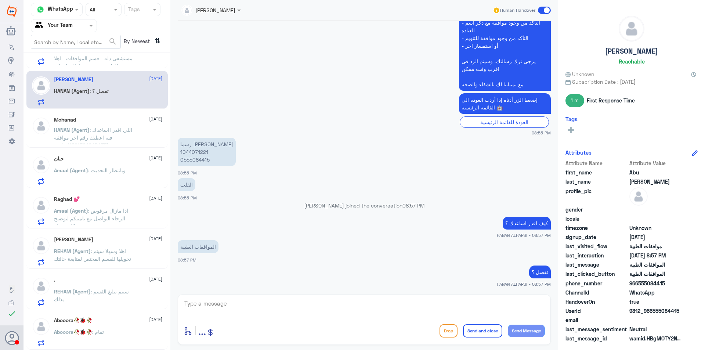
click at [192, 160] on p "رسما [PERSON_NAME] 1044071221 0555084415" at bounding box center [207, 152] width 58 height 28
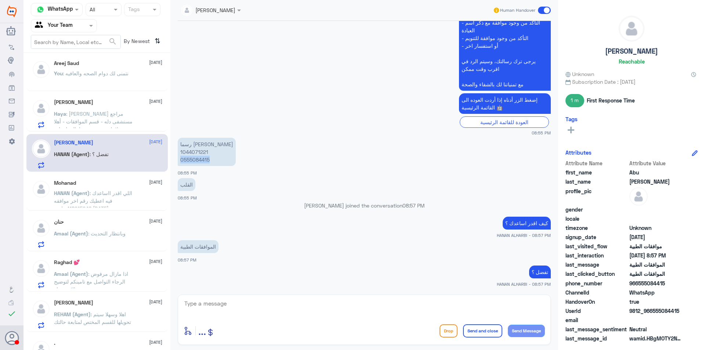
scroll to position [0, 0]
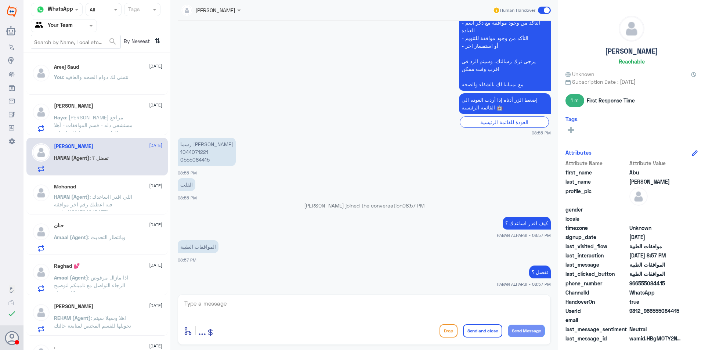
click at [84, 24] on div at bounding box center [63, 25] width 65 height 8
click at [72, 63] on Inbox "Your Inbox" at bounding box center [60, 65] width 26 height 6
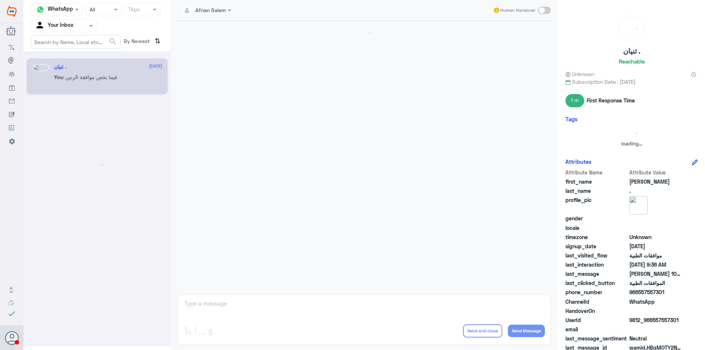
scroll to position [0, 0]
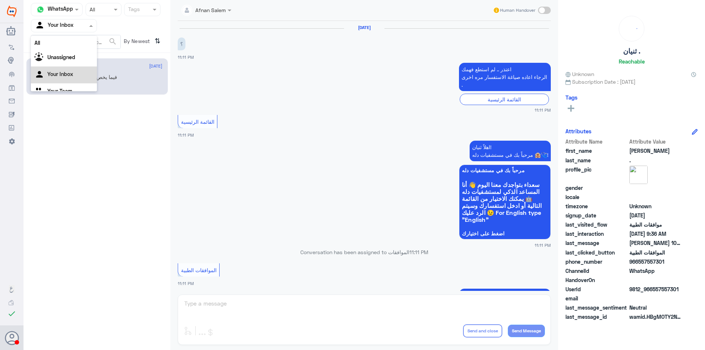
click at [88, 22] on span at bounding box center [91, 26] width 9 height 8
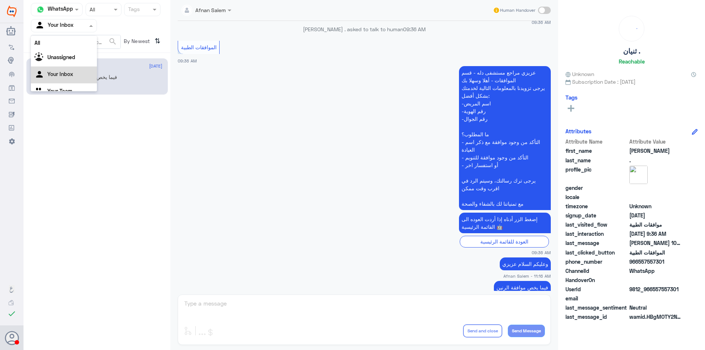
scroll to position [9, 0]
click at [79, 82] on div "Your Team" at bounding box center [64, 82] width 66 height 17
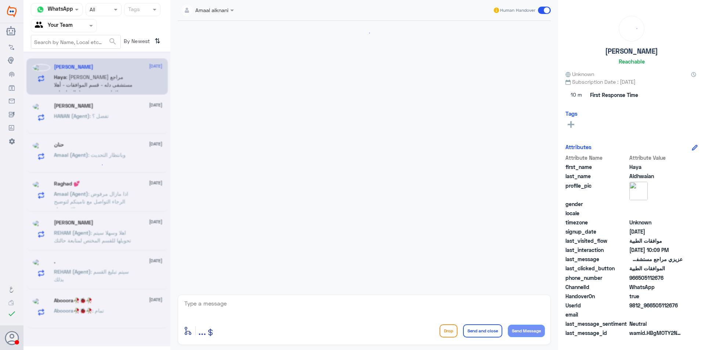
scroll to position [718, 0]
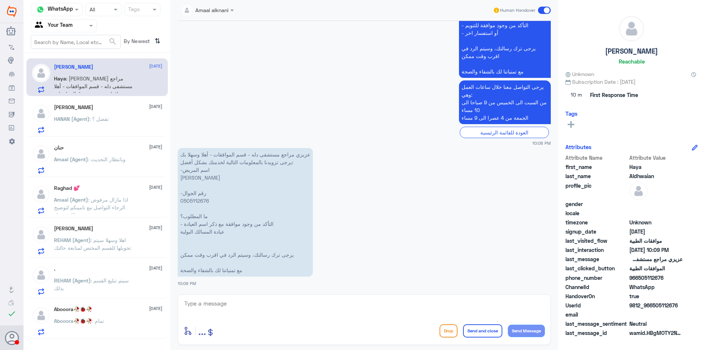
click at [133, 317] on div "Abooora🥀🐞🥀 [DATE] Abooora🥀🐞🥀 : تمام" at bounding box center [108, 320] width 108 height 29
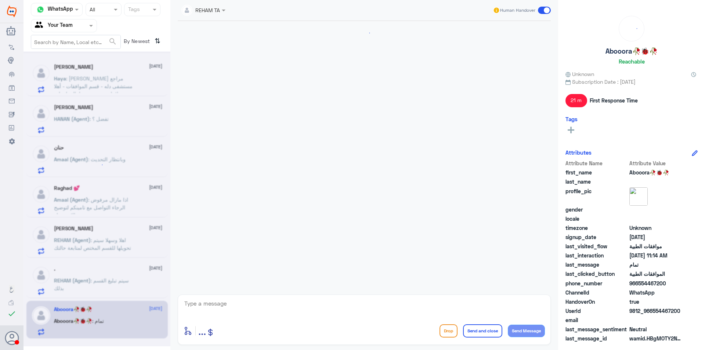
scroll to position [414, 0]
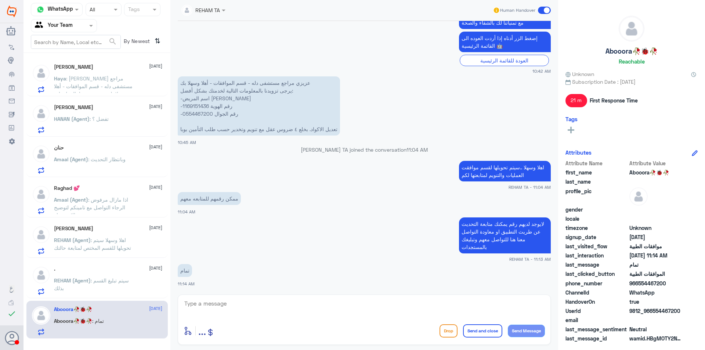
click at [82, 25] on div at bounding box center [63, 25] width 65 height 8
click at [73, 45] on b "Unassigned" at bounding box center [61, 48] width 28 height 6
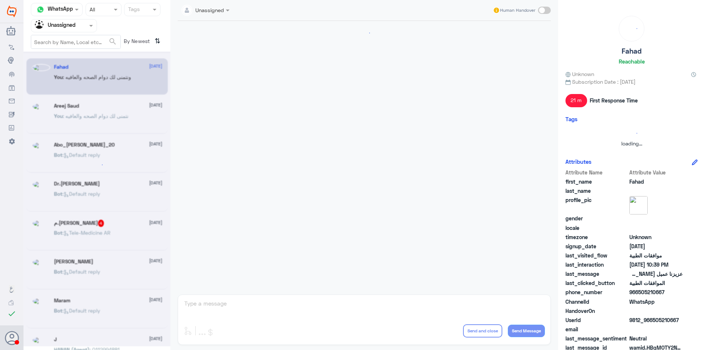
scroll to position [692, 0]
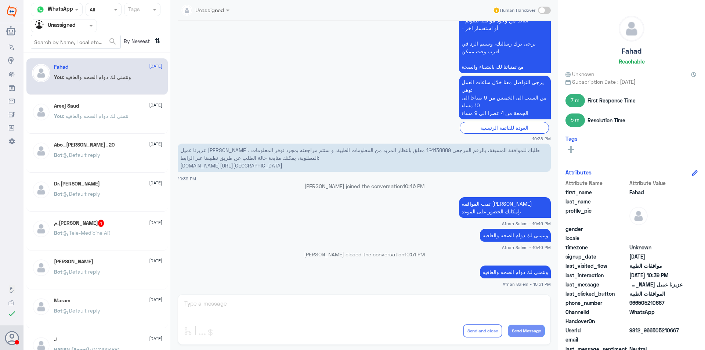
click at [113, 224] on div "م.[PERSON_NAME] 4 [DATE]" at bounding box center [108, 223] width 108 height 7
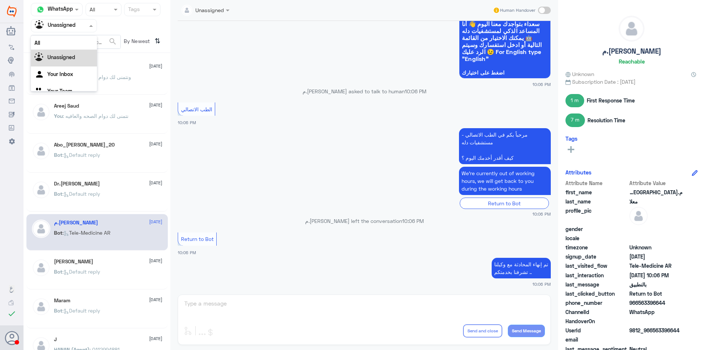
click at [87, 28] on div at bounding box center [63, 25] width 65 height 8
click at [71, 65] on Inbox "Your Inbox" at bounding box center [60, 65] width 26 height 6
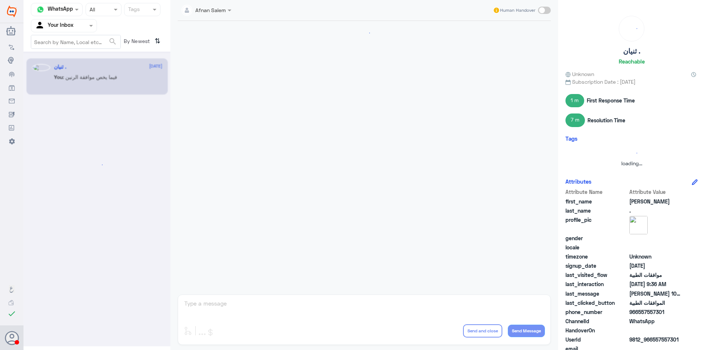
scroll to position [0, 0]
click at [75, 32] on div "Agent Filter Your Inbox" at bounding box center [64, 25] width 66 height 13
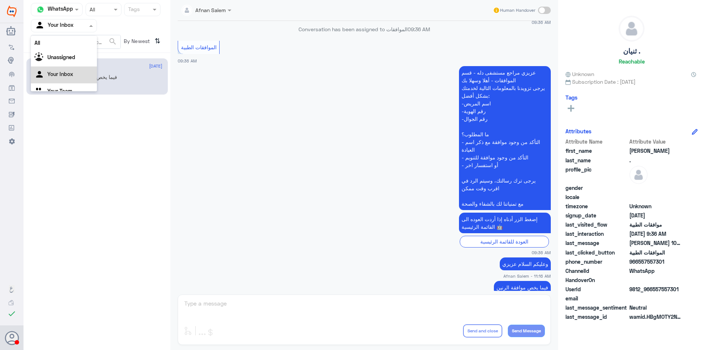
scroll to position [9, 0]
click at [79, 78] on div "Your Team" at bounding box center [64, 82] width 66 height 17
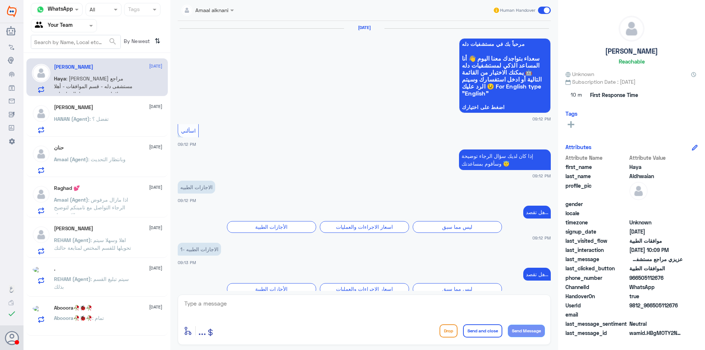
scroll to position [718, 0]
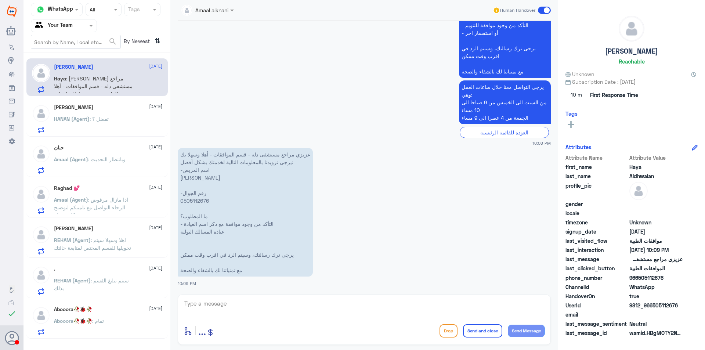
drag, startPoint x: 89, startPoint y: 24, endPoint x: 89, endPoint y: 32, distance: 8.8
click at [89, 24] on span at bounding box center [91, 26] width 9 height 8
click at [82, 64] on div "Your Inbox" at bounding box center [64, 65] width 66 height 17
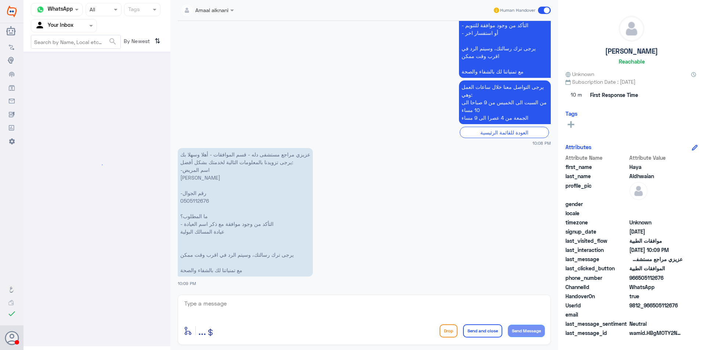
scroll to position [0, 0]
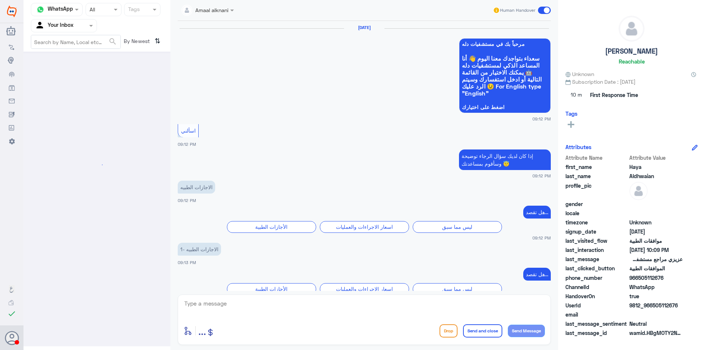
click at [88, 25] on span at bounding box center [91, 26] width 9 height 8
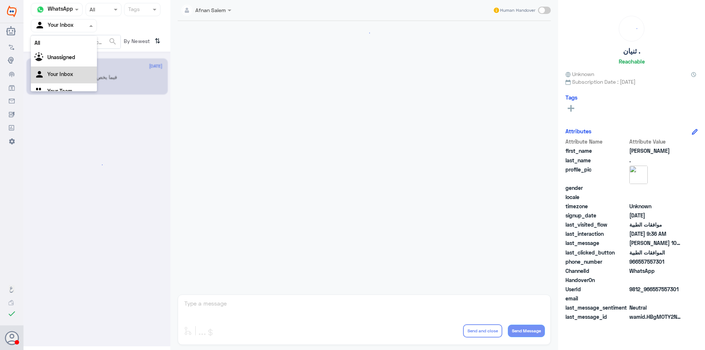
scroll to position [763, 0]
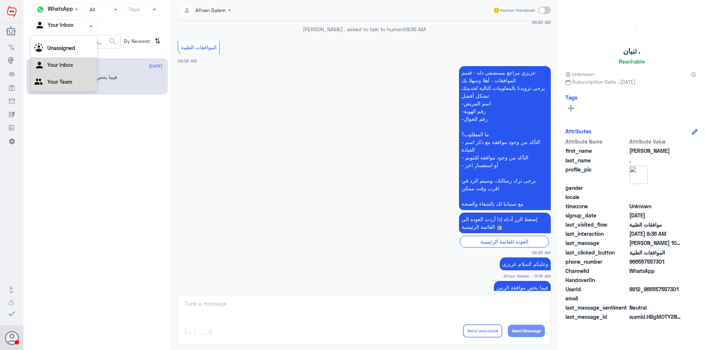
click at [76, 80] on div "Your Team" at bounding box center [64, 82] width 66 height 17
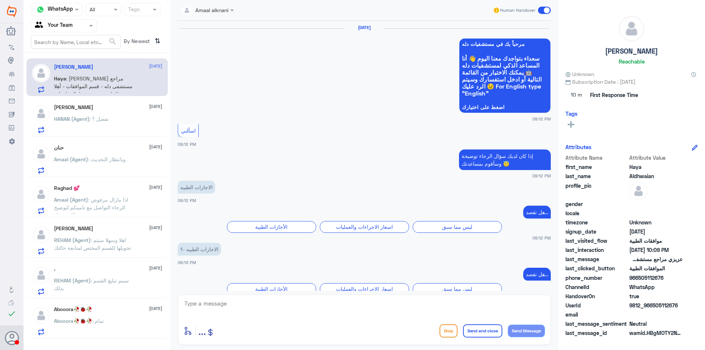
scroll to position [718, 0]
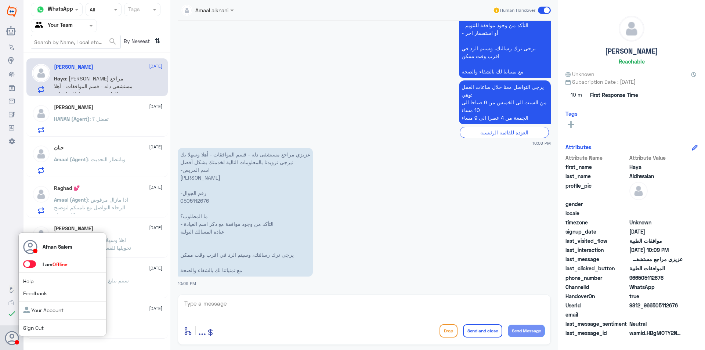
click at [29, 328] on link "Sign Out" at bounding box center [33, 328] width 21 height 6
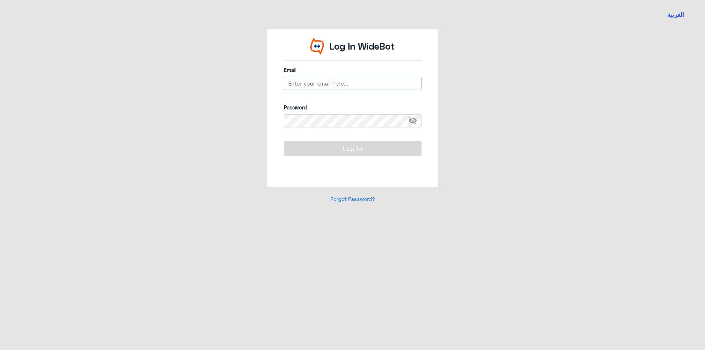
type input "[EMAIL_ADDRESS][DOMAIN_NAME]"
